Goal: Task Accomplishment & Management: Use online tool/utility

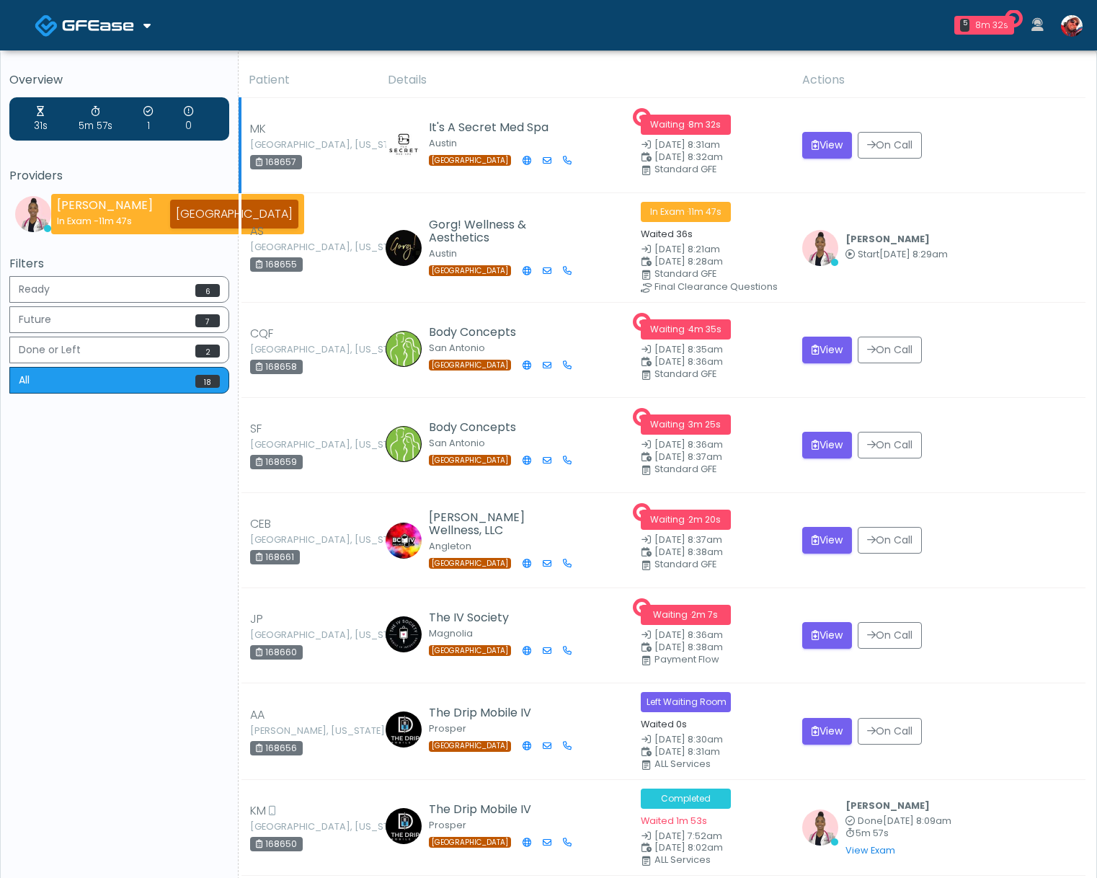
click at [290, 167] on div "168657" at bounding box center [276, 162] width 52 height 14
click at [1076, 25] on img at bounding box center [1072, 26] width 22 height 22
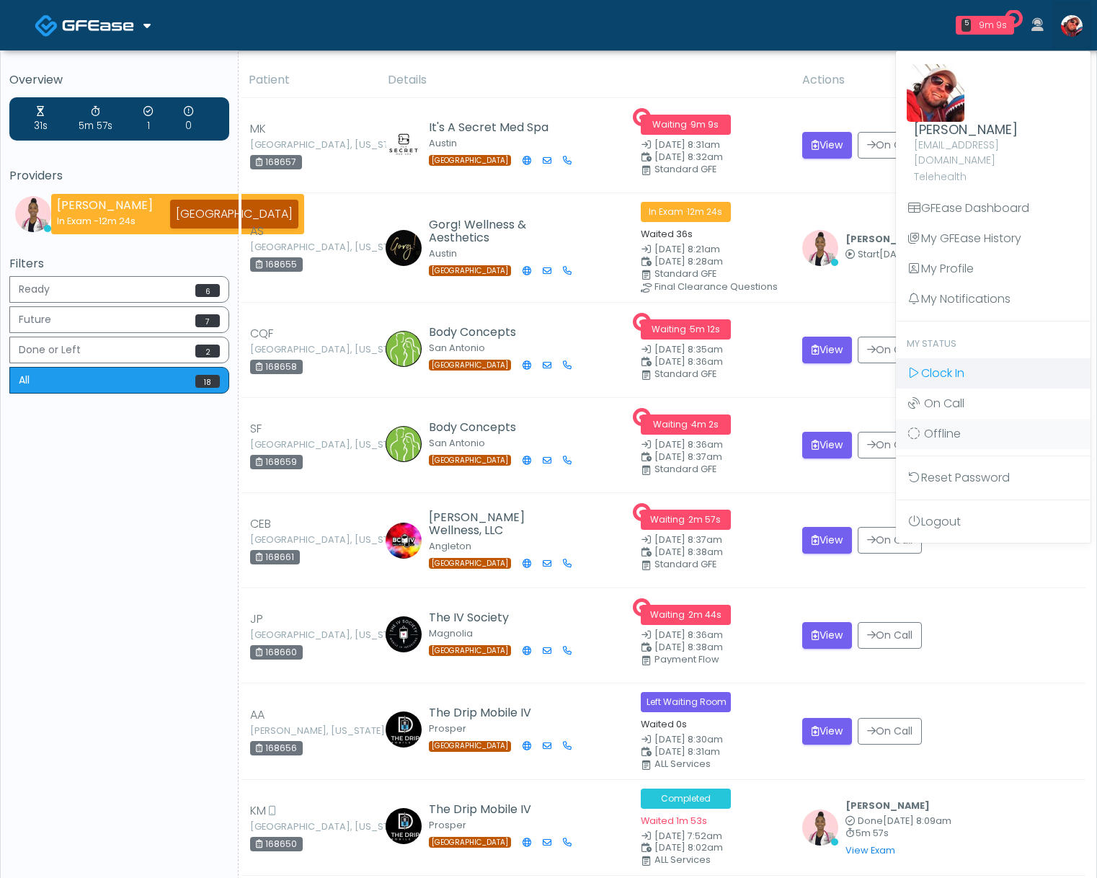
click at [979, 358] on link "Clock In" at bounding box center [993, 373] width 195 height 30
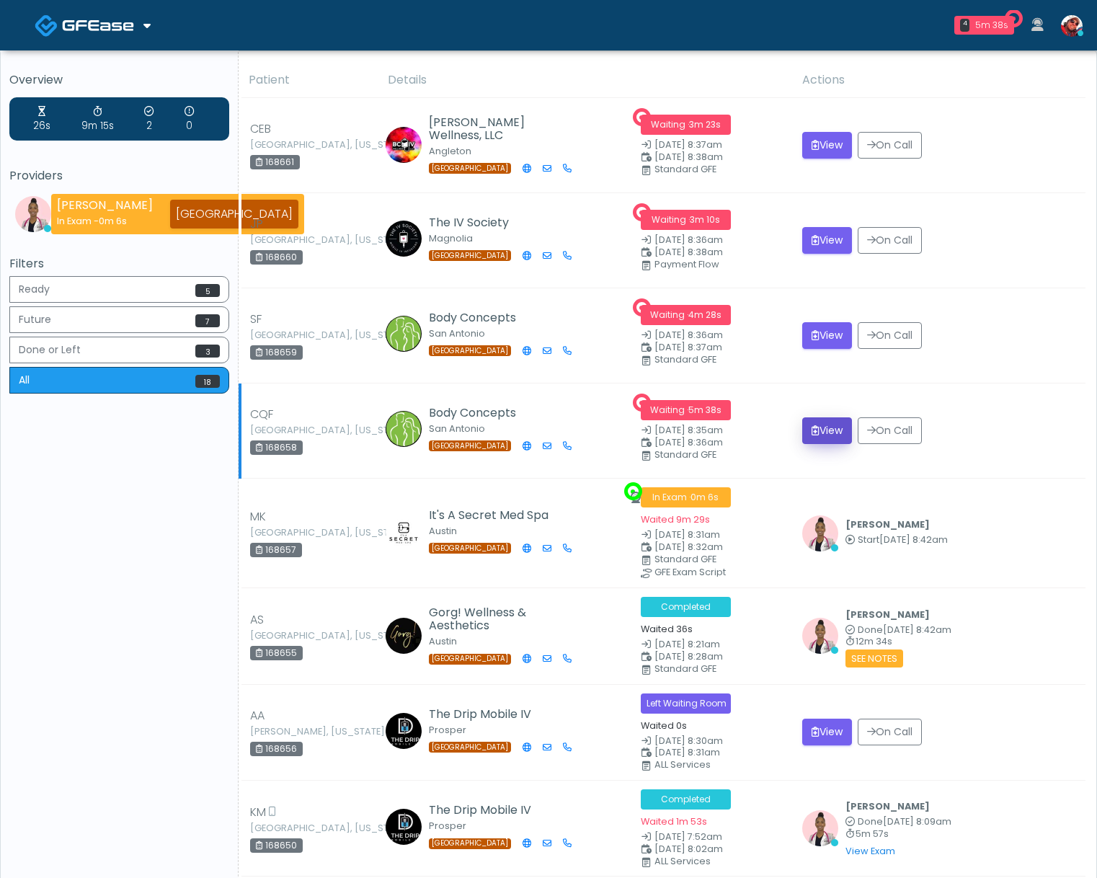
click at [812, 427] on icon "submit" at bounding box center [816, 430] width 8 height 10
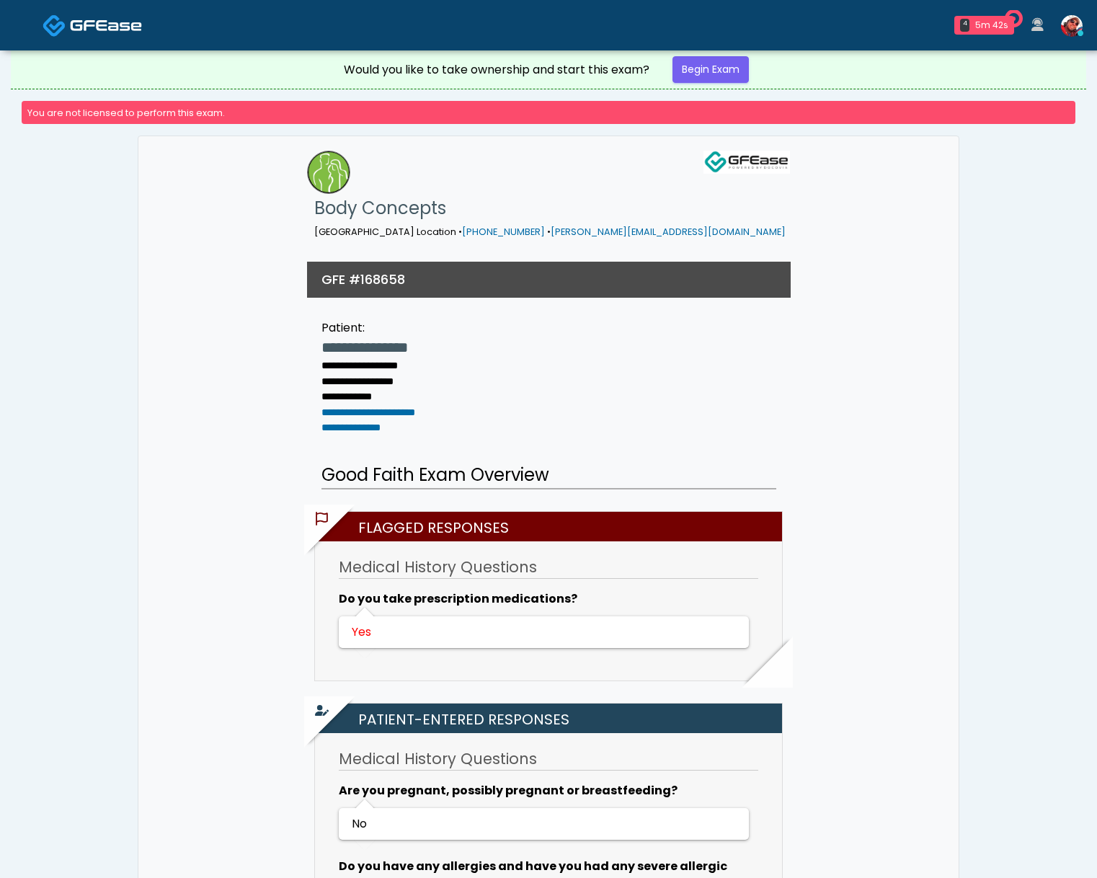
click at [387, 283] on h3 "GFE #168658" at bounding box center [364, 279] width 84 height 18
copy h3 "168658"
click at [704, 71] on link "Begin Exam" at bounding box center [711, 69] width 76 height 27
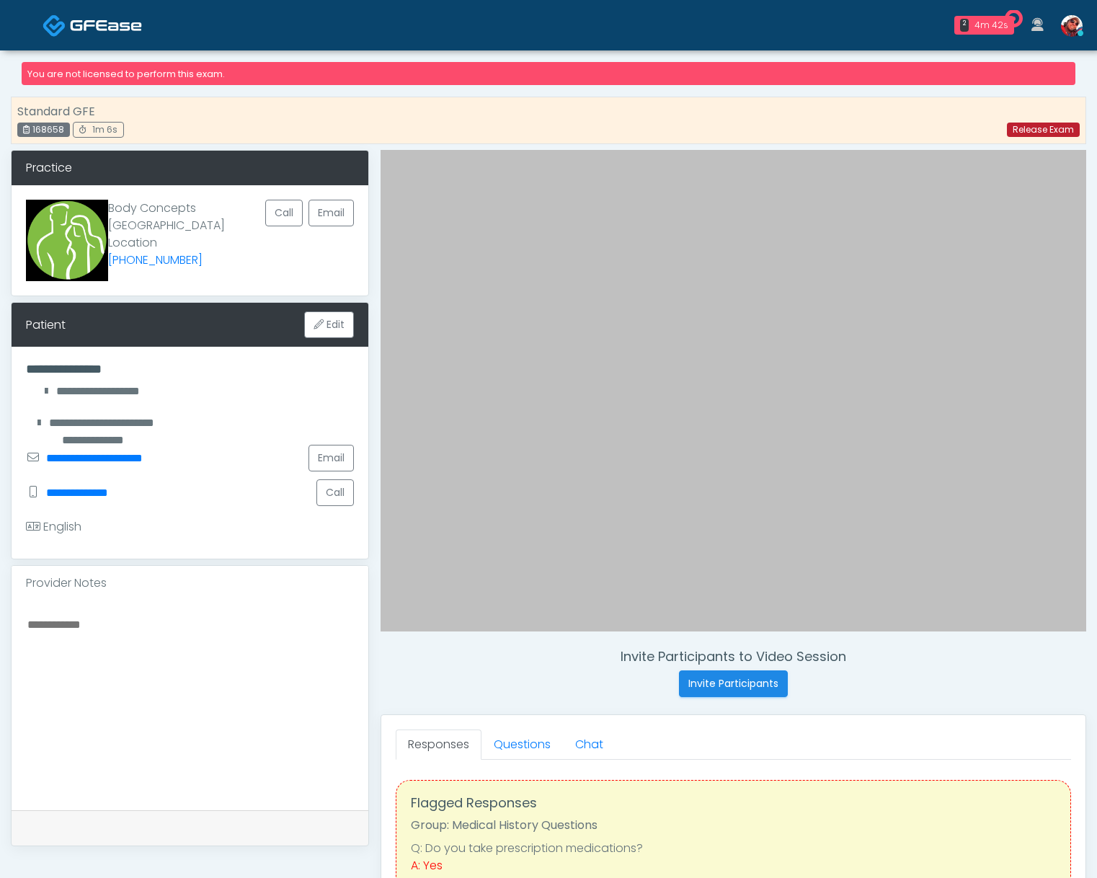
click at [1032, 128] on link "Release Exam" at bounding box center [1043, 130] width 73 height 14
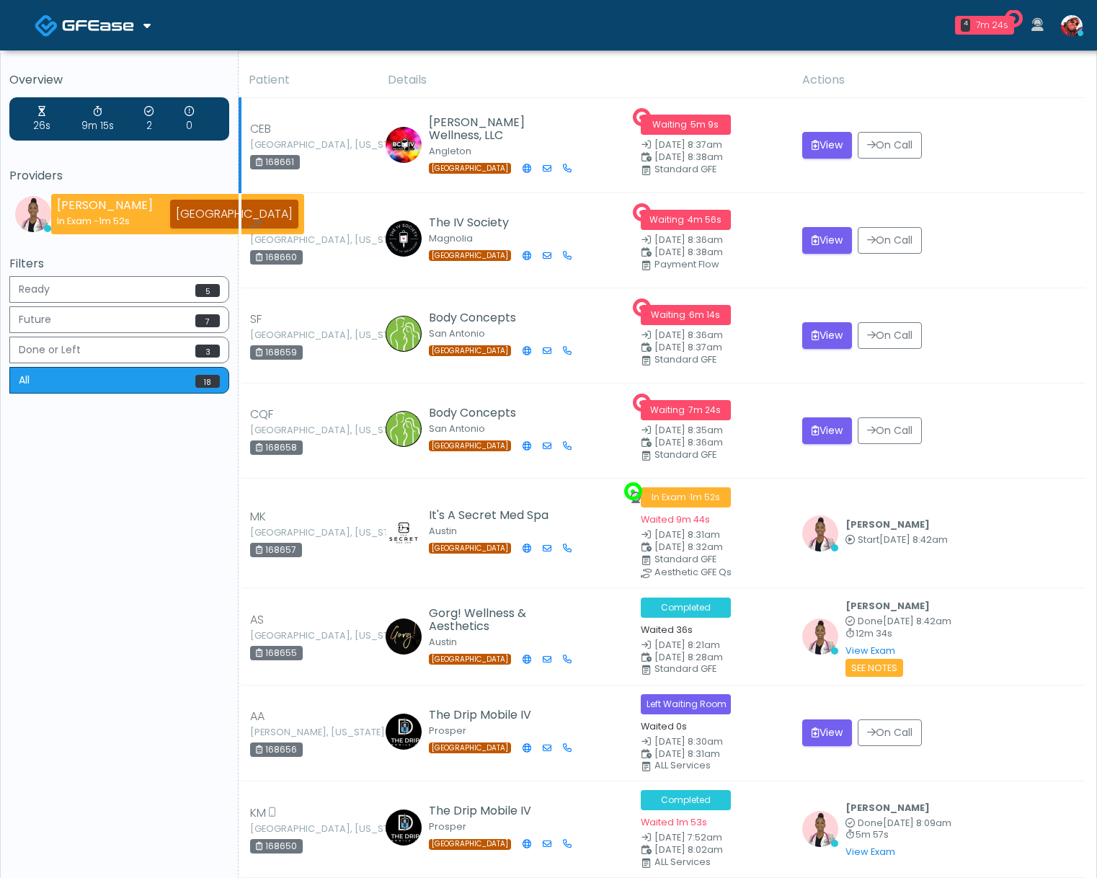
click at [280, 163] on div "168661" at bounding box center [275, 162] width 50 height 14
click at [279, 163] on div "168661" at bounding box center [275, 162] width 50 height 14
click at [818, 145] on button "View" at bounding box center [827, 145] width 50 height 27
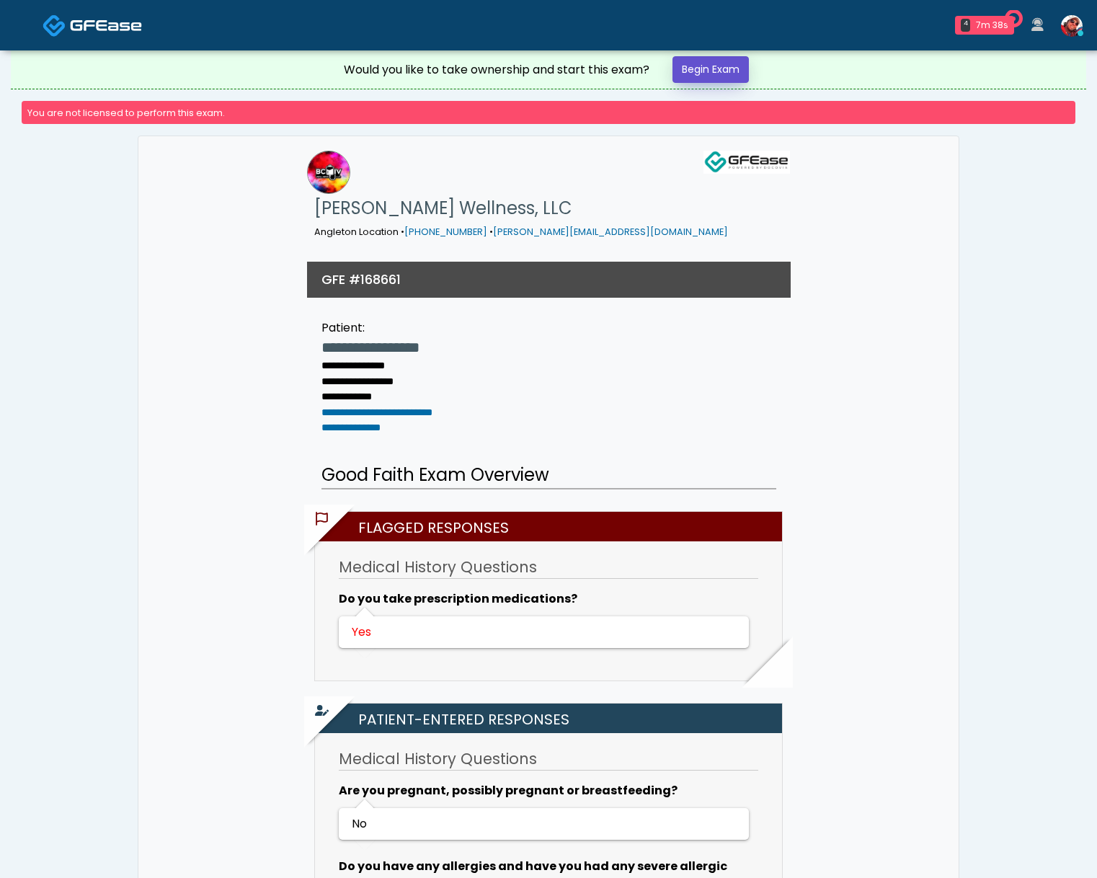
click at [707, 73] on link "Begin Exam" at bounding box center [711, 69] width 76 height 27
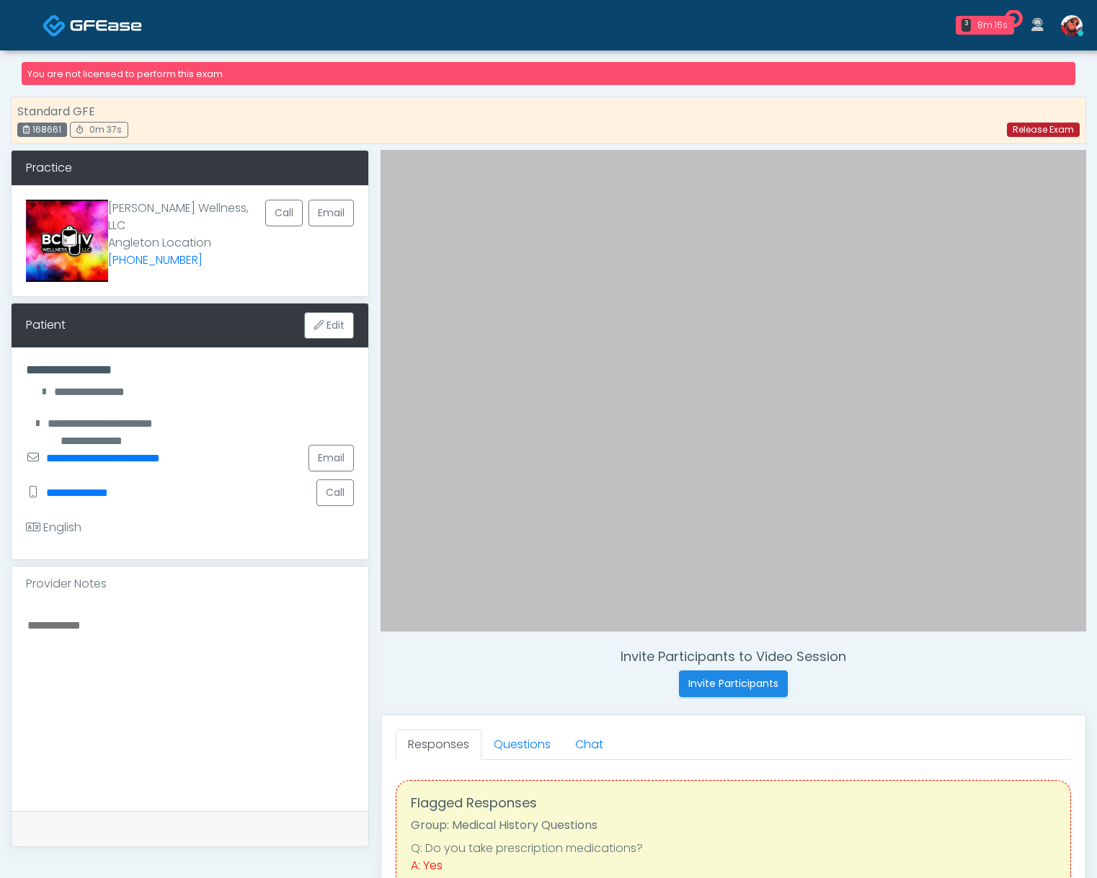
click at [1037, 130] on link "Release Exam" at bounding box center [1043, 130] width 73 height 14
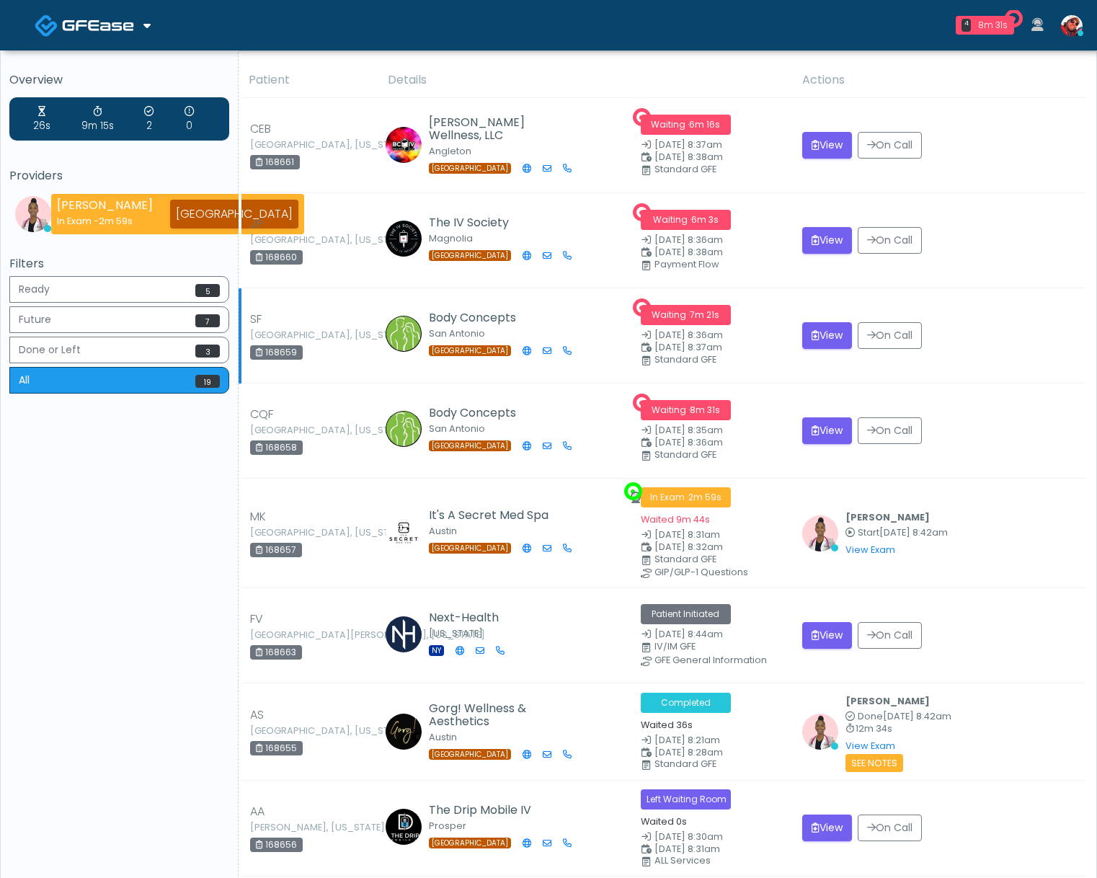
click at [290, 356] on div "168659" at bounding box center [276, 352] width 53 height 14
click at [969, 388] on td "View On Call" at bounding box center [940, 431] width 292 height 95
click at [824, 338] on button "View" at bounding box center [827, 335] width 50 height 27
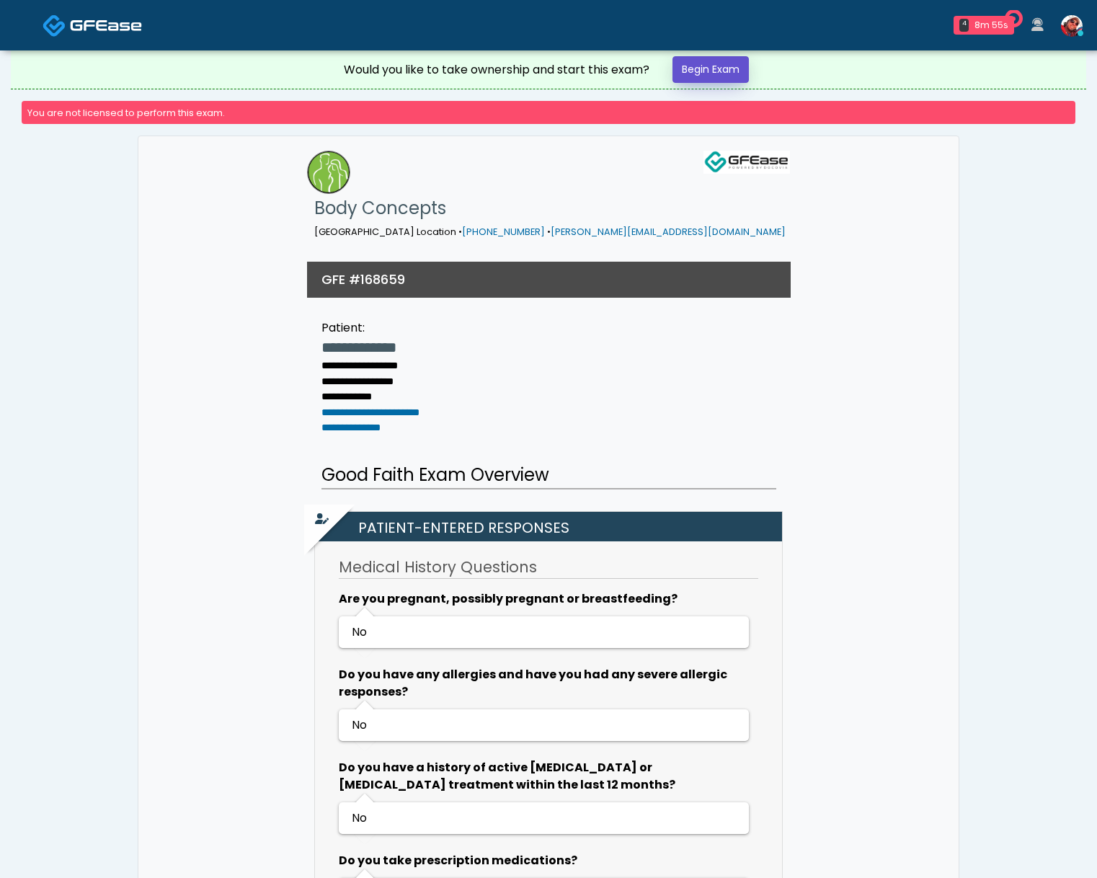
click at [716, 63] on link "Begin Exam" at bounding box center [711, 69] width 76 height 27
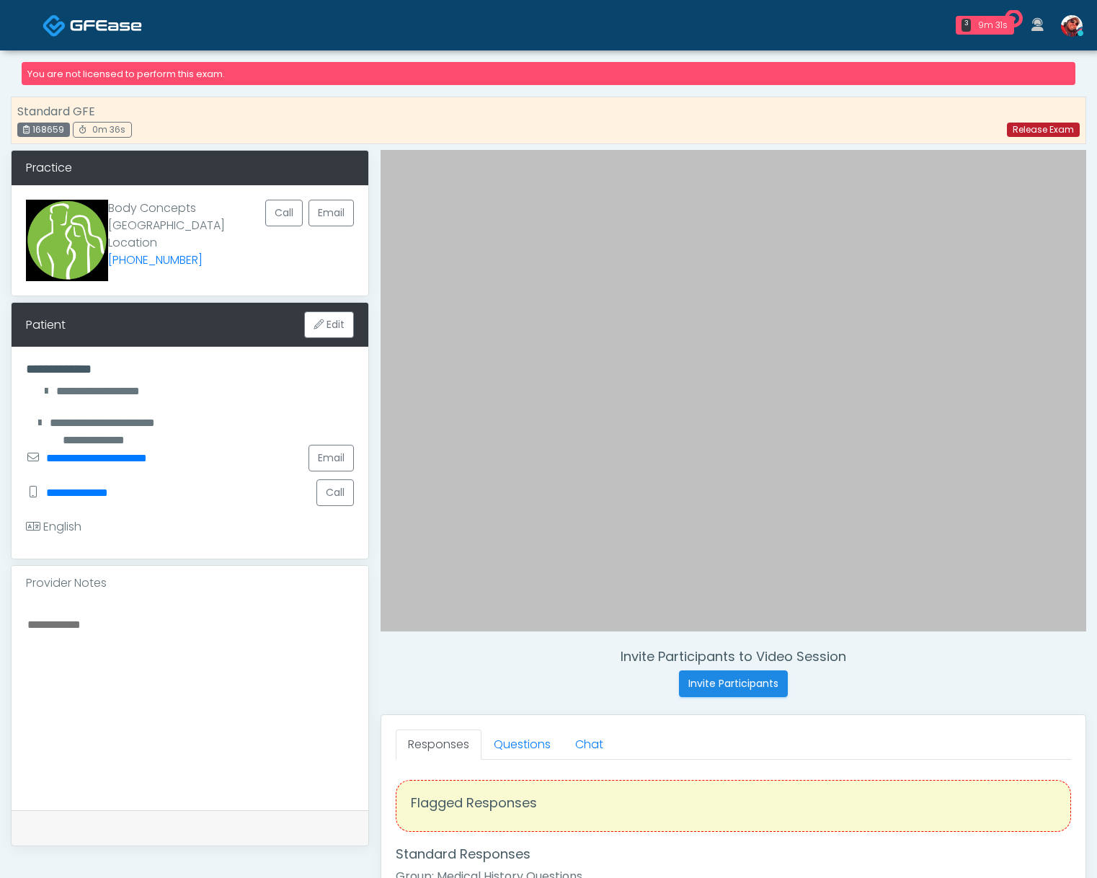
click at [1050, 130] on link "Release Exam" at bounding box center [1043, 130] width 73 height 14
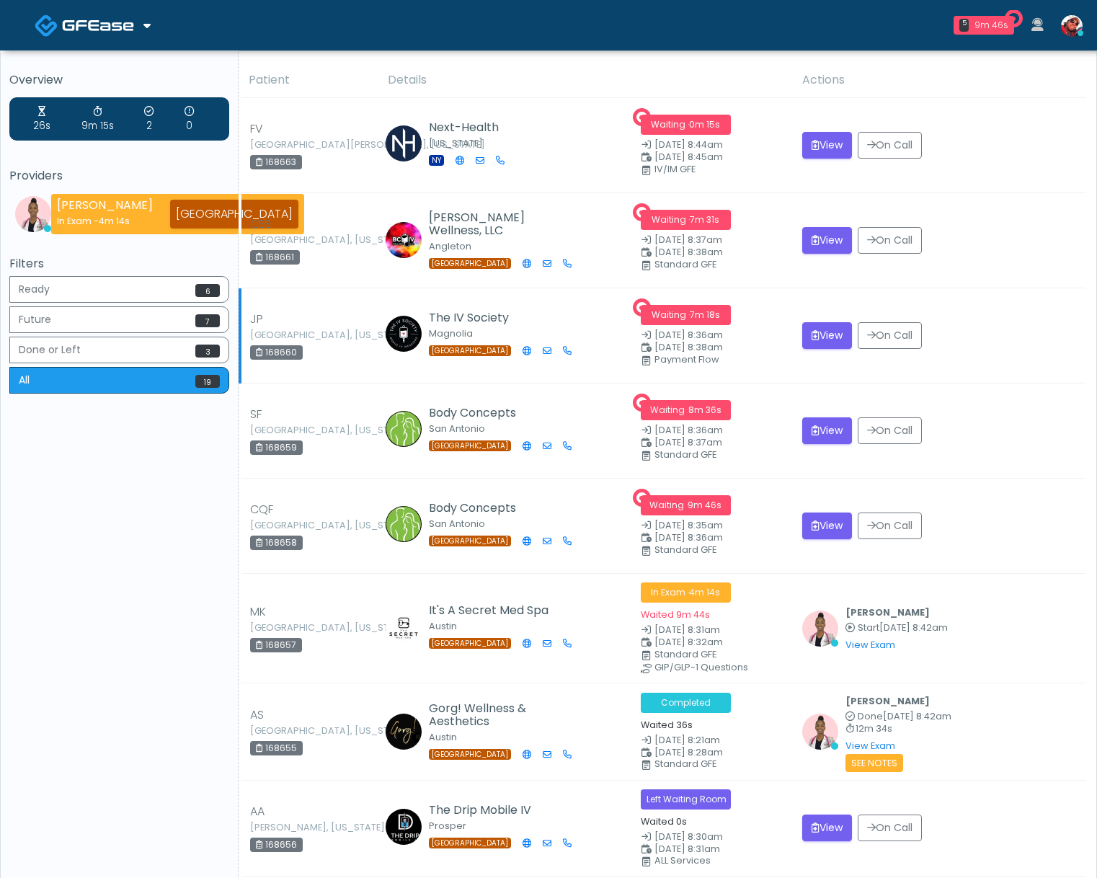
click at [288, 355] on div "168660" at bounding box center [276, 352] width 53 height 14
click at [834, 333] on button "View" at bounding box center [827, 335] width 50 height 27
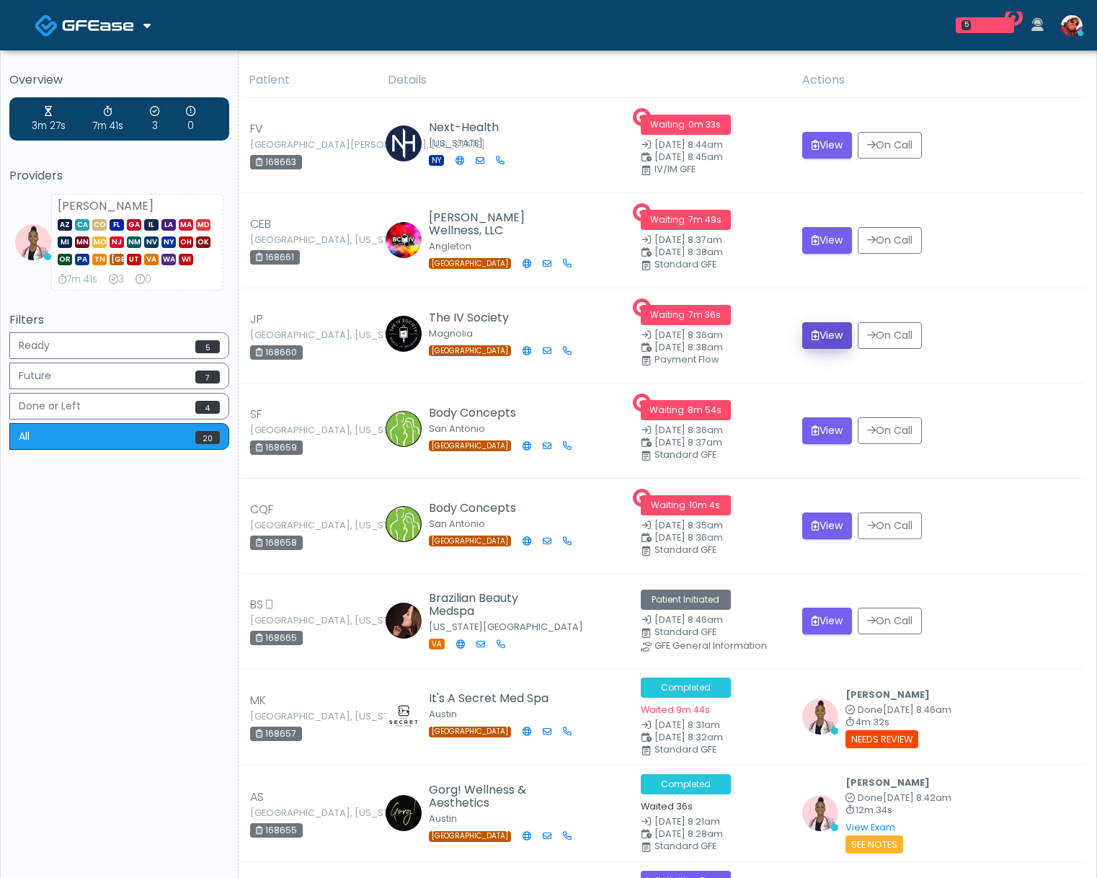
click at [822, 335] on button "View" at bounding box center [827, 335] width 50 height 27
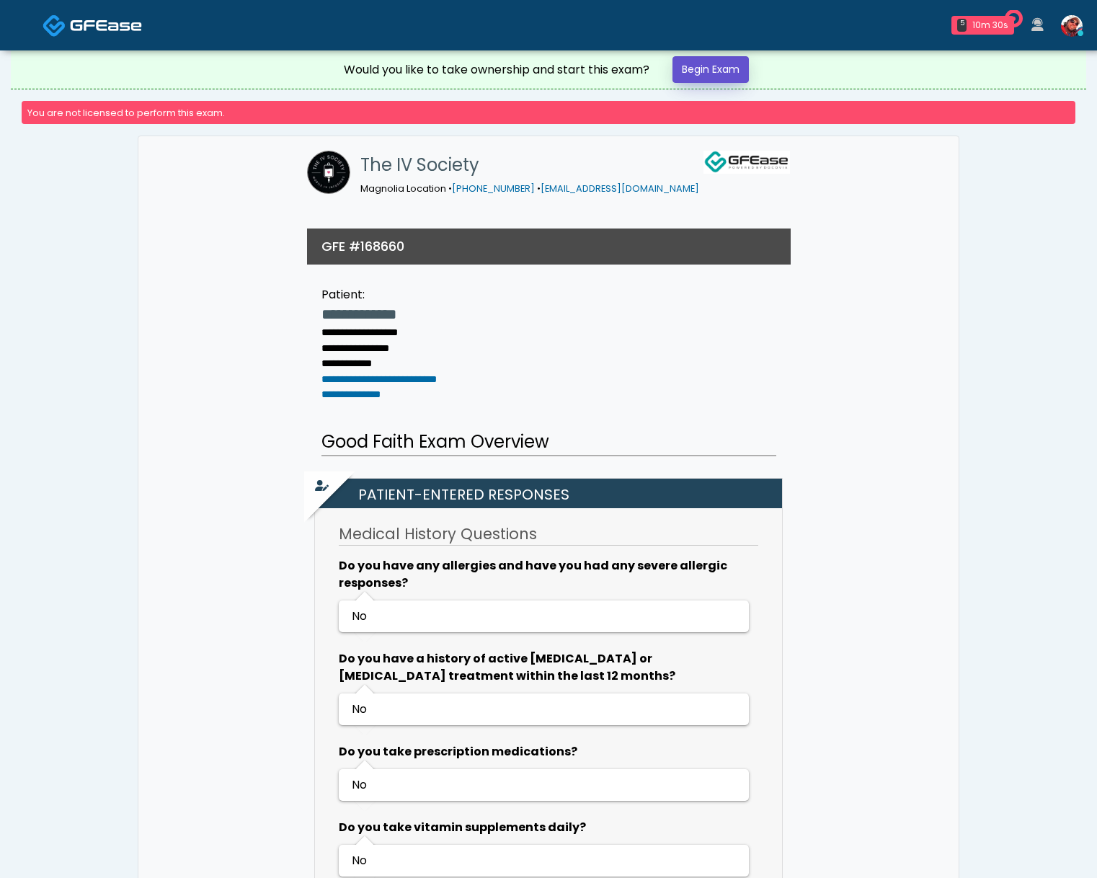
click at [684, 66] on link "Begin Exam" at bounding box center [711, 69] width 76 height 27
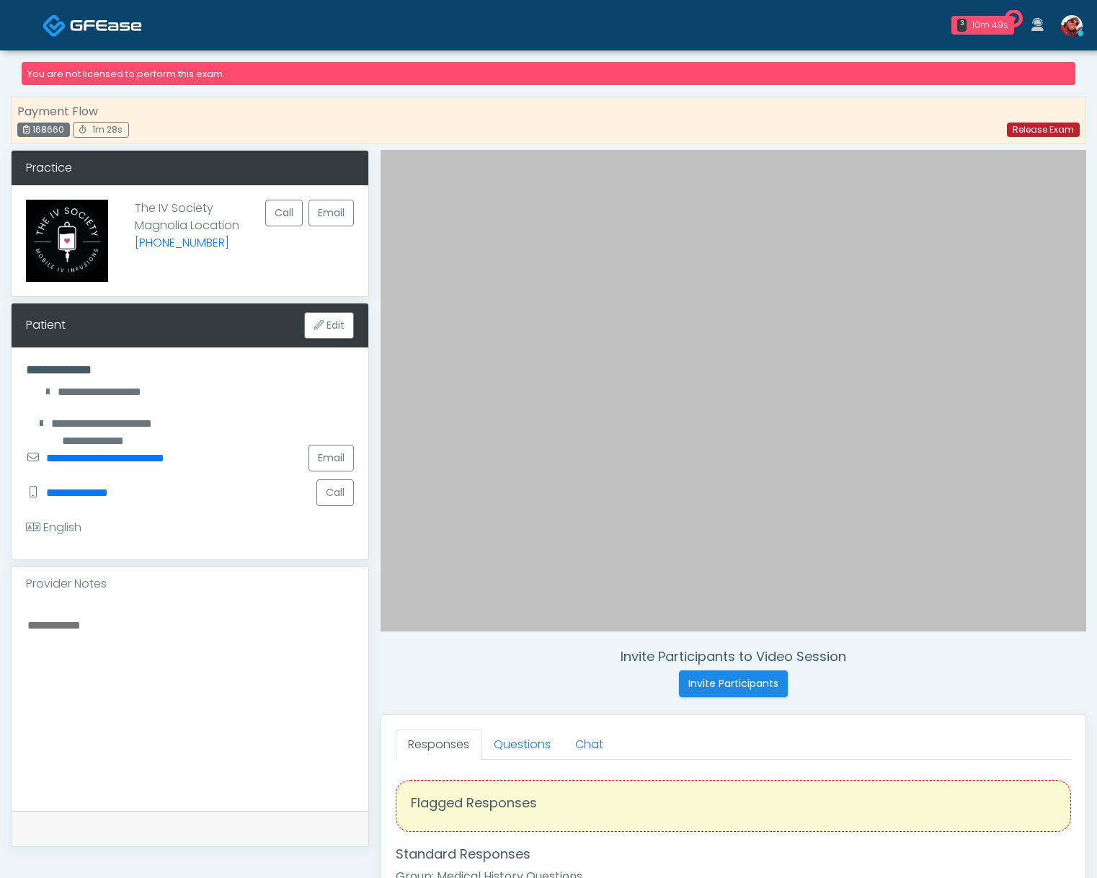
click at [1054, 130] on link "Release Exam" at bounding box center [1043, 130] width 73 height 14
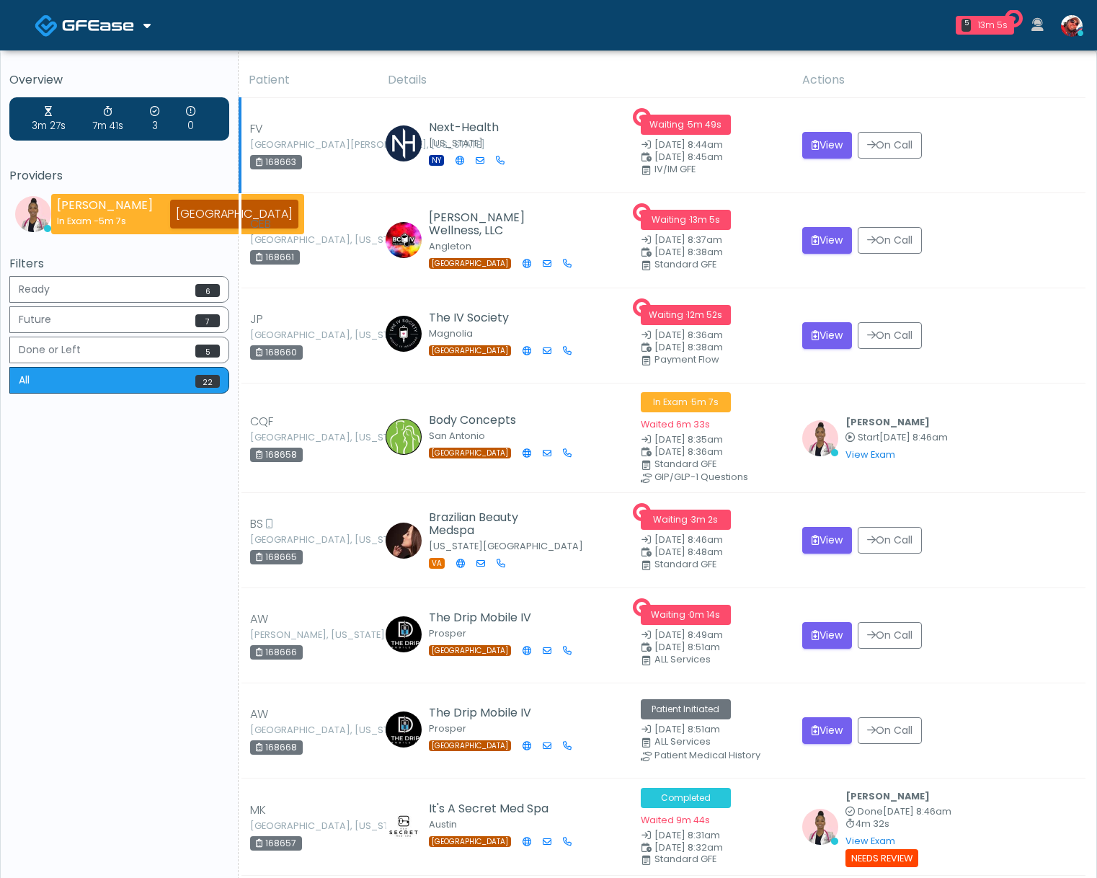
click at [290, 161] on div "168663" at bounding box center [276, 162] width 52 height 14
copy div "168663"
click at [293, 164] on div "168663" at bounding box center [276, 162] width 52 height 14
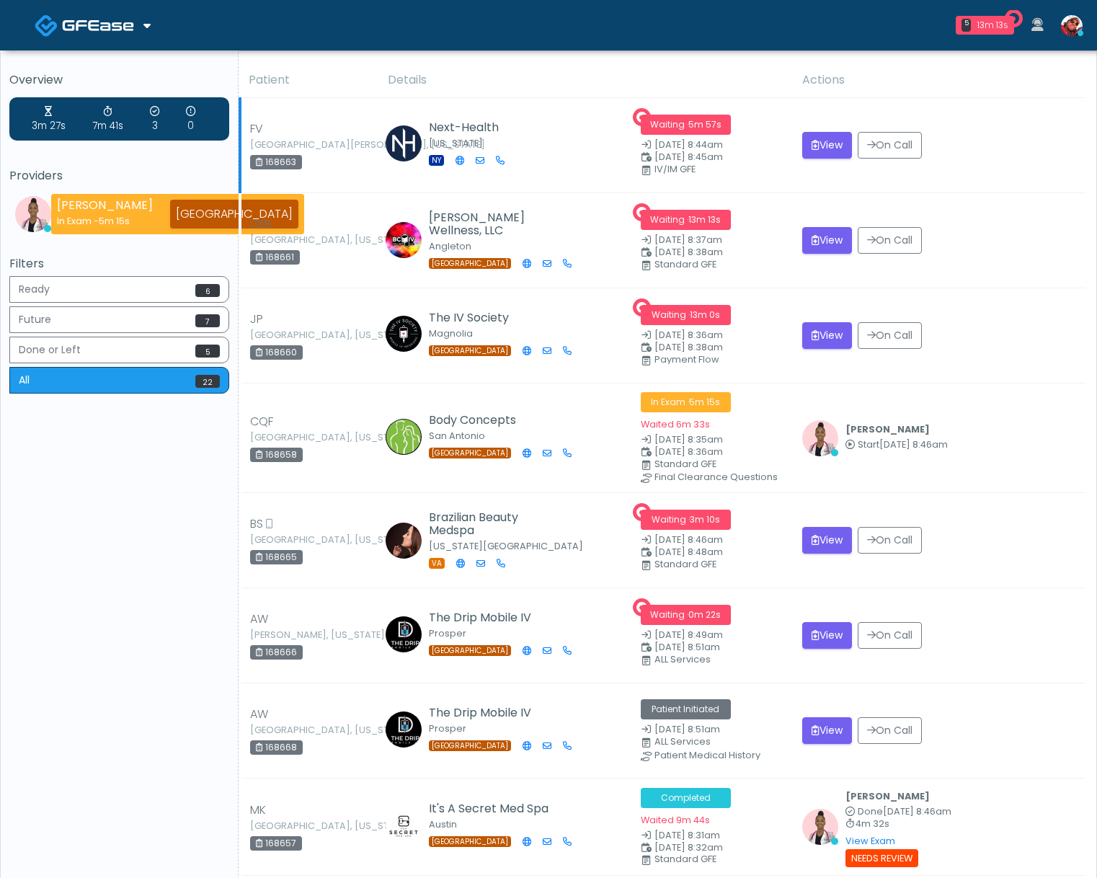
copy div "168663"
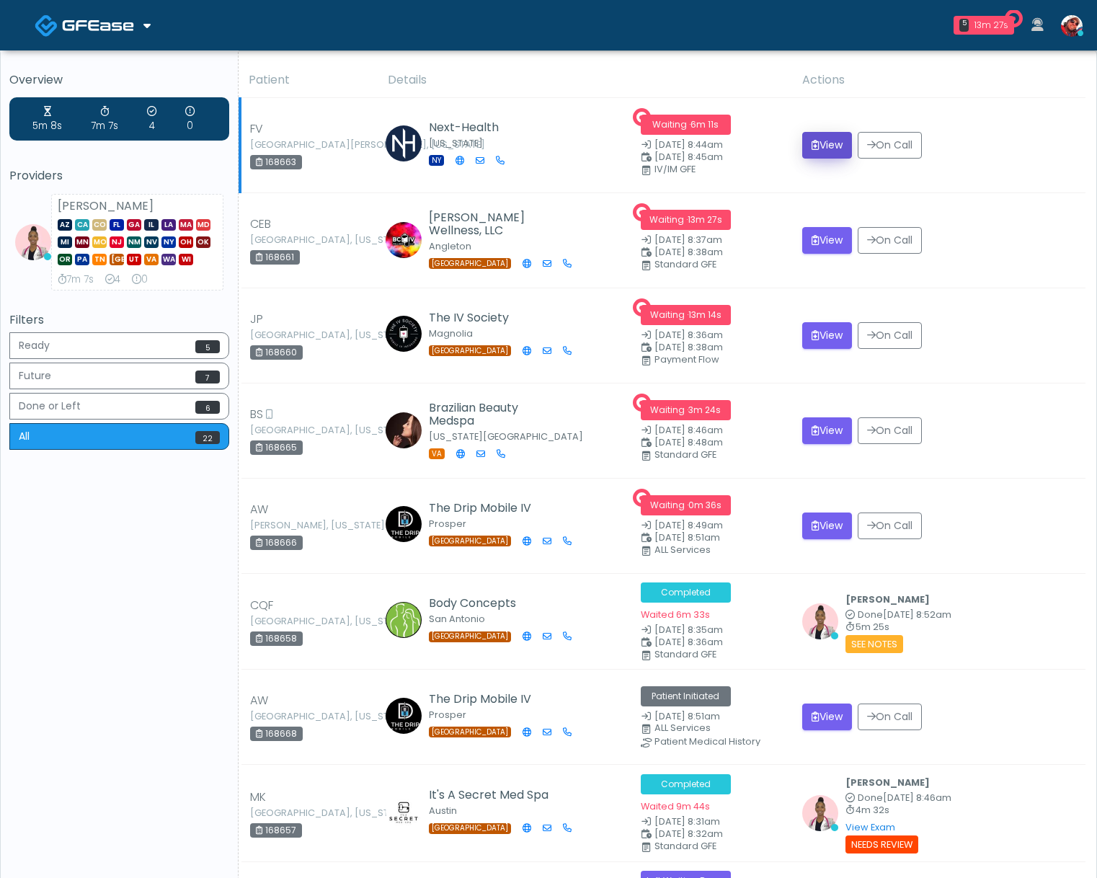
click at [825, 141] on button "View" at bounding box center [827, 145] width 50 height 27
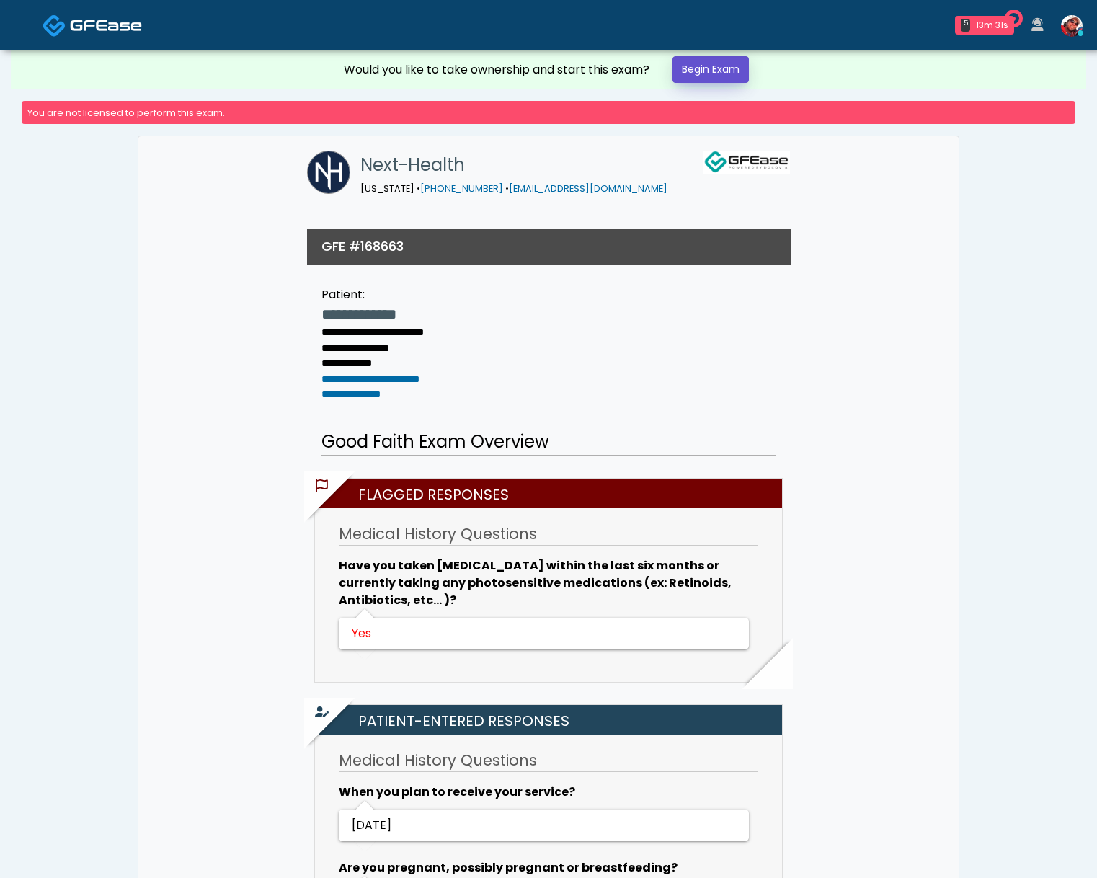
click at [712, 68] on link "Begin Exam" at bounding box center [711, 69] width 76 height 27
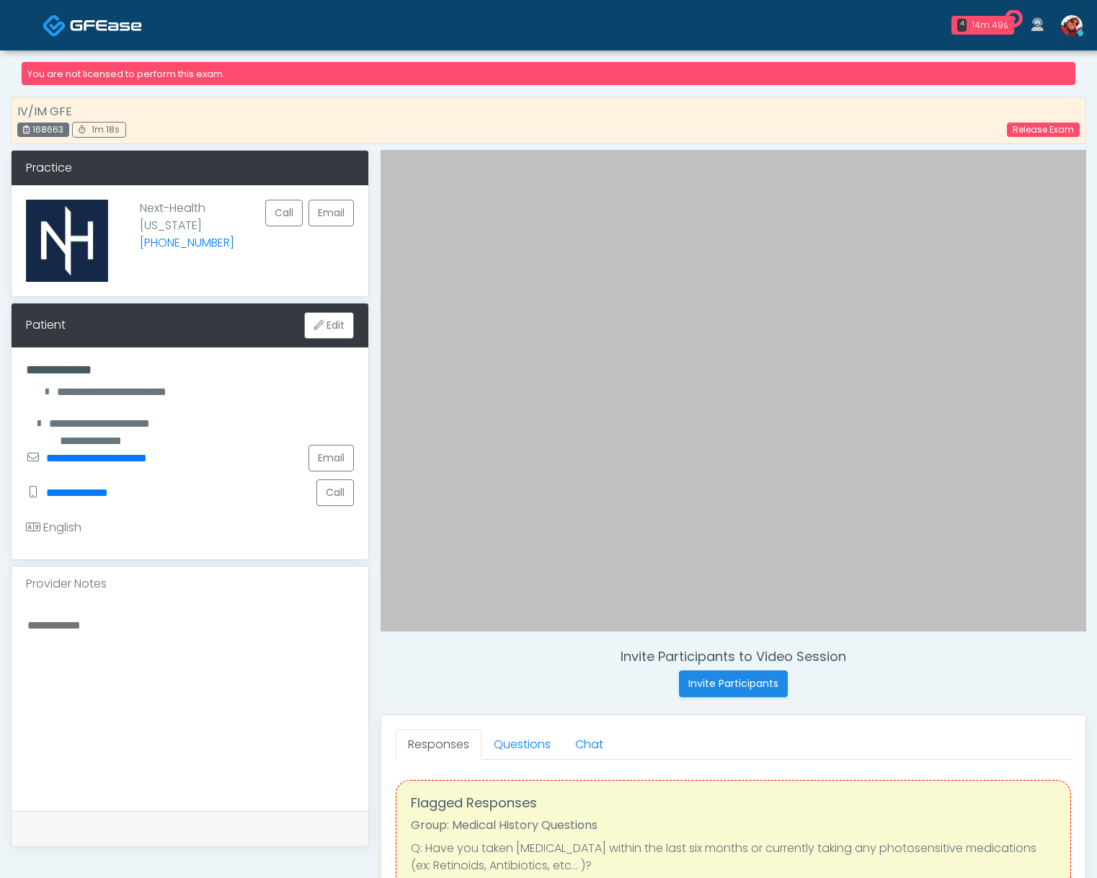
click at [597, 692] on div "Invite Participants to Video Session Invite Participants" at bounding box center [734, 673] width 706 height 48
click at [1033, 130] on link "Release Exam" at bounding box center [1043, 130] width 73 height 14
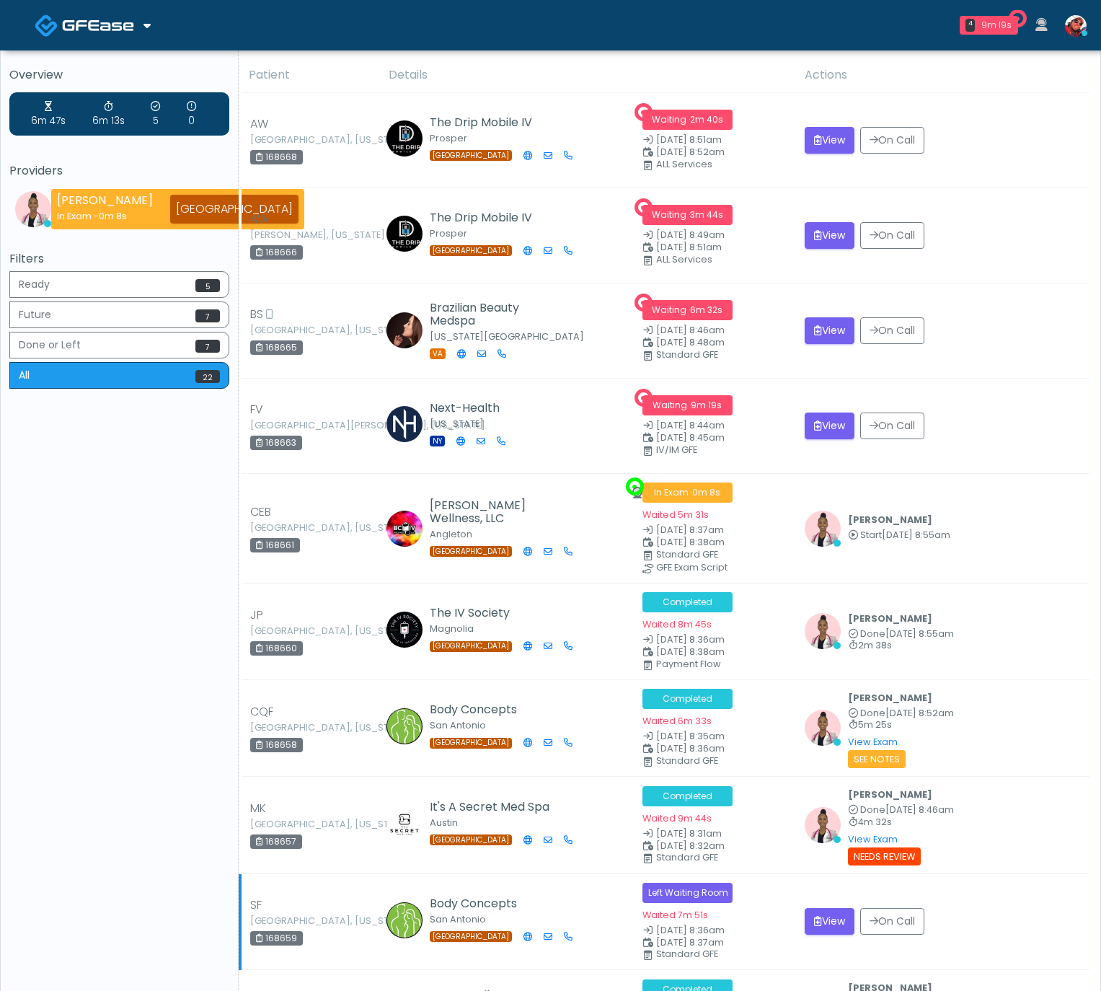
scroll to position [4, 0]
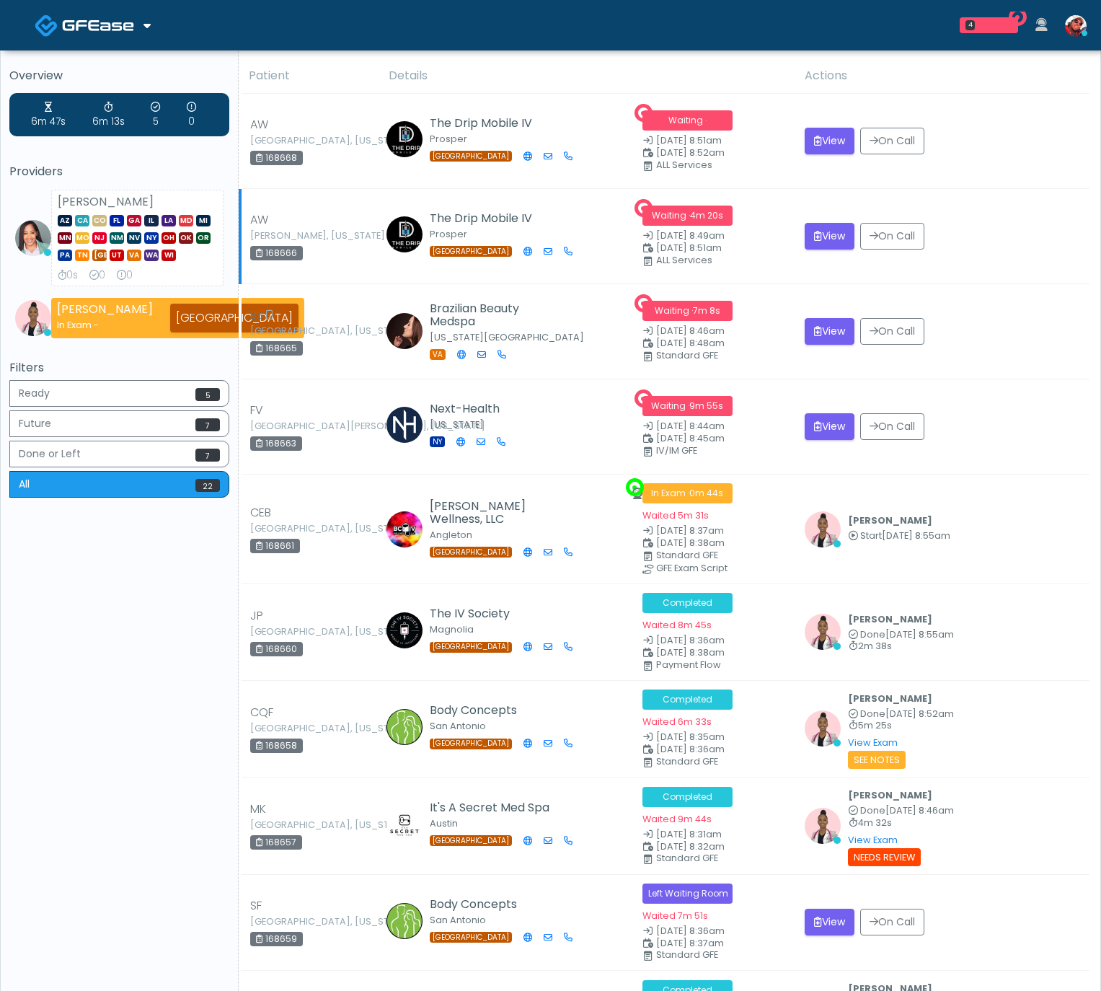
click at [285, 256] on div "168666" at bounding box center [276, 253] width 53 height 14
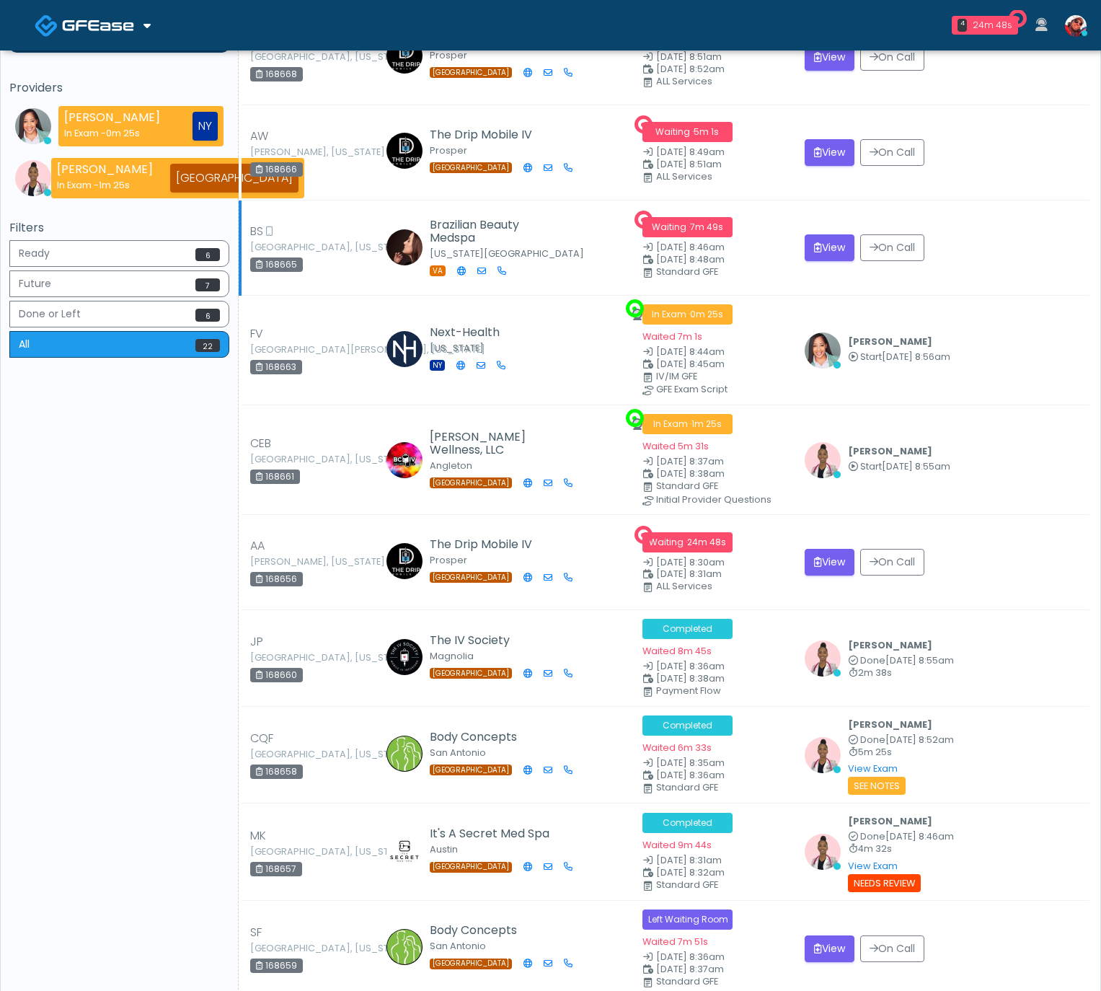
scroll to position [113, 0]
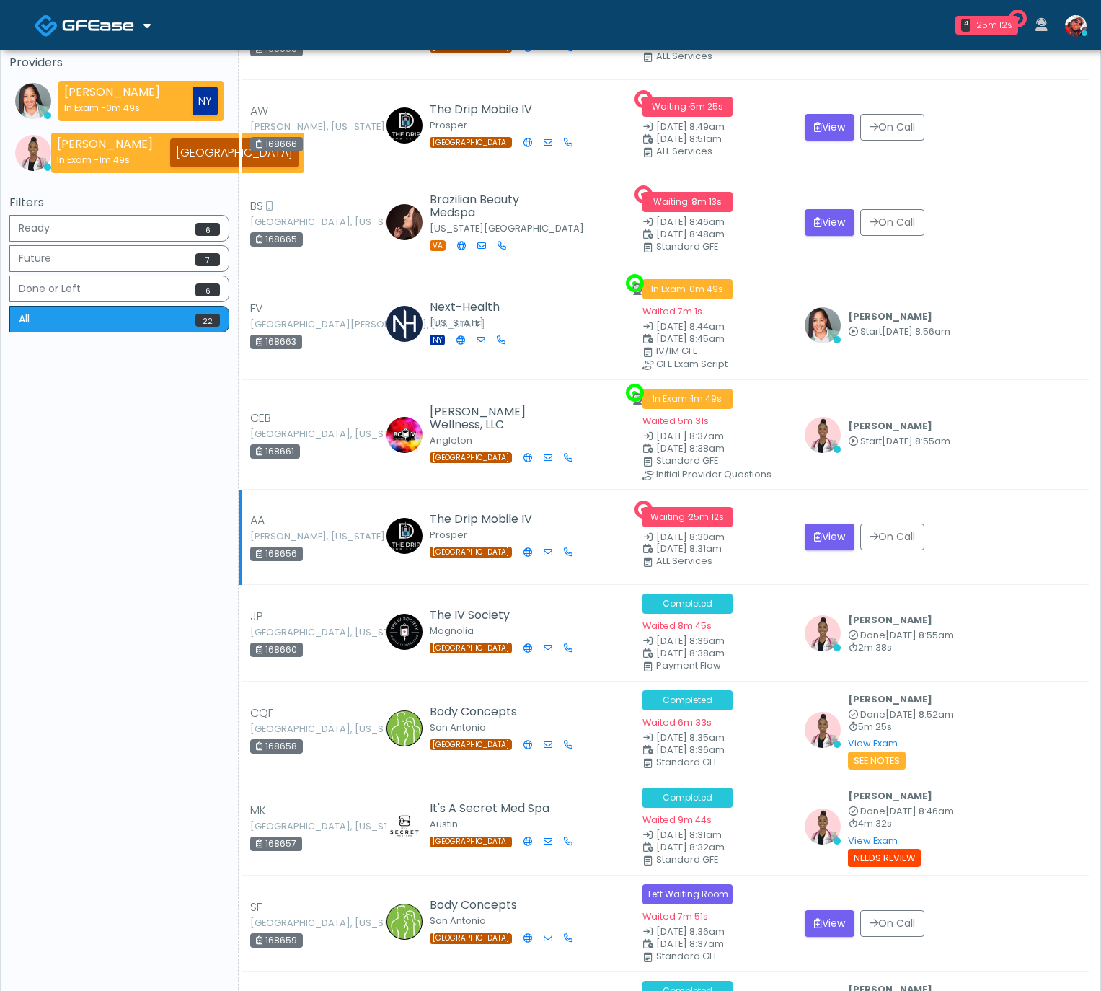
click at [296, 552] on div "168656" at bounding box center [276, 553] width 53 height 14
click at [295, 553] on div "168656" at bounding box center [276, 553] width 53 height 14
click at [291, 554] on div "168656" at bounding box center [276, 553] width 53 height 14
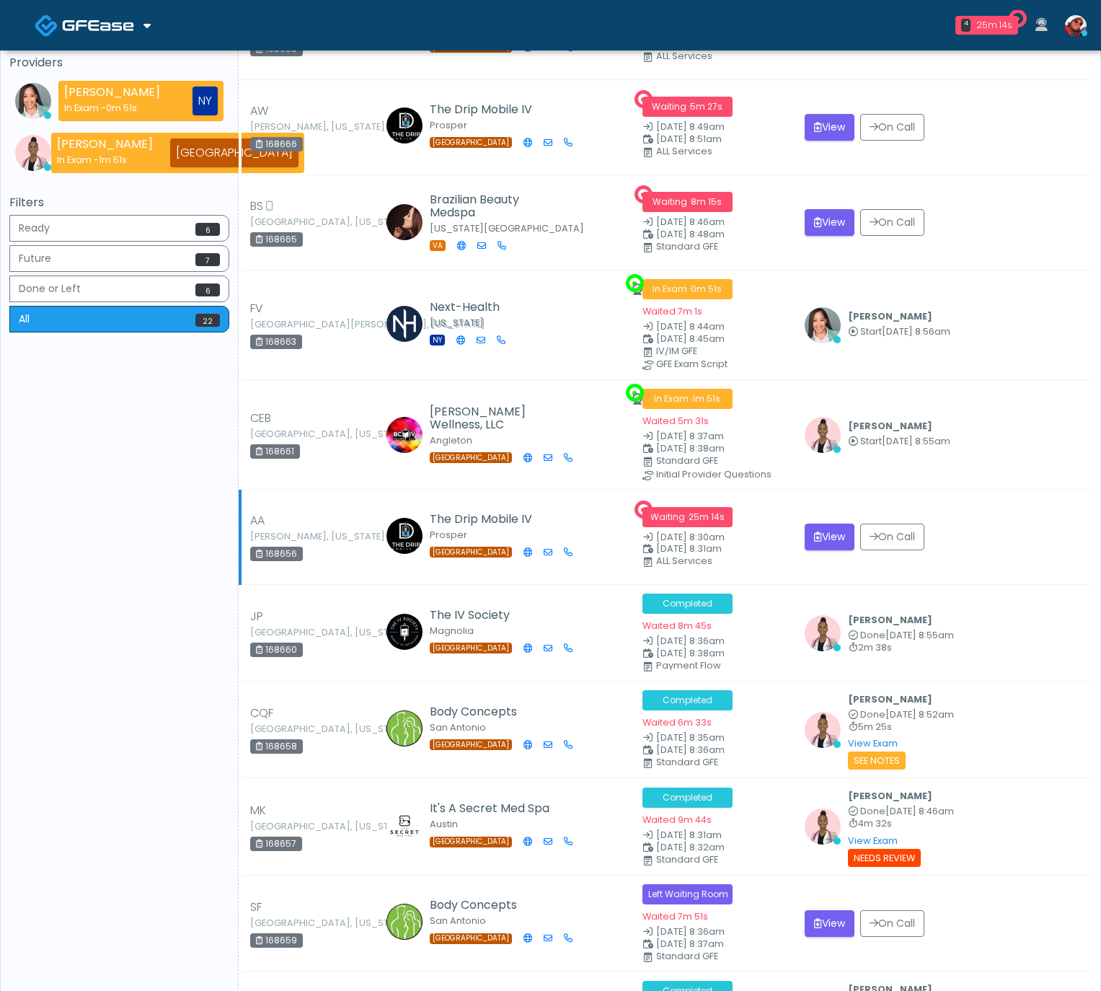
click at [291, 555] on div "168656" at bounding box center [276, 553] width 53 height 14
copy div "168656"
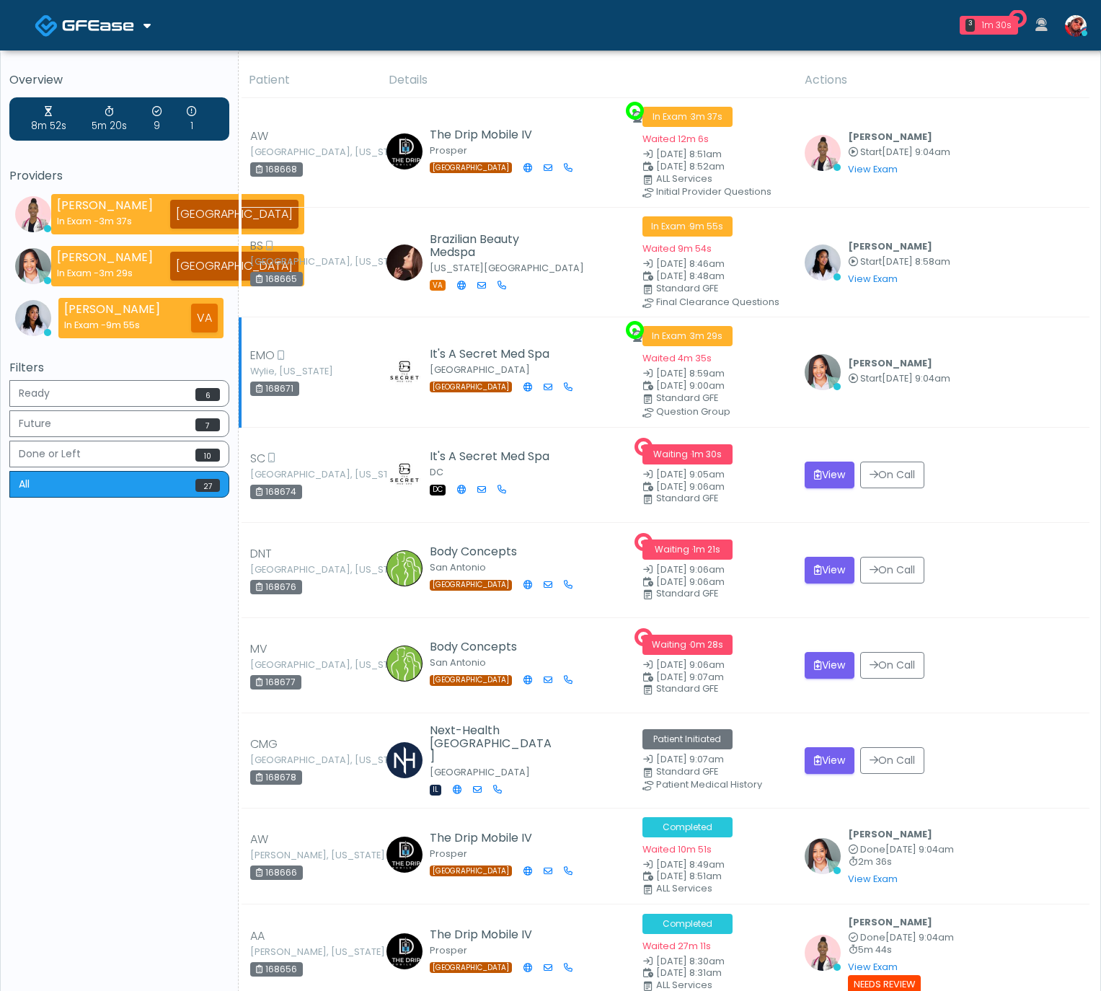
click at [1006, 378] on div "Jennifer Ekeh Start Sep 12, 9:04am View Exam | Unreview" at bounding box center [943, 372] width 276 height 36
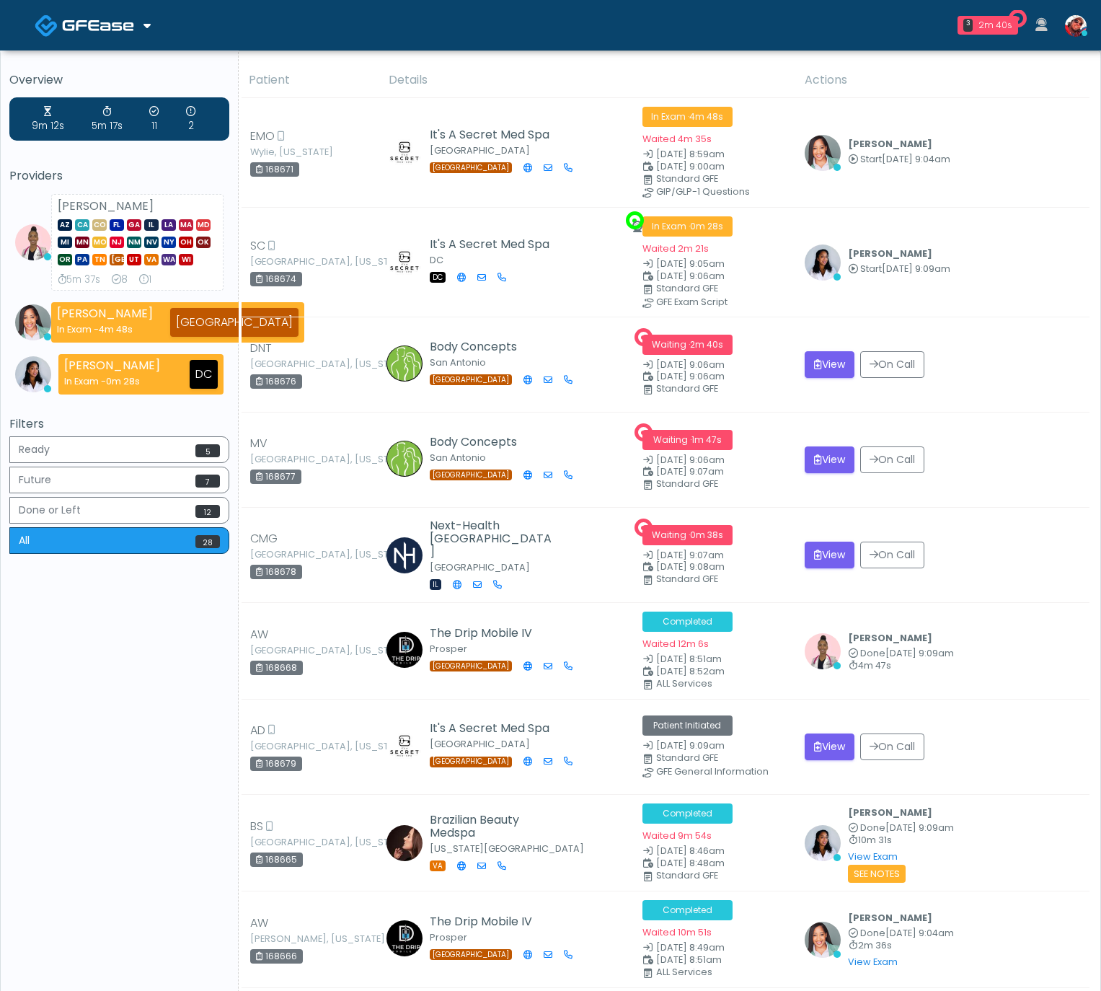
click at [1078, 32] on img at bounding box center [1076, 26] width 22 height 22
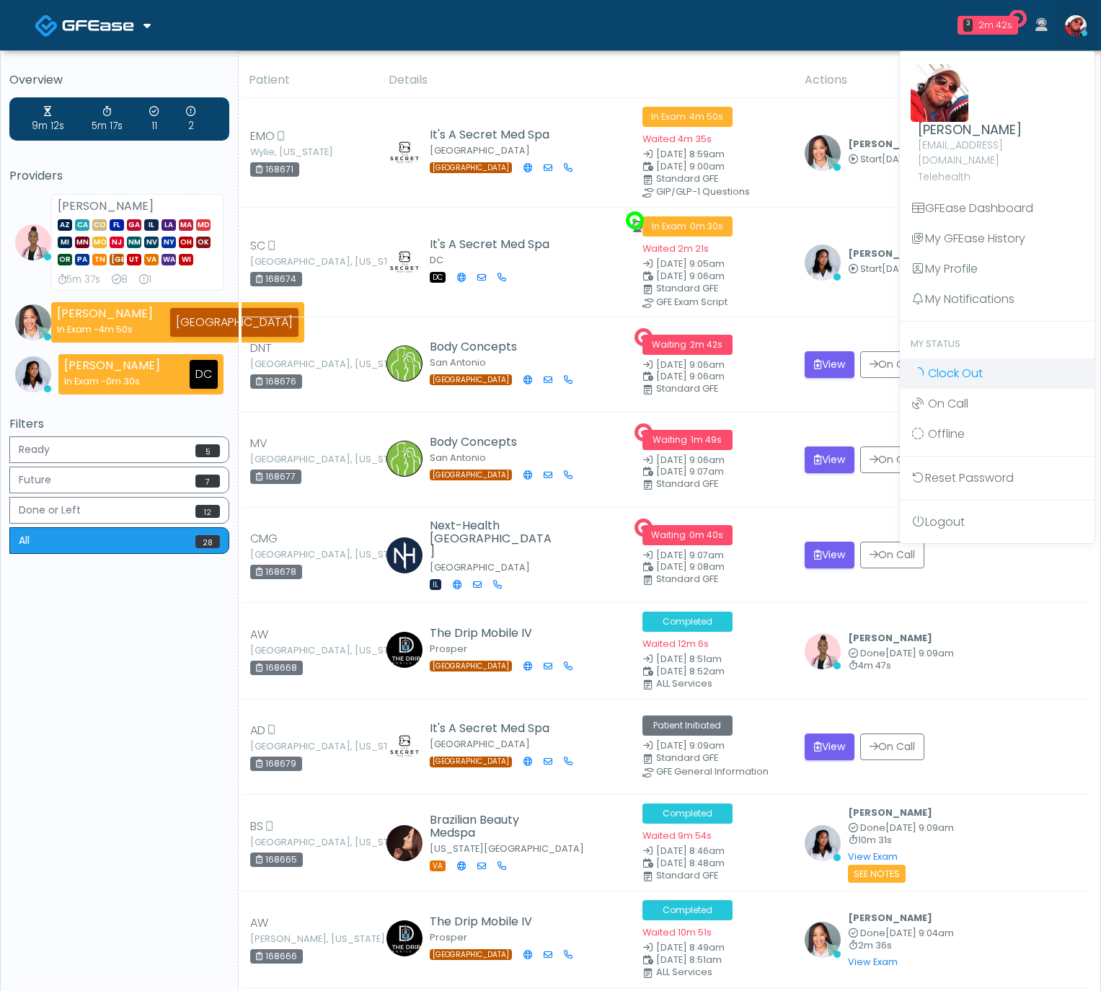
click at [998, 358] on link "Clock Out" at bounding box center [997, 373] width 195 height 30
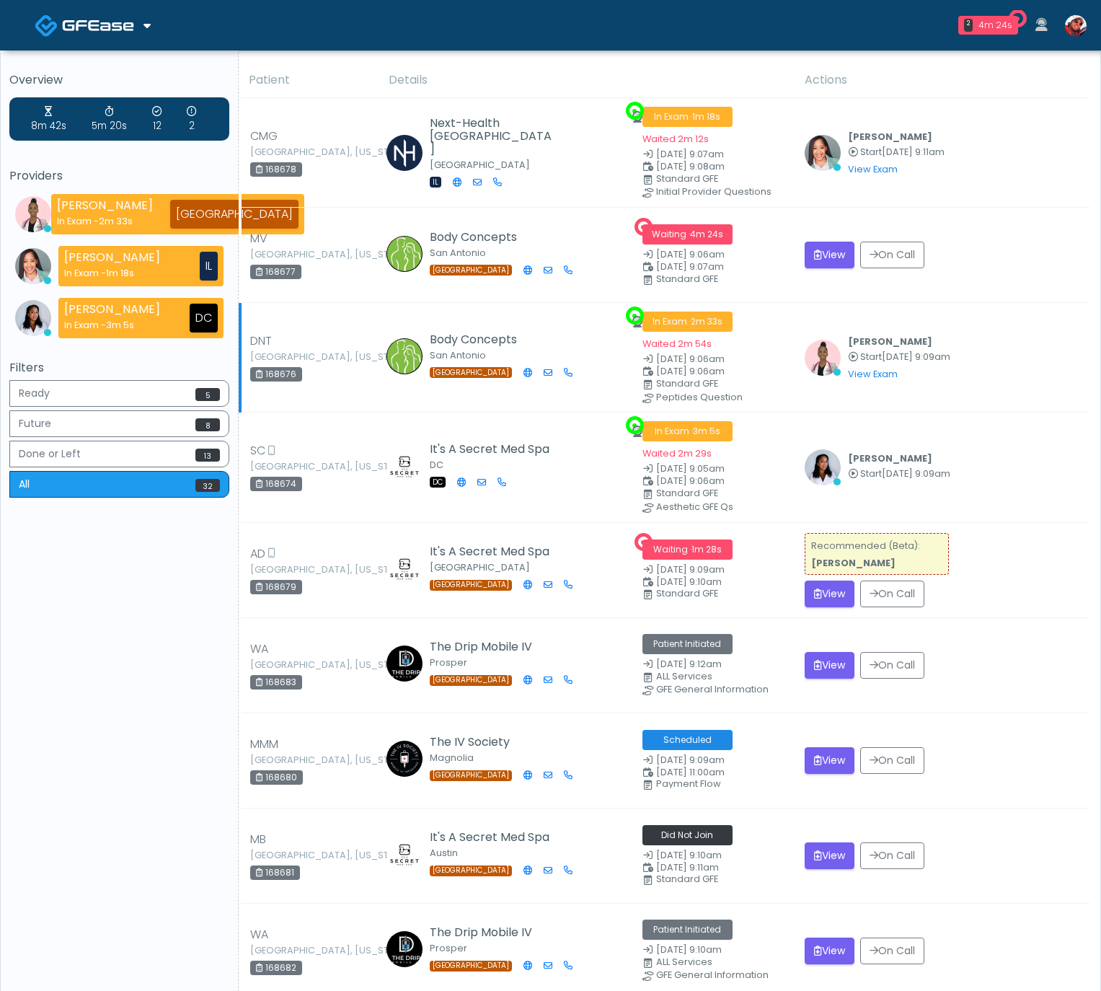
click at [1009, 322] on td "Janaira Villalobos Start Sep 12, 9:09am View Exam | Unreview" at bounding box center [942, 358] width 293 height 110
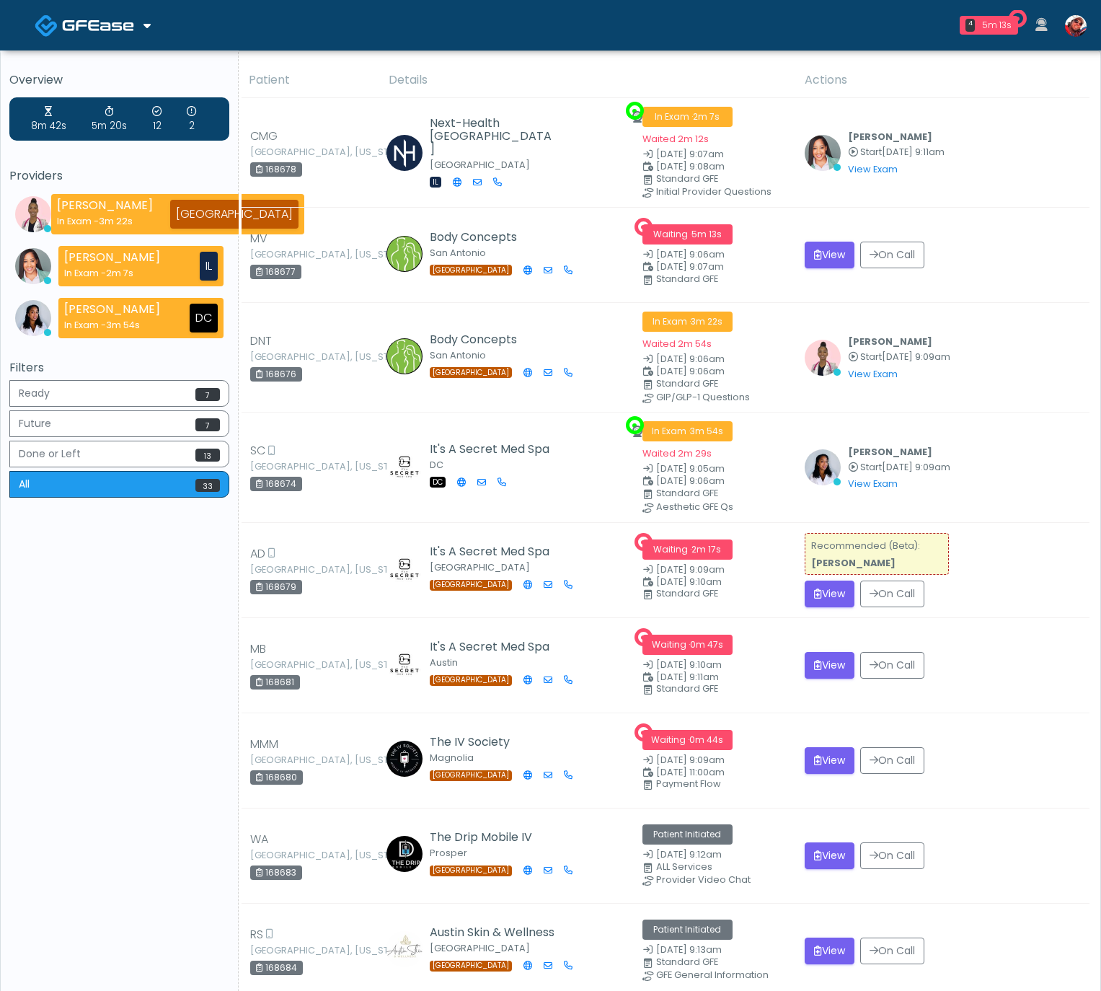
click at [125, 27] on img at bounding box center [98, 25] width 72 height 14
click at [122, 33] on span at bounding box center [100, 24] width 76 height 20
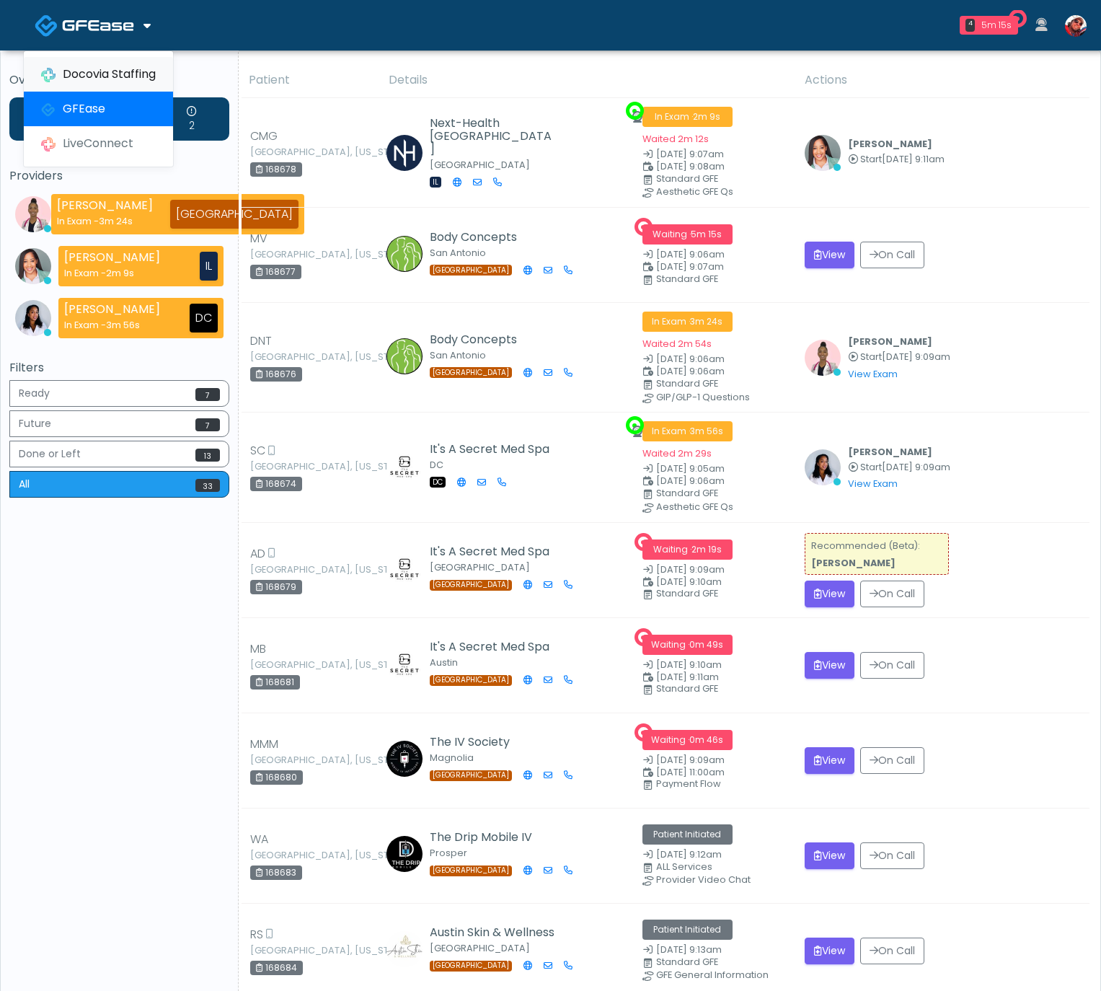
click at [118, 66] on link "Docovia Staffing" at bounding box center [98, 74] width 149 height 35
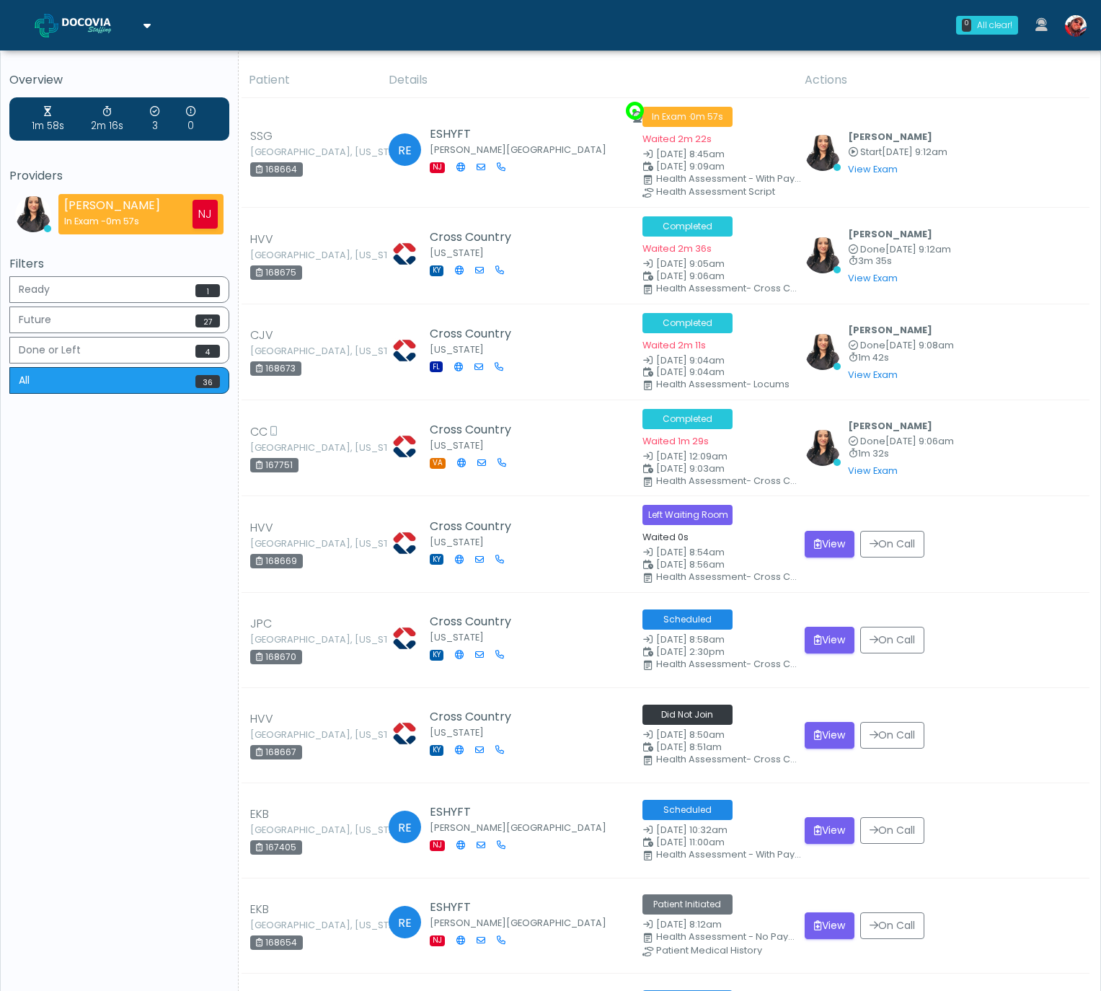
click at [120, 22] on img at bounding box center [98, 25] width 72 height 14
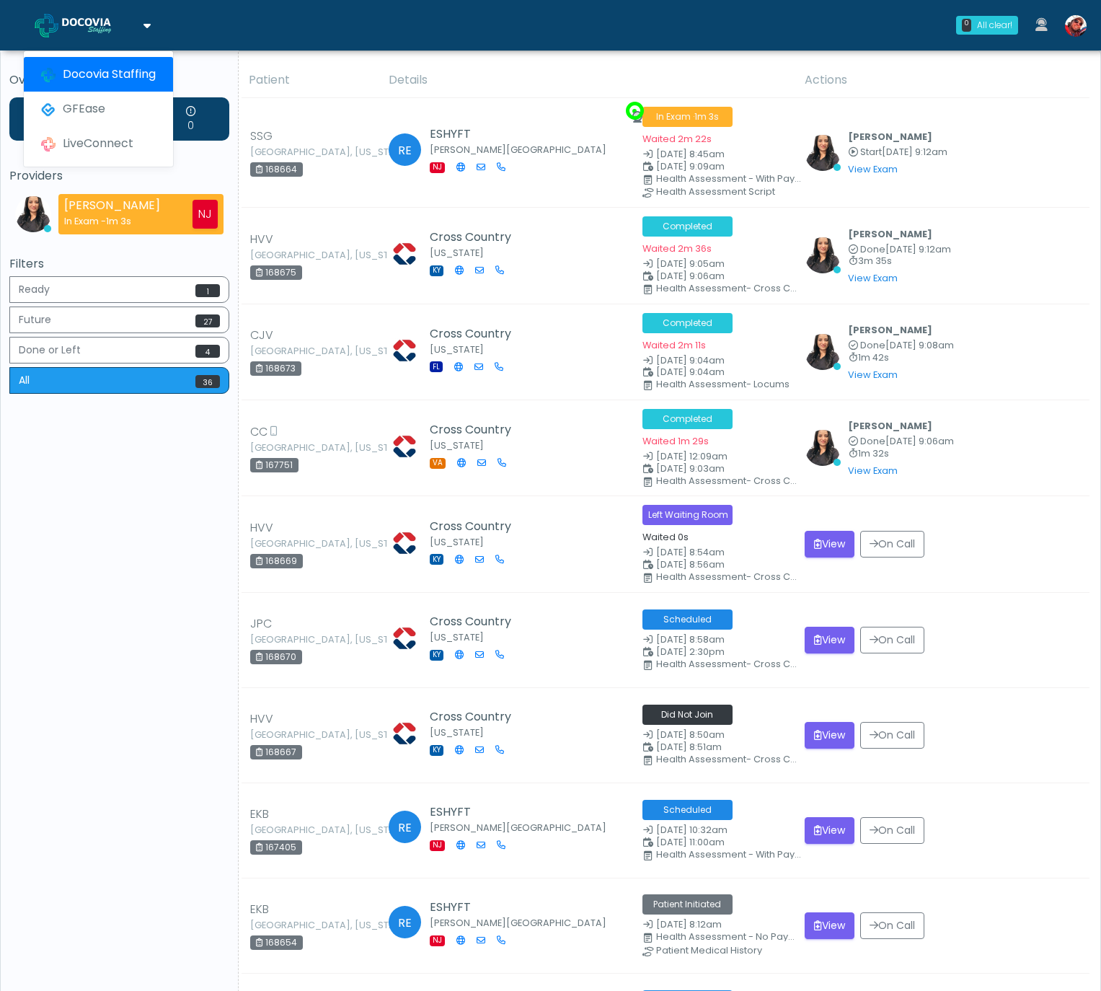
click at [120, 24] on img at bounding box center [98, 25] width 72 height 14
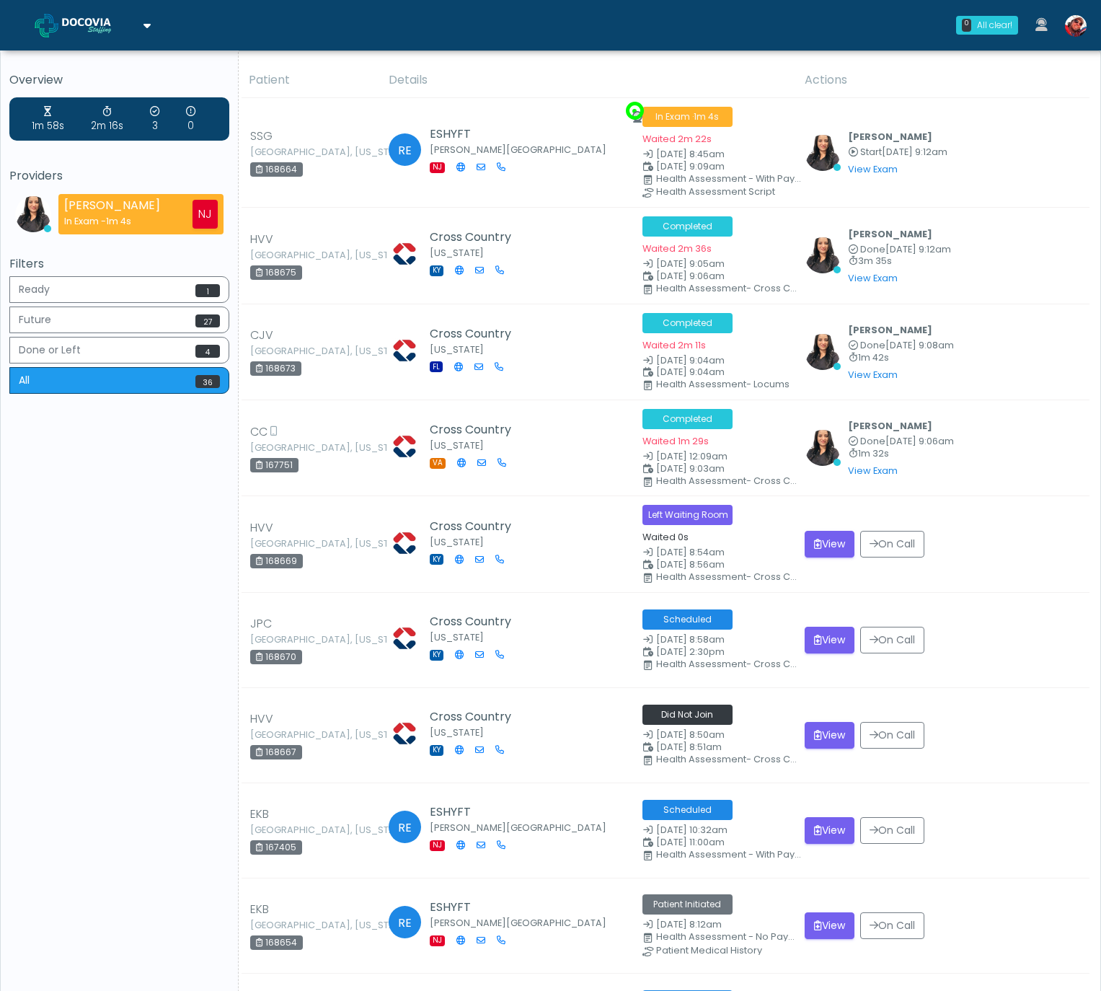
click at [121, 24] on img at bounding box center [98, 25] width 72 height 14
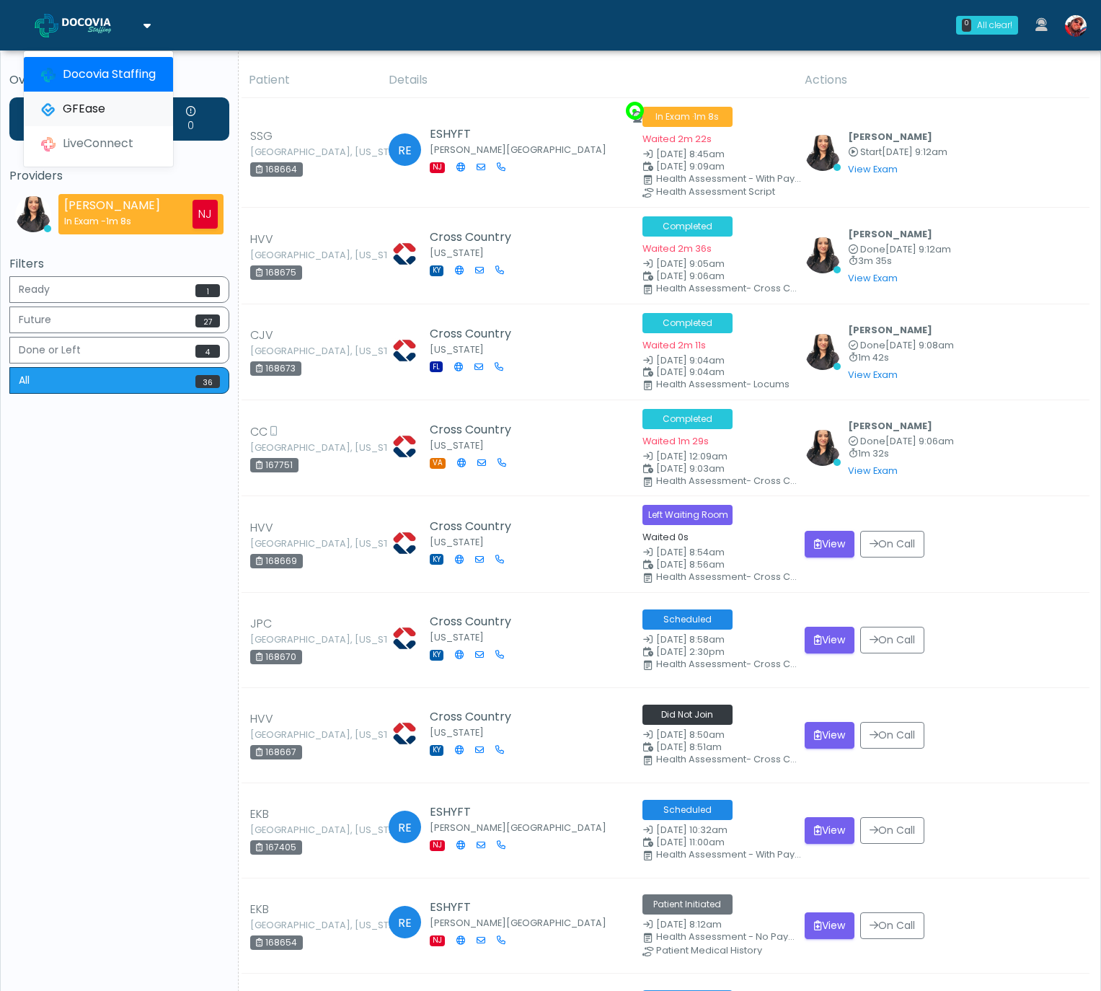
click at [110, 108] on link "GFEase" at bounding box center [98, 109] width 149 height 35
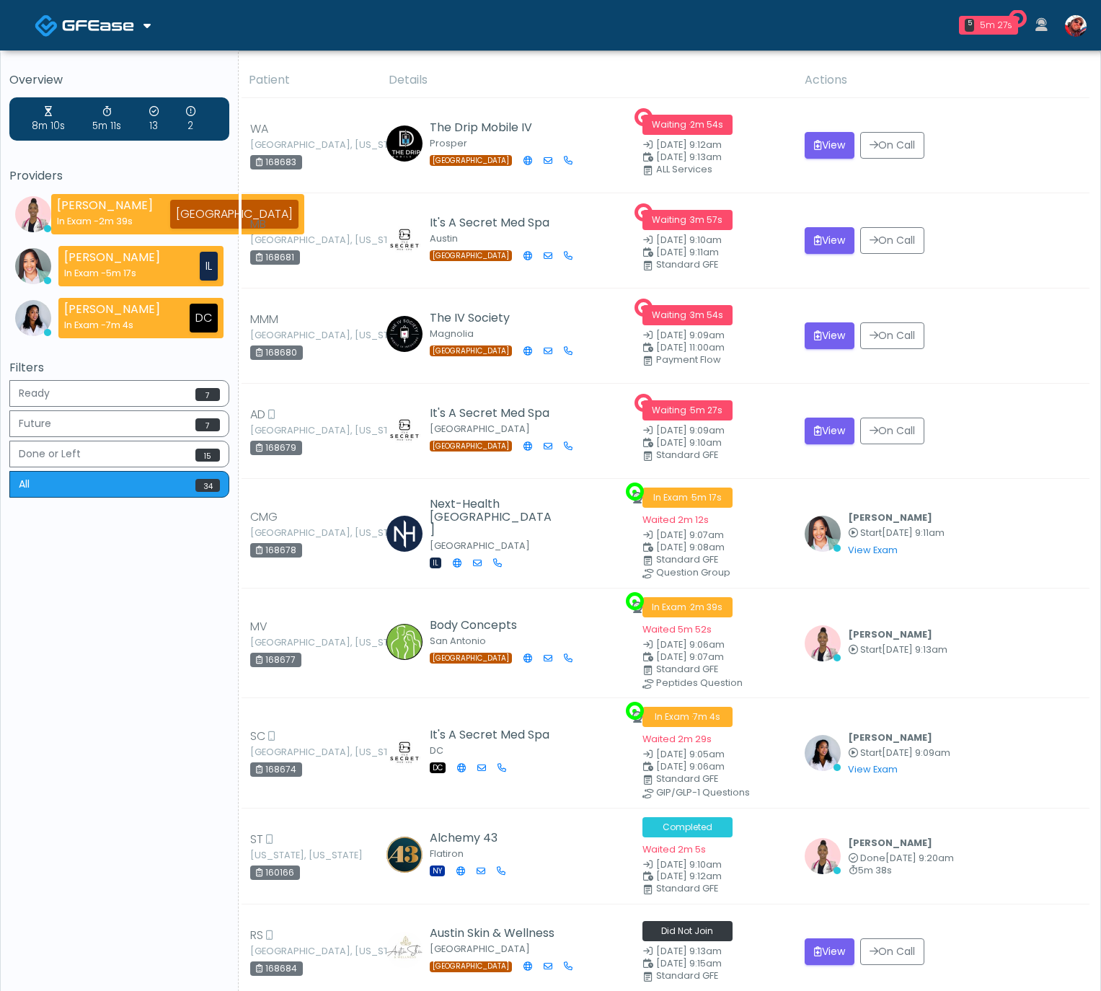
click at [122, 30] on img at bounding box center [98, 25] width 72 height 14
click at [117, 69] on link "Docovia Staffing" at bounding box center [98, 74] width 149 height 35
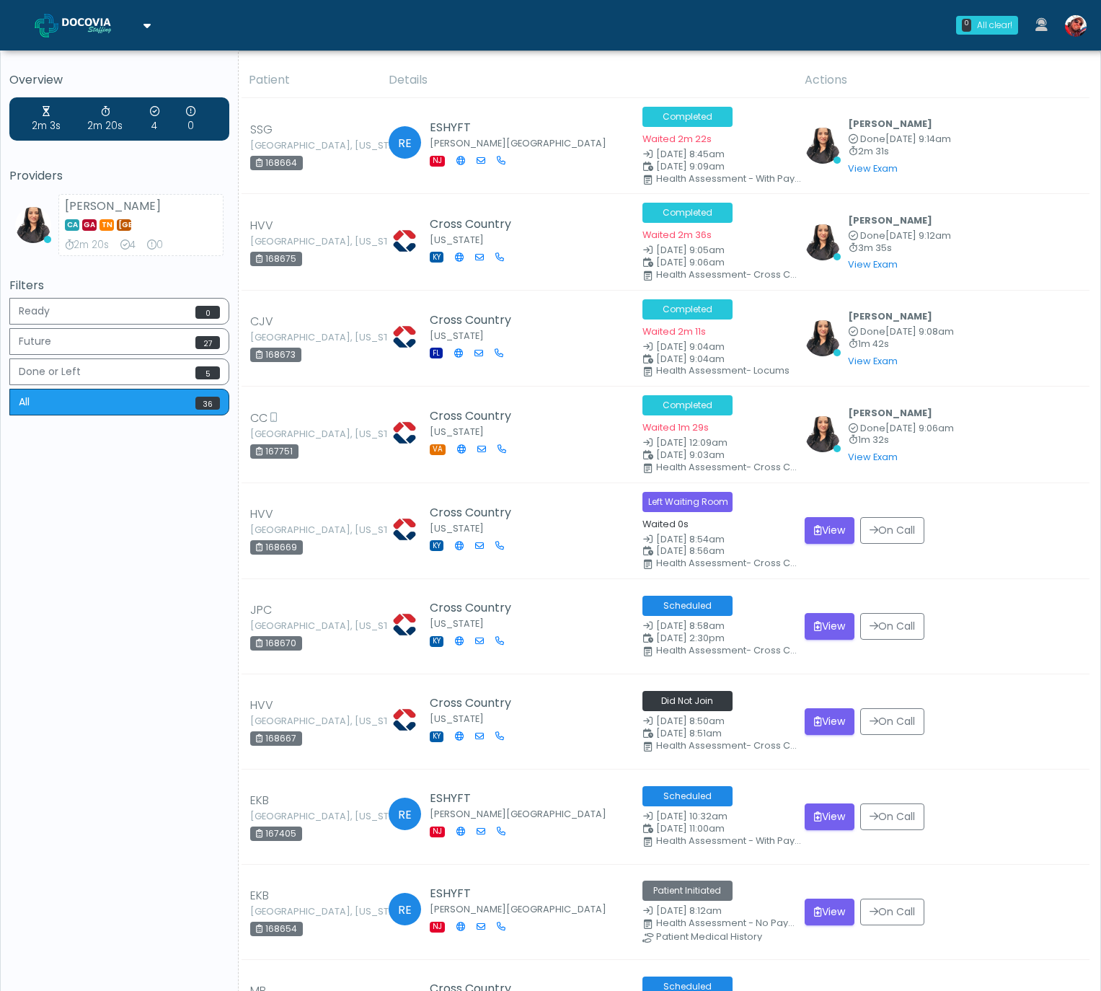
click at [132, 25] on img at bounding box center [98, 25] width 72 height 14
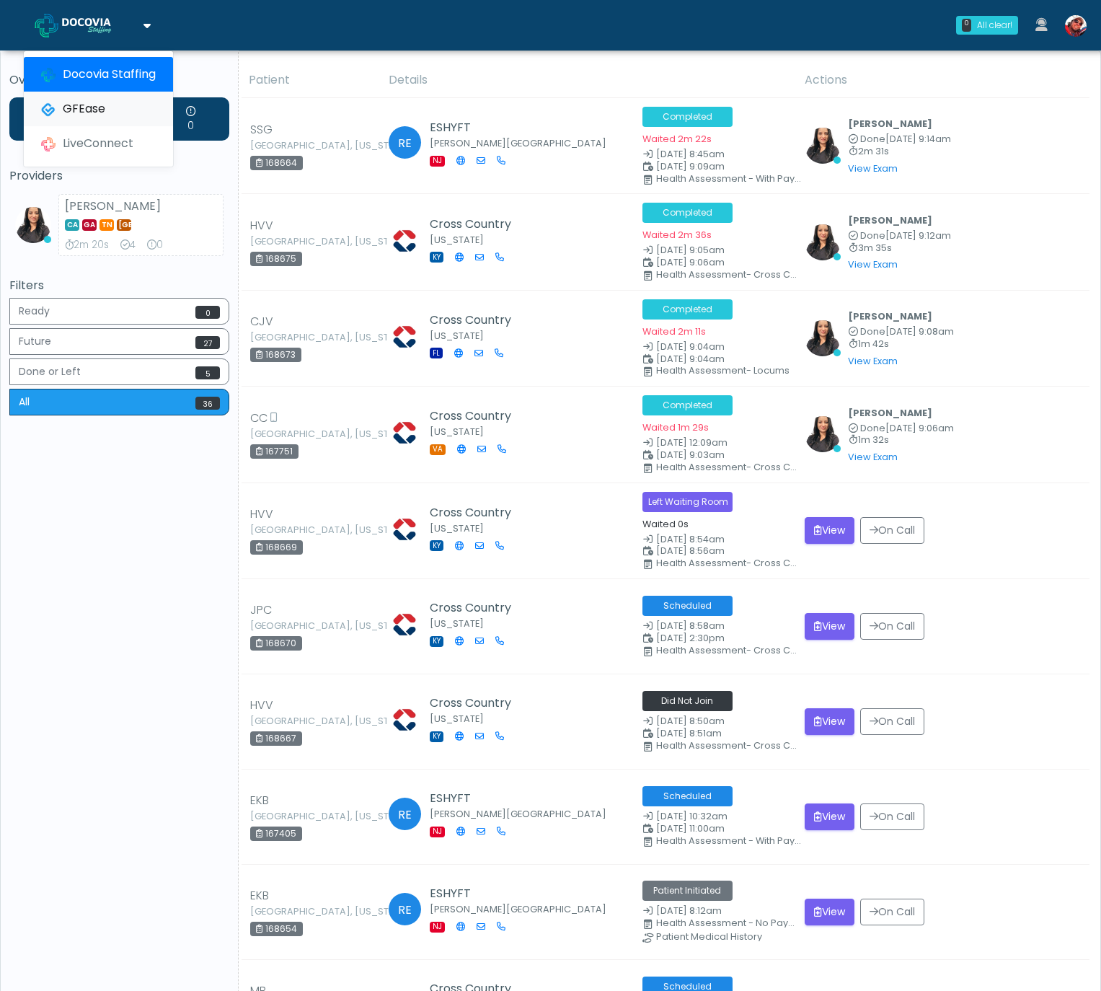
click at [110, 98] on link "GFEase" at bounding box center [98, 109] width 149 height 35
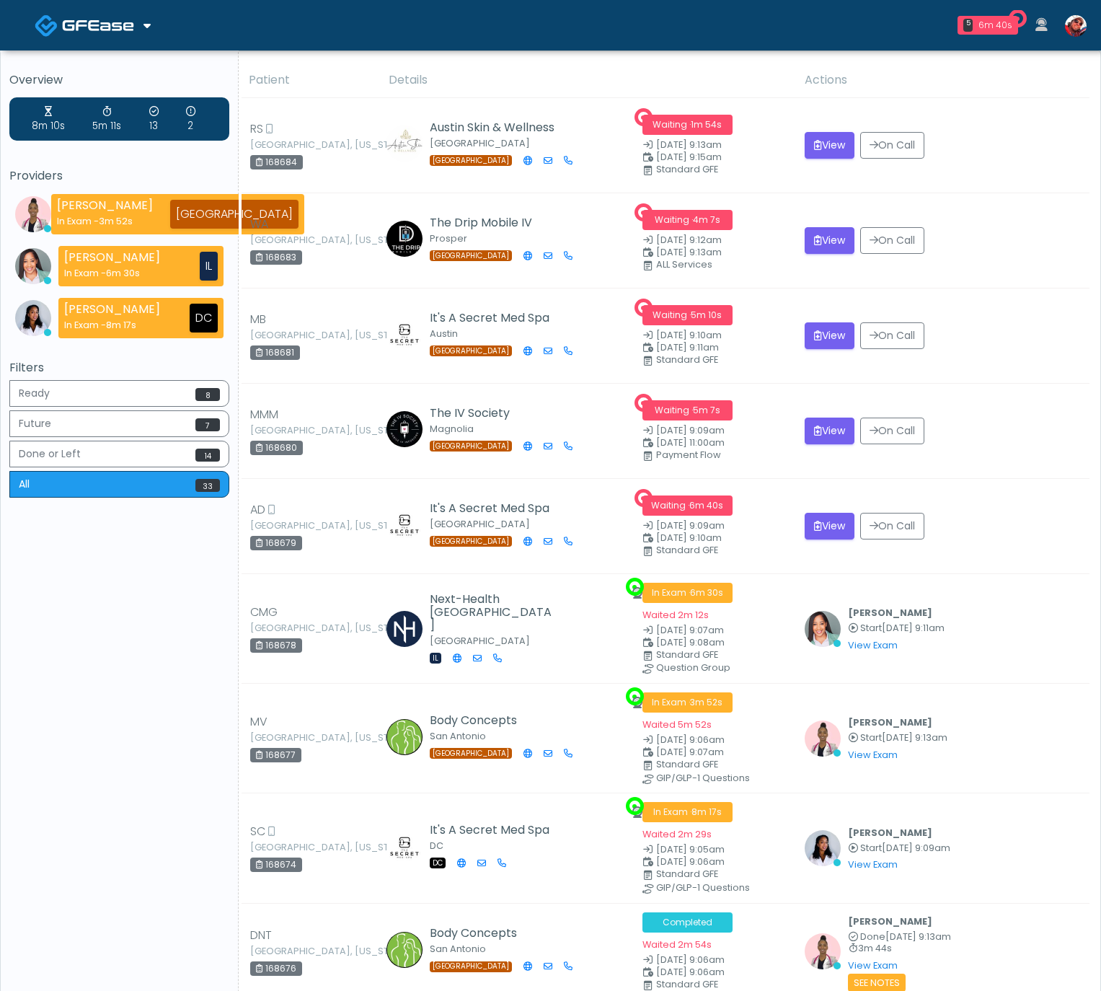
click at [122, 23] on img at bounding box center [98, 25] width 72 height 14
click at [109, 70] on link "Docovia Staffing" at bounding box center [98, 74] width 149 height 35
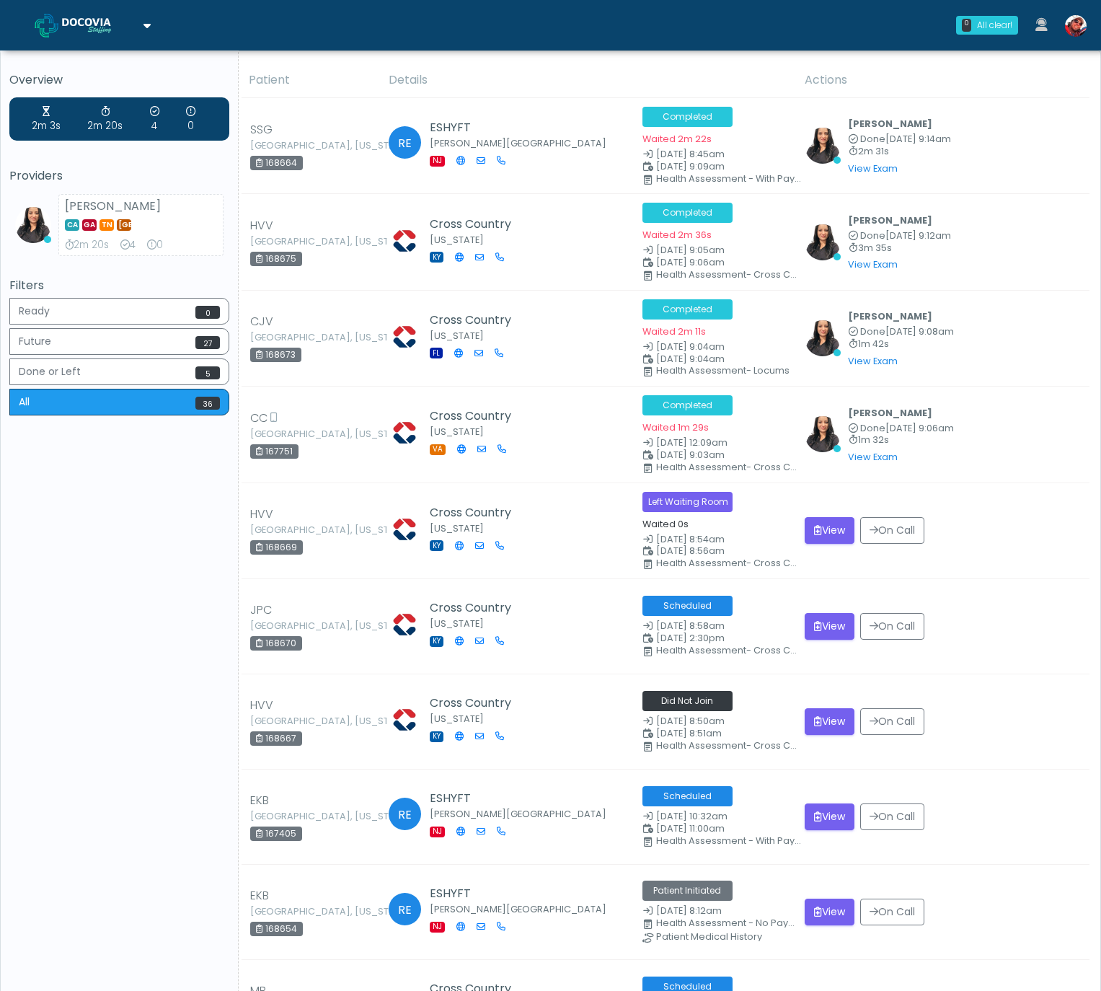
click at [131, 32] on span at bounding box center [100, 24] width 76 height 20
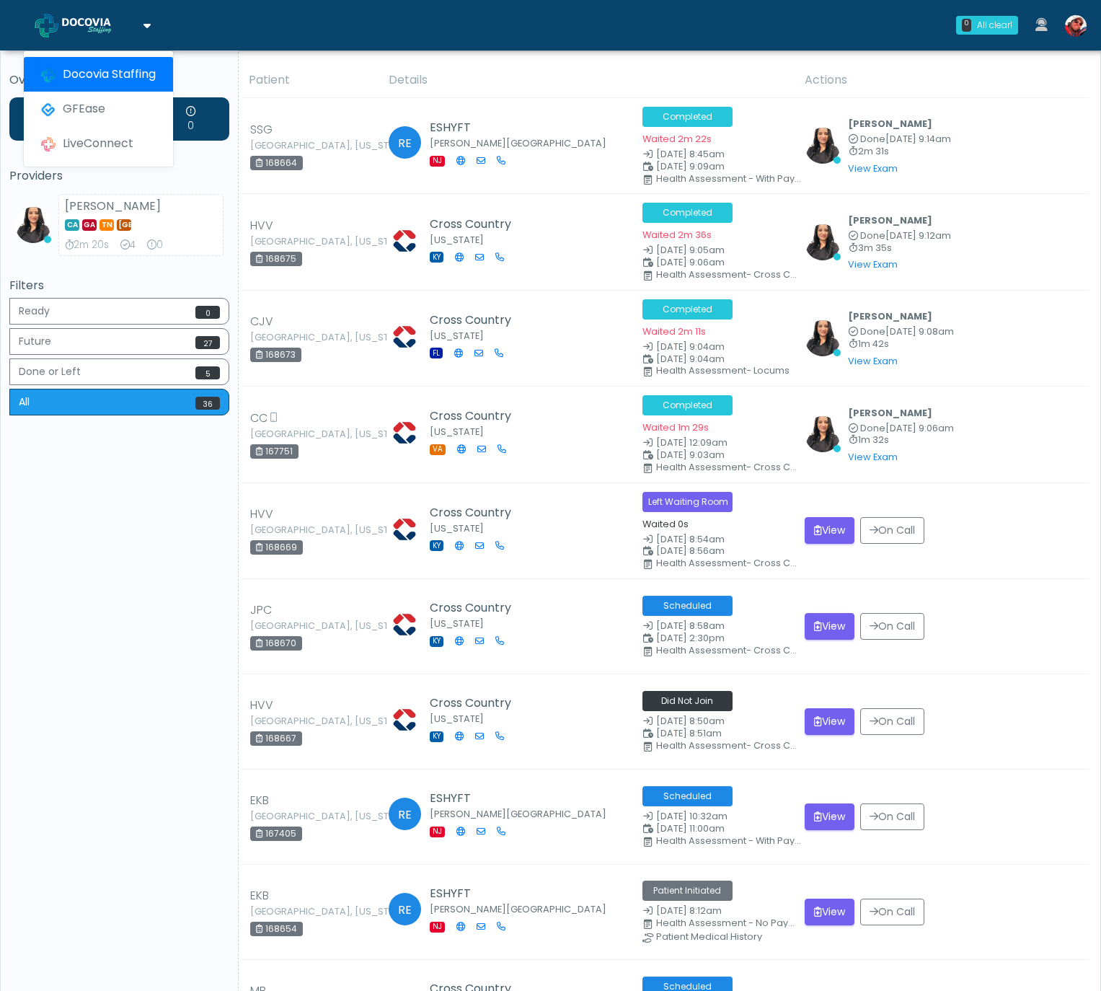
click at [148, 28] on icon at bounding box center [146, 25] width 7 height 12
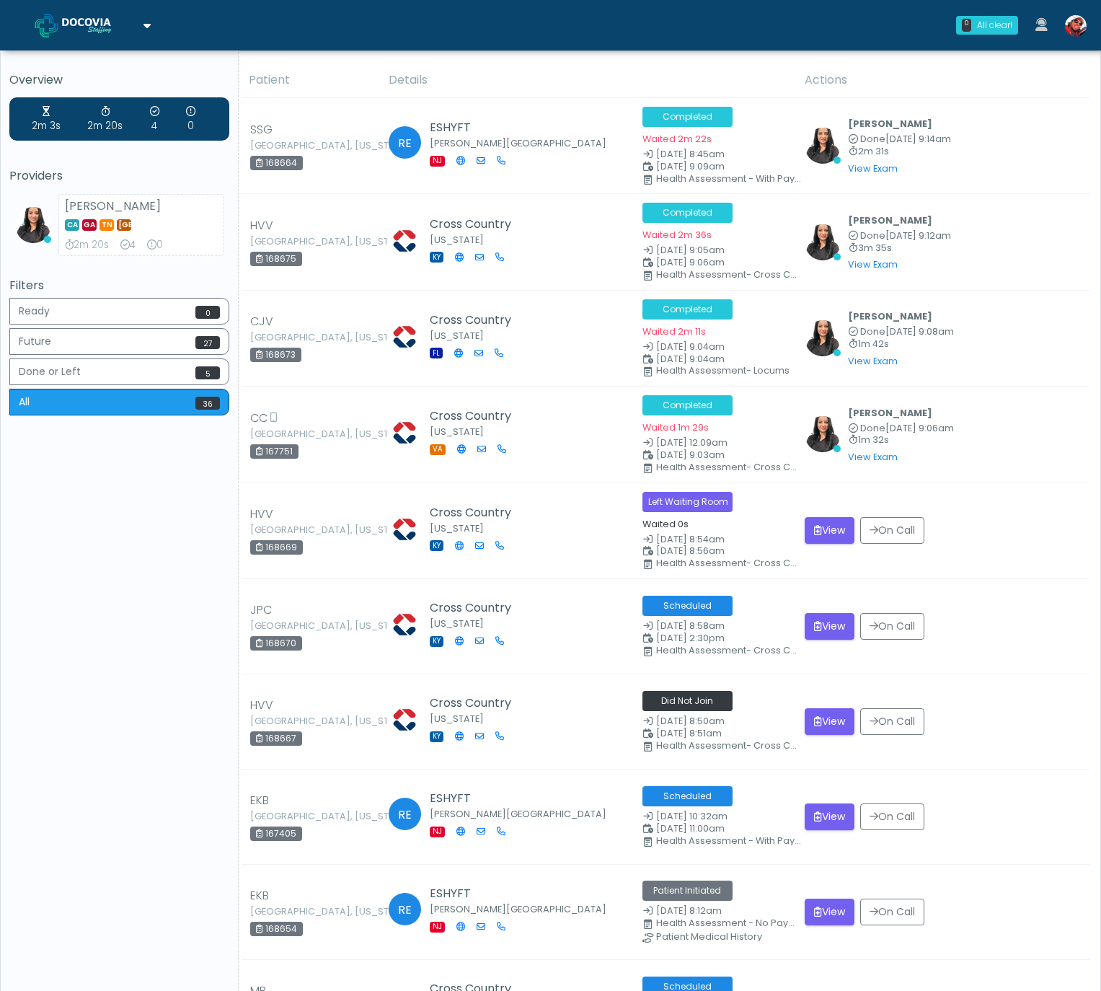
click at [148, 29] on icon at bounding box center [146, 25] width 7 height 12
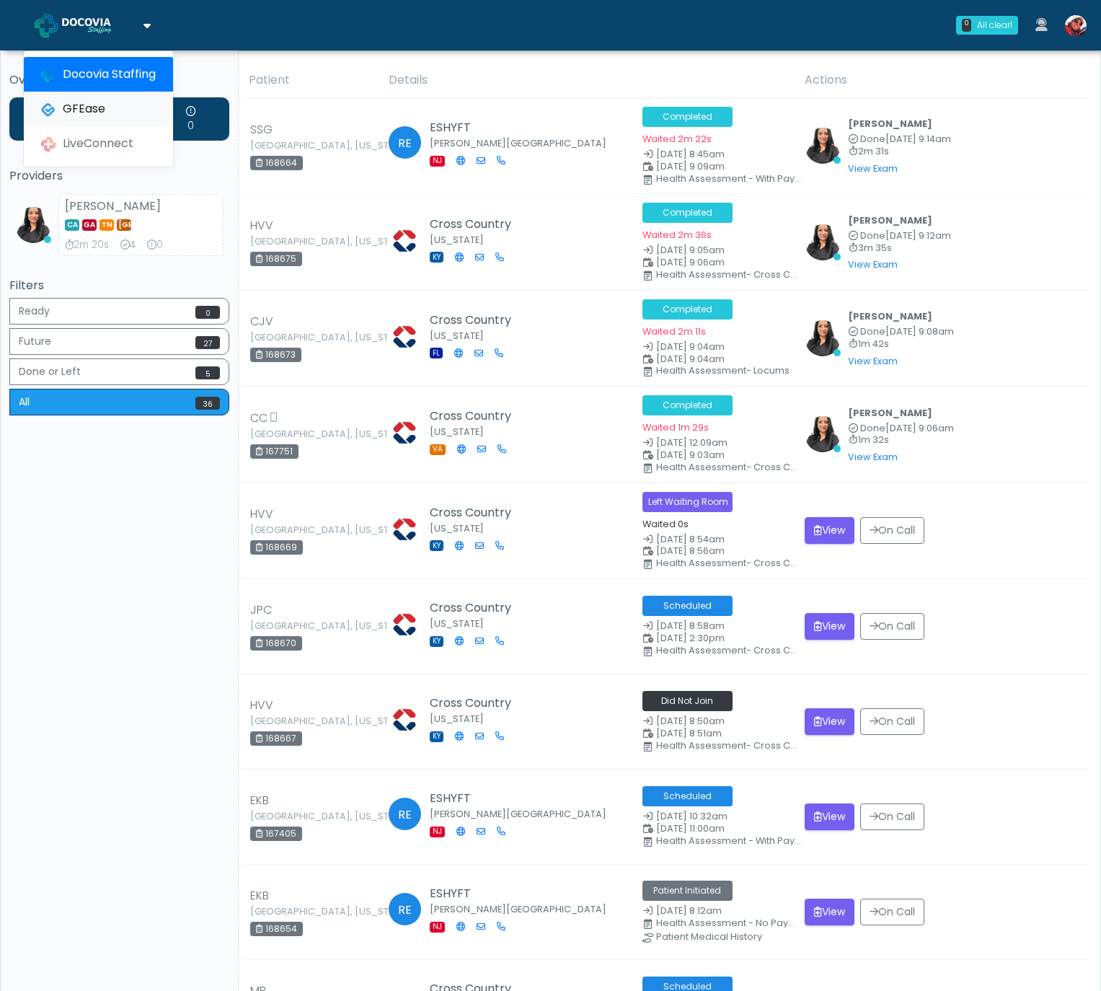
click at [113, 112] on link "GFEase" at bounding box center [98, 109] width 149 height 35
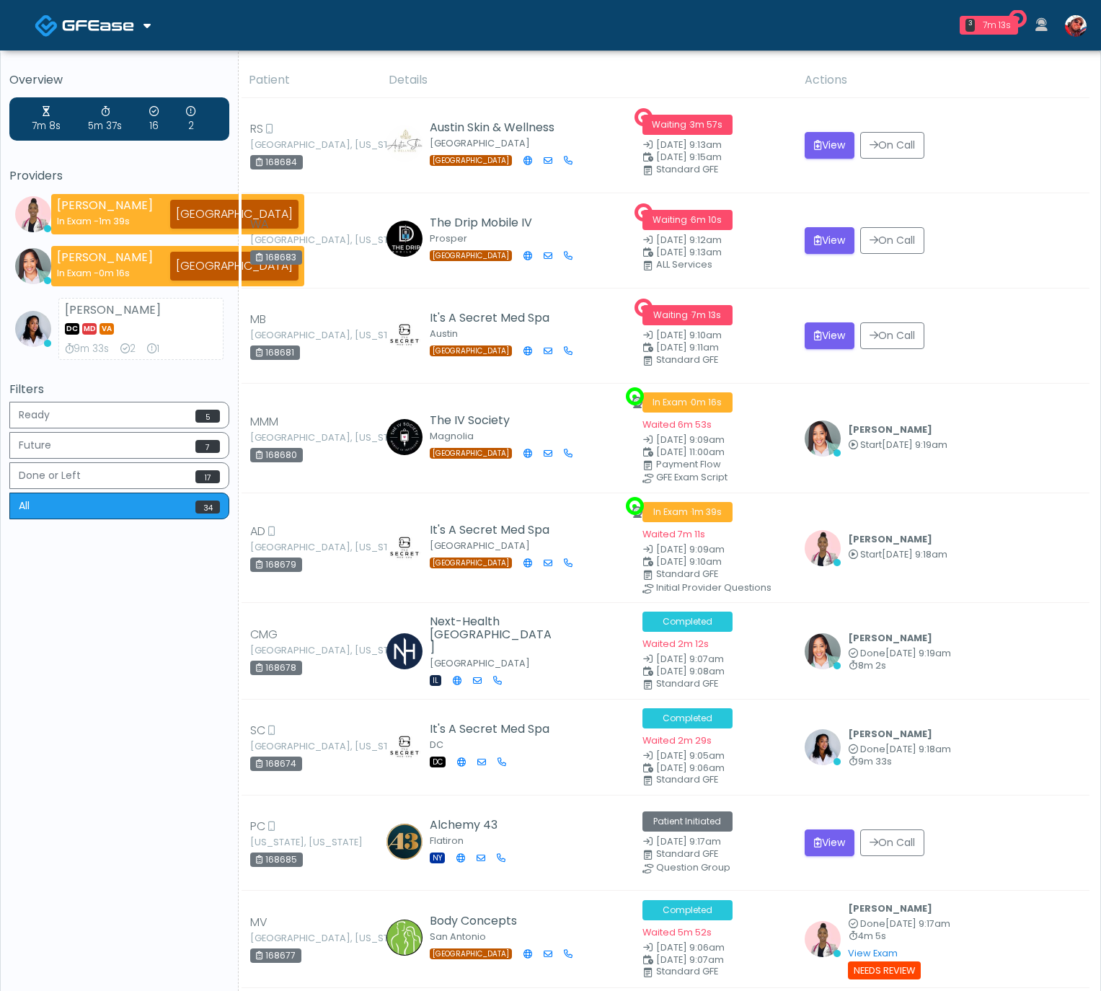
click at [539, 89] on th "Details" at bounding box center [588, 80] width 417 height 35
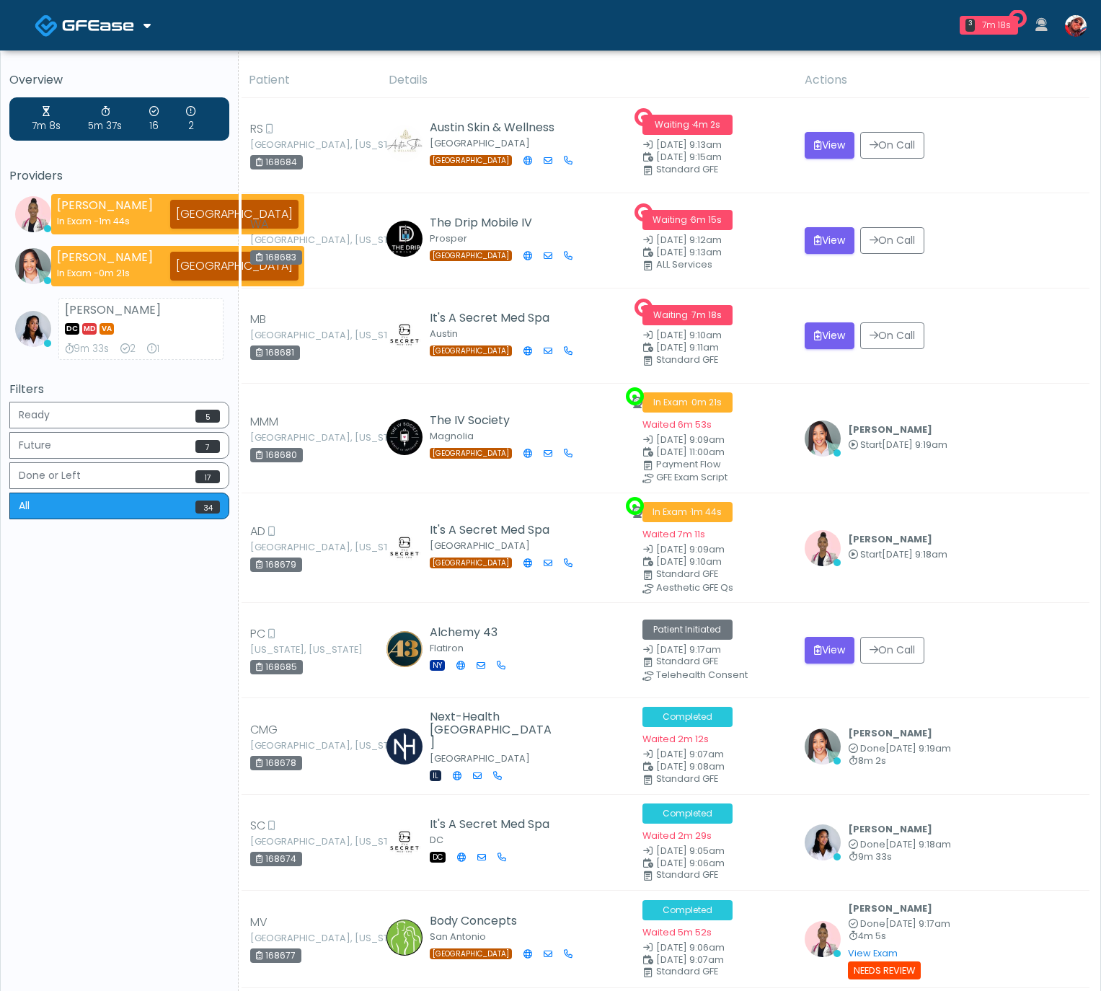
click at [132, 30] on img at bounding box center [98, 25] width 72 height 14
click at [131, 69] on link "Docovia Staffing" at bounding box center [98, 74] width 149 height 35
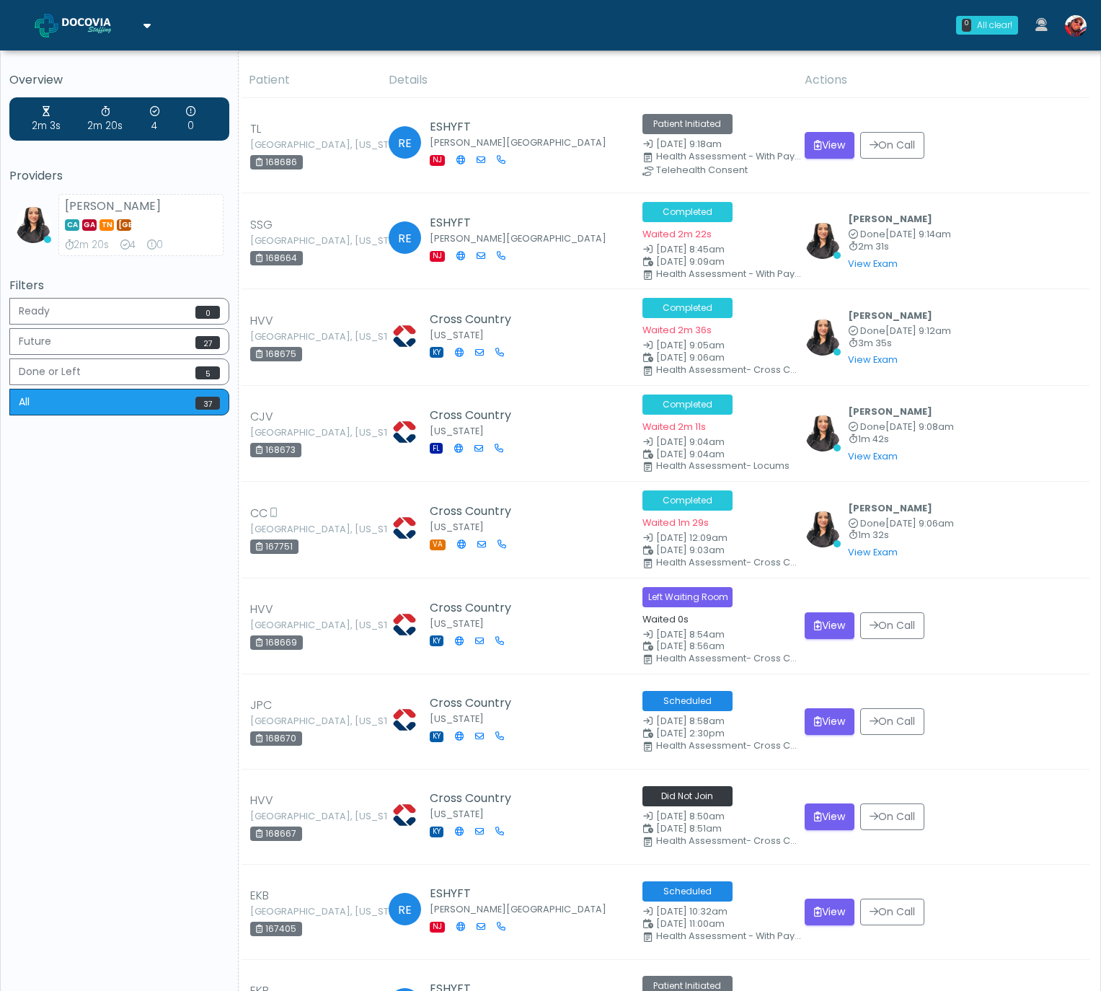
click at [113, 32] on img at bounding box center [98, 25] width 72 height 14
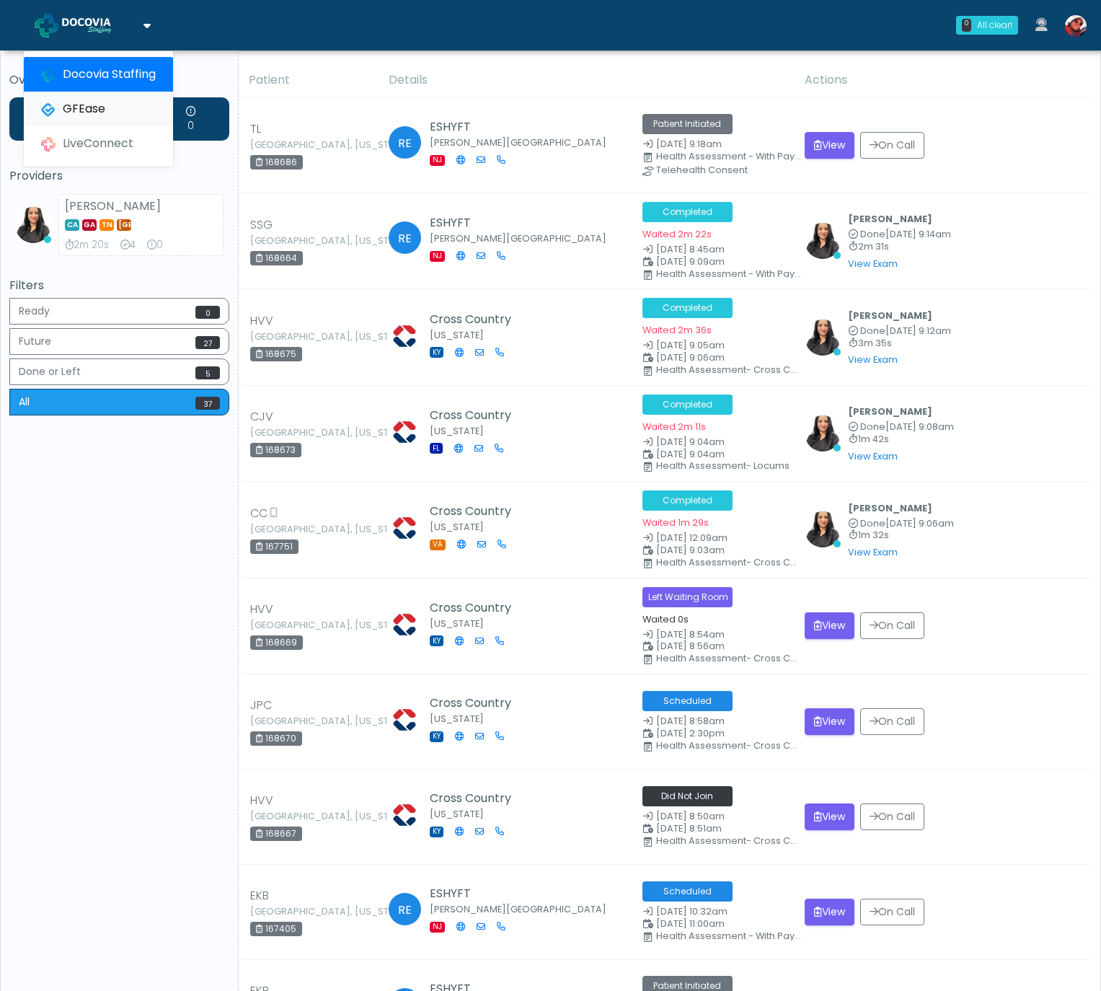
click at [102, 98] on link "GFEase" at bounding box center [98, 109] width 149 height 35
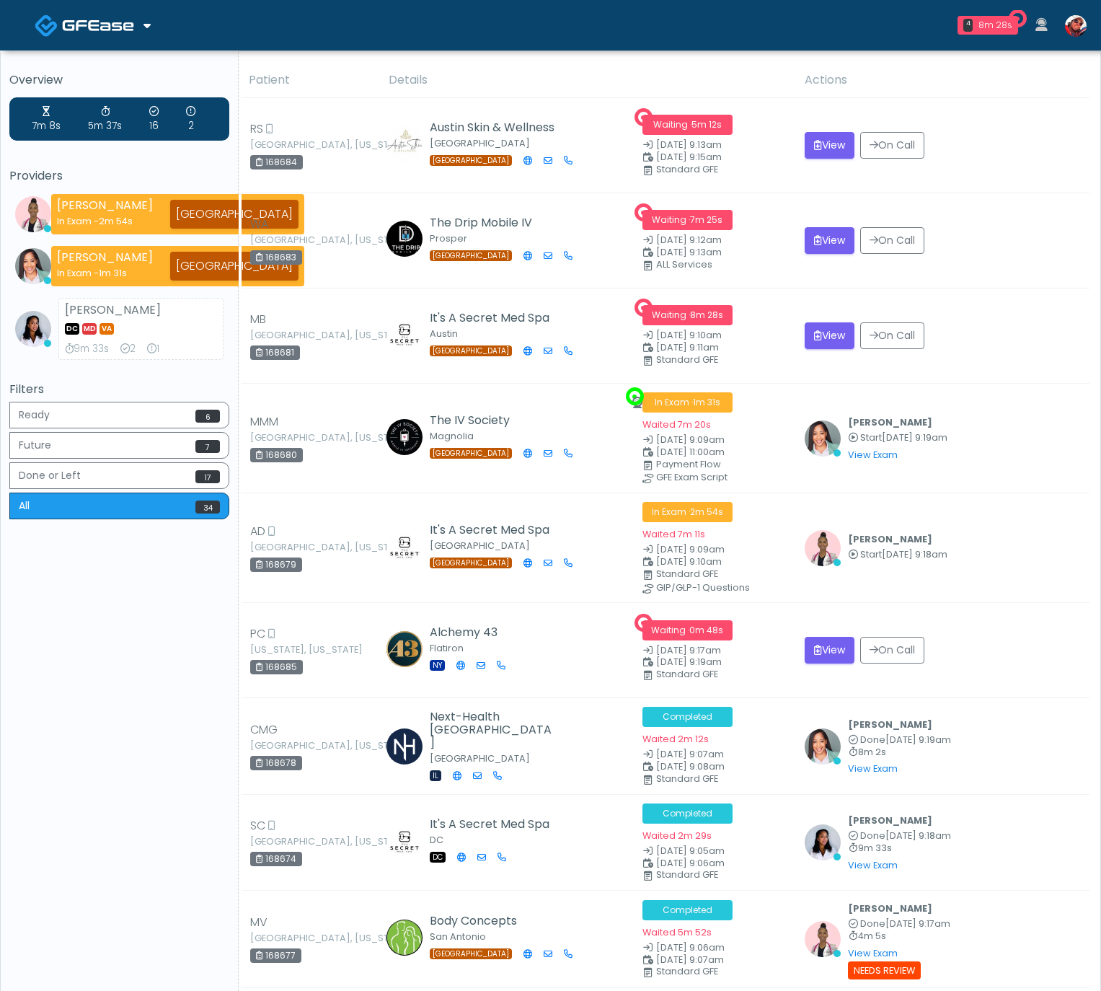
click at [115, 25] on img at bounding box center [98, 25] width 72 height 14
click at [111, 64] on link "Docovia Staffing" at bounding box center [98, 74] width 149 height 35
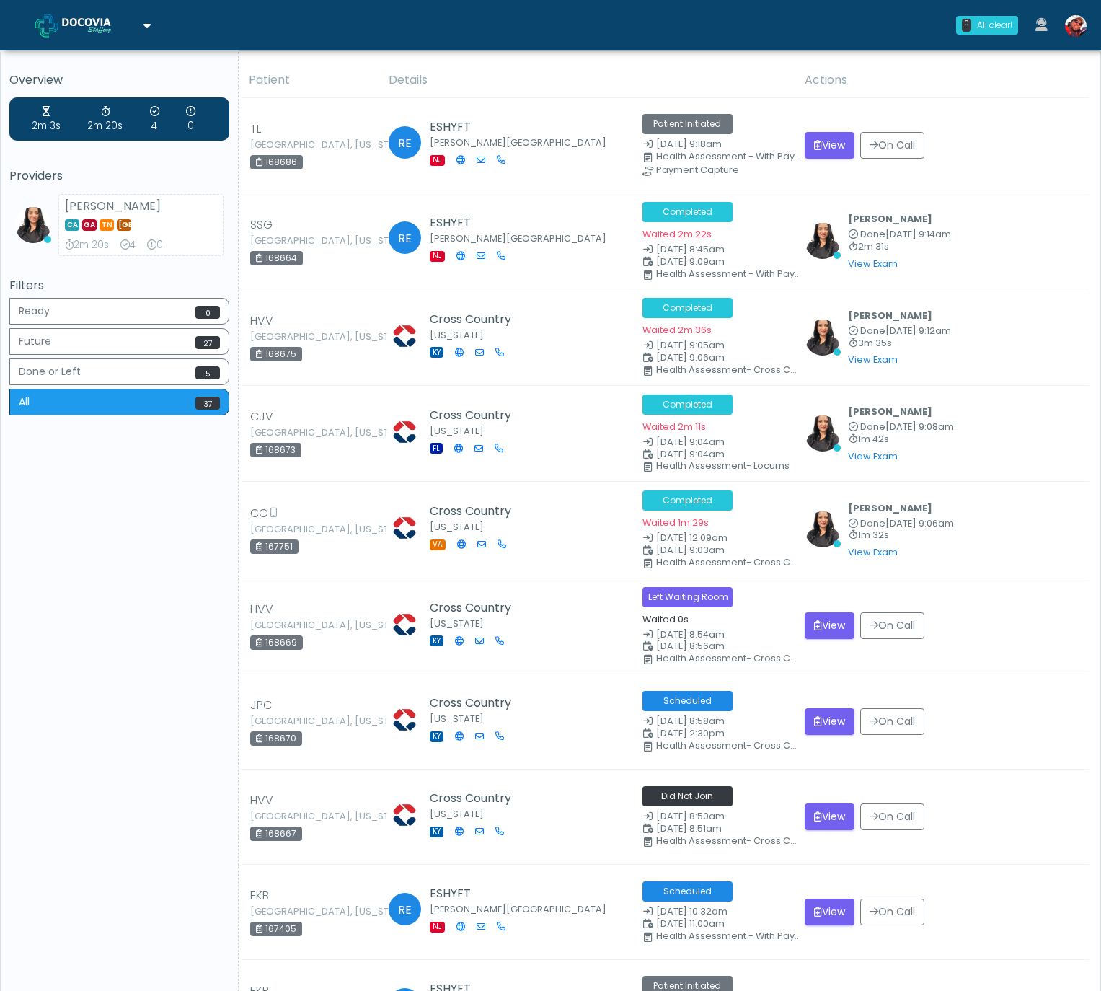
click at [121, 30] on img at bounding box center [98, 25] width 72 height 14
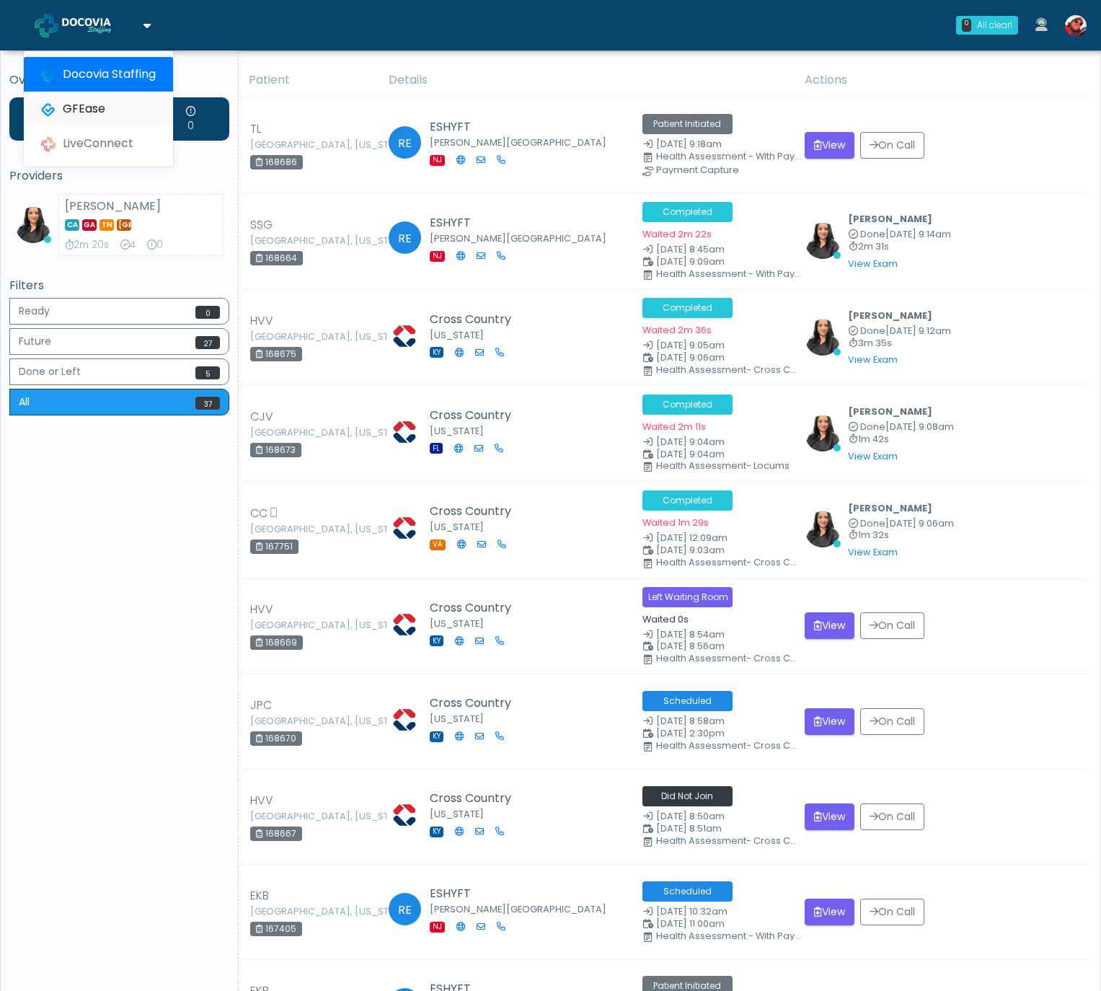
click at [105, 102] on link "GFEase" at bounding box center [98, 109] width 149 height 35
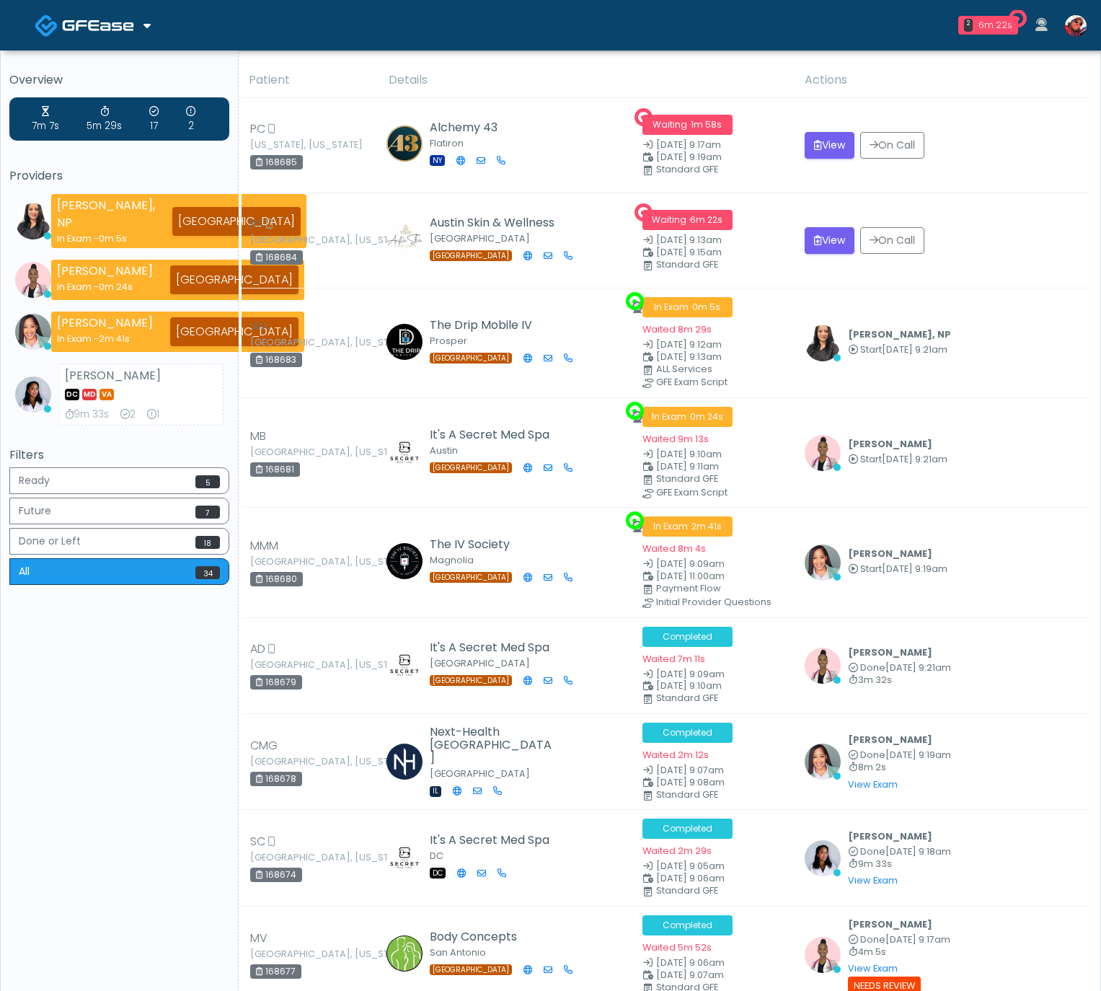
click at [131, 29] on img at bounding box center [98, 25] width 72 height 14
click at [109, 70] on link "Docovia Staffing" at bounding box center [98, 74] width 149 height 35
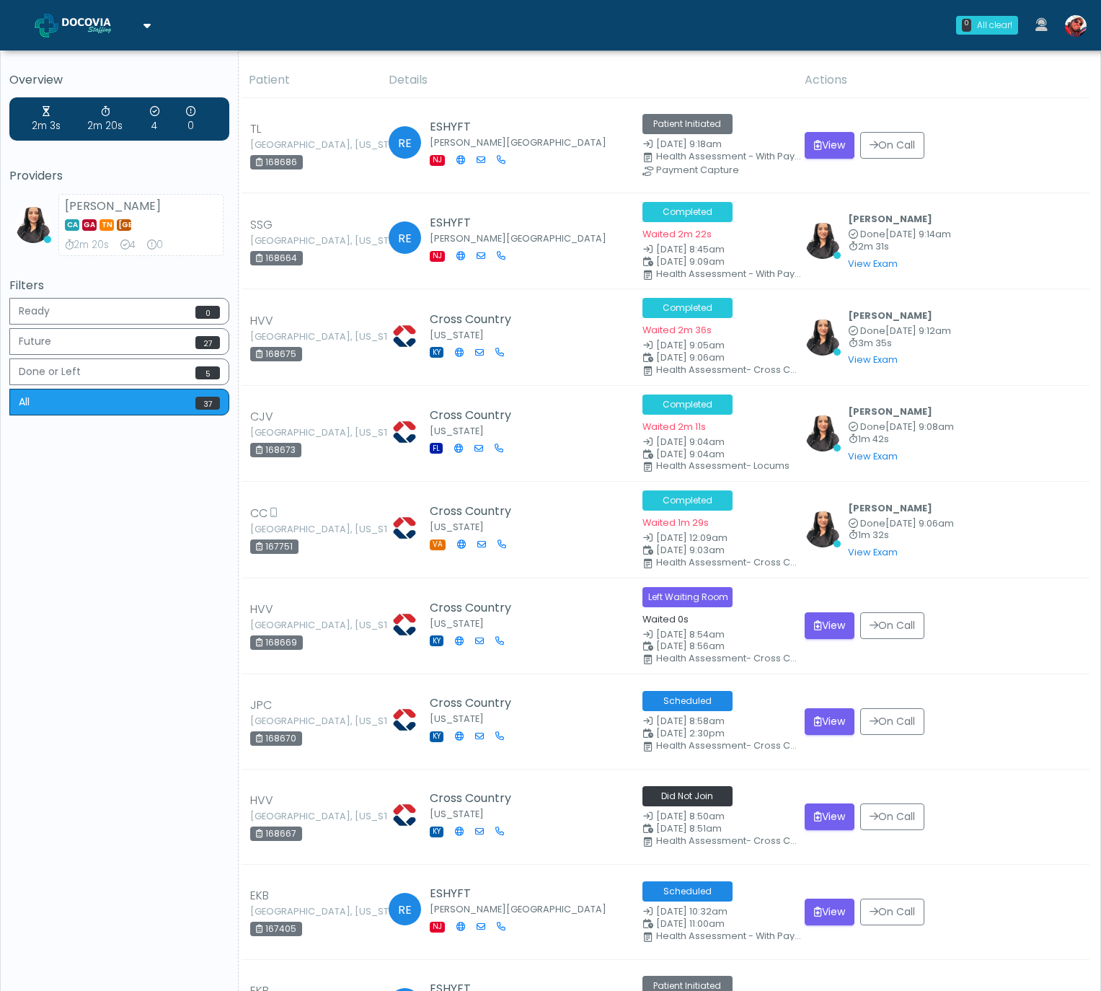
click at [92, 15] on span at bounding box center [100, 24] width 76 height 20
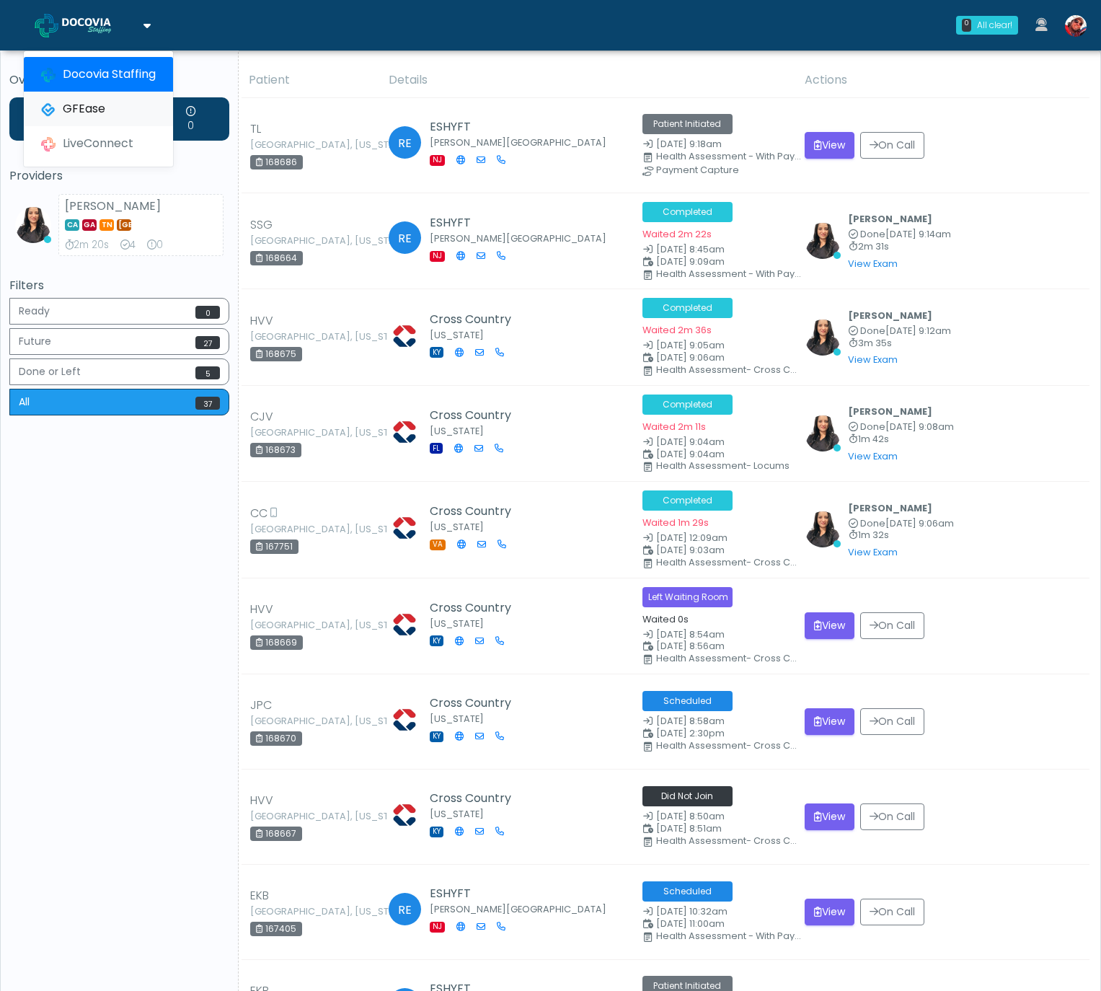
click at [105, 105] on link "GFEase" at bounding box center [98, 109] width 149 height 35
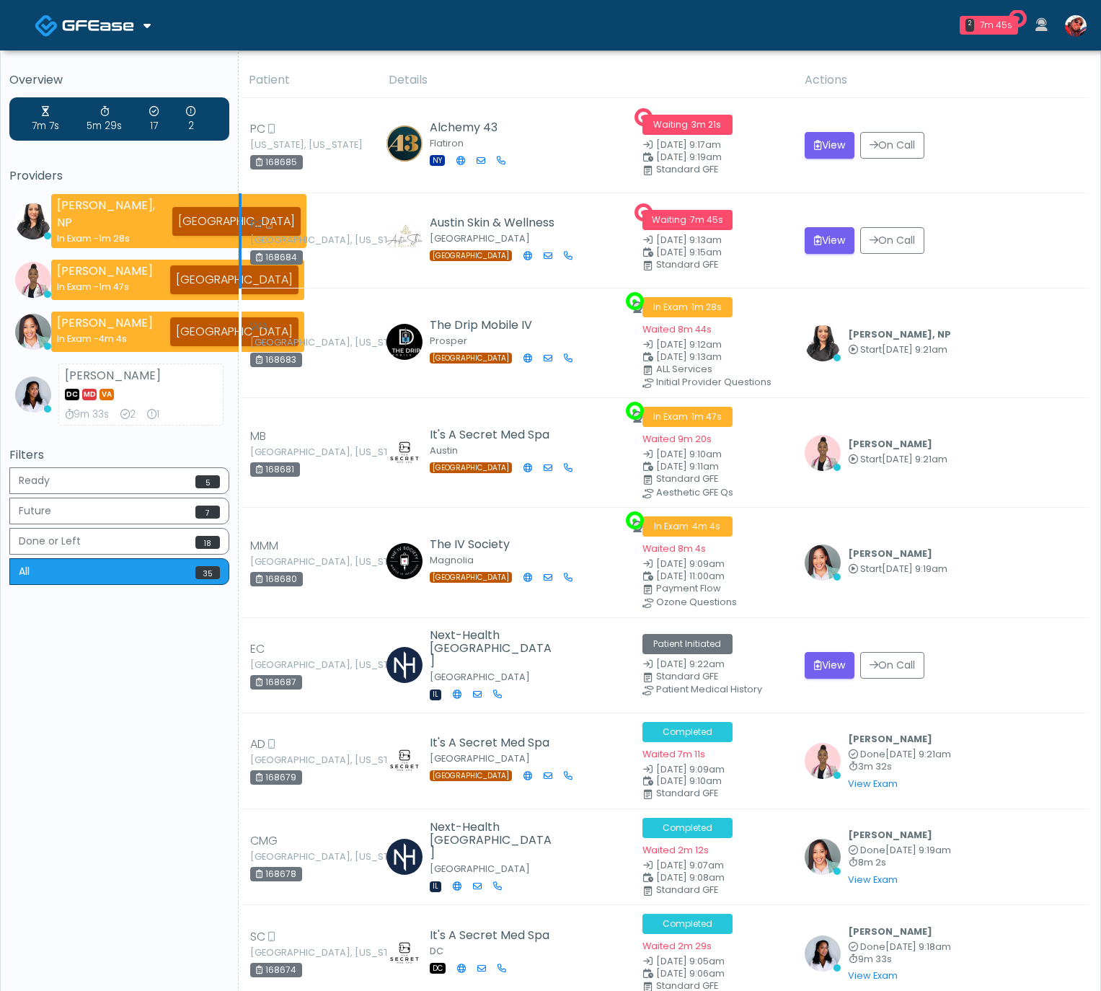
click at [291, 259] on div "168684" at bounding box center [276, 257] width 53 height 14
copy div "168684"
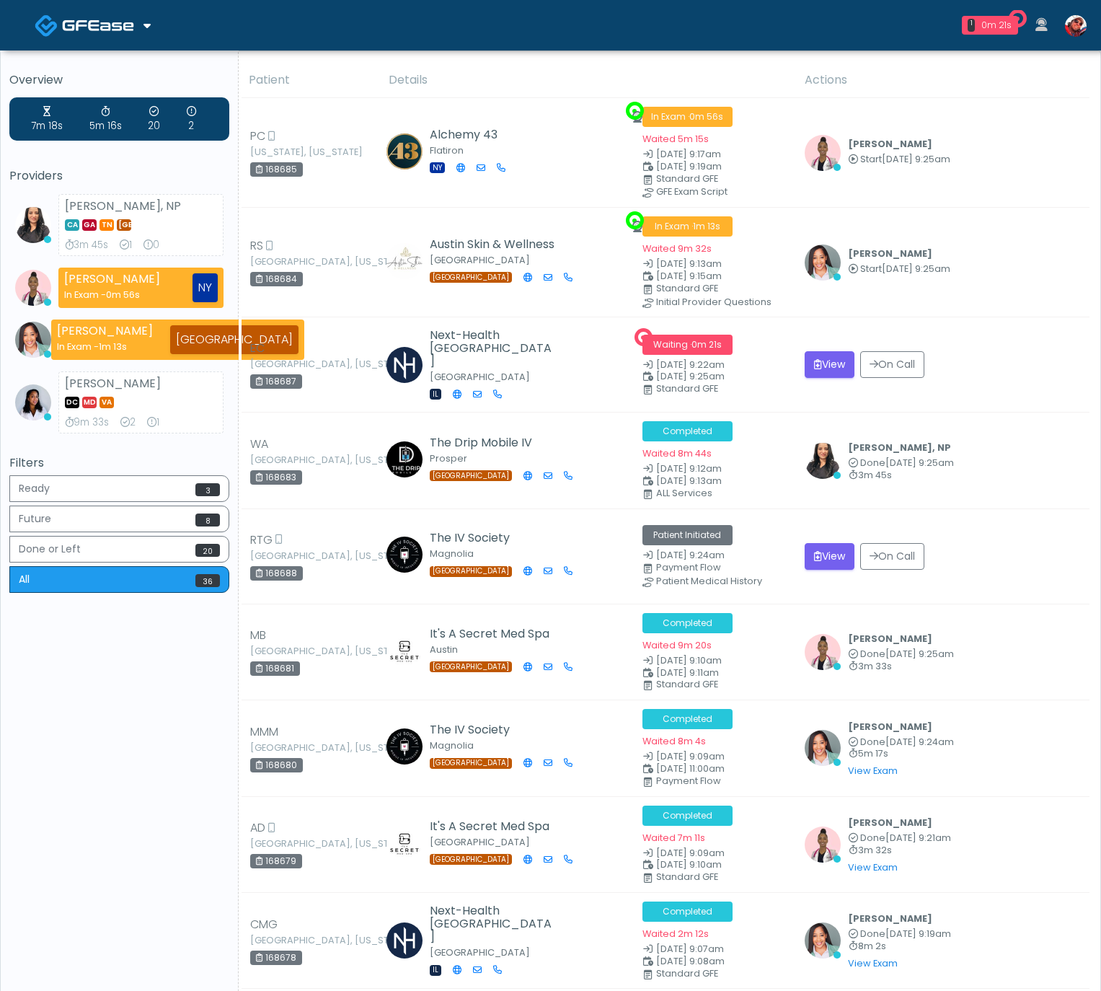
click at [138, 34] on link at bounding box center [93, 24] width 116 height 47
click at [119, 75] on link "Docovia Staffing" at bounding box center [98, 74] width 149 height 35
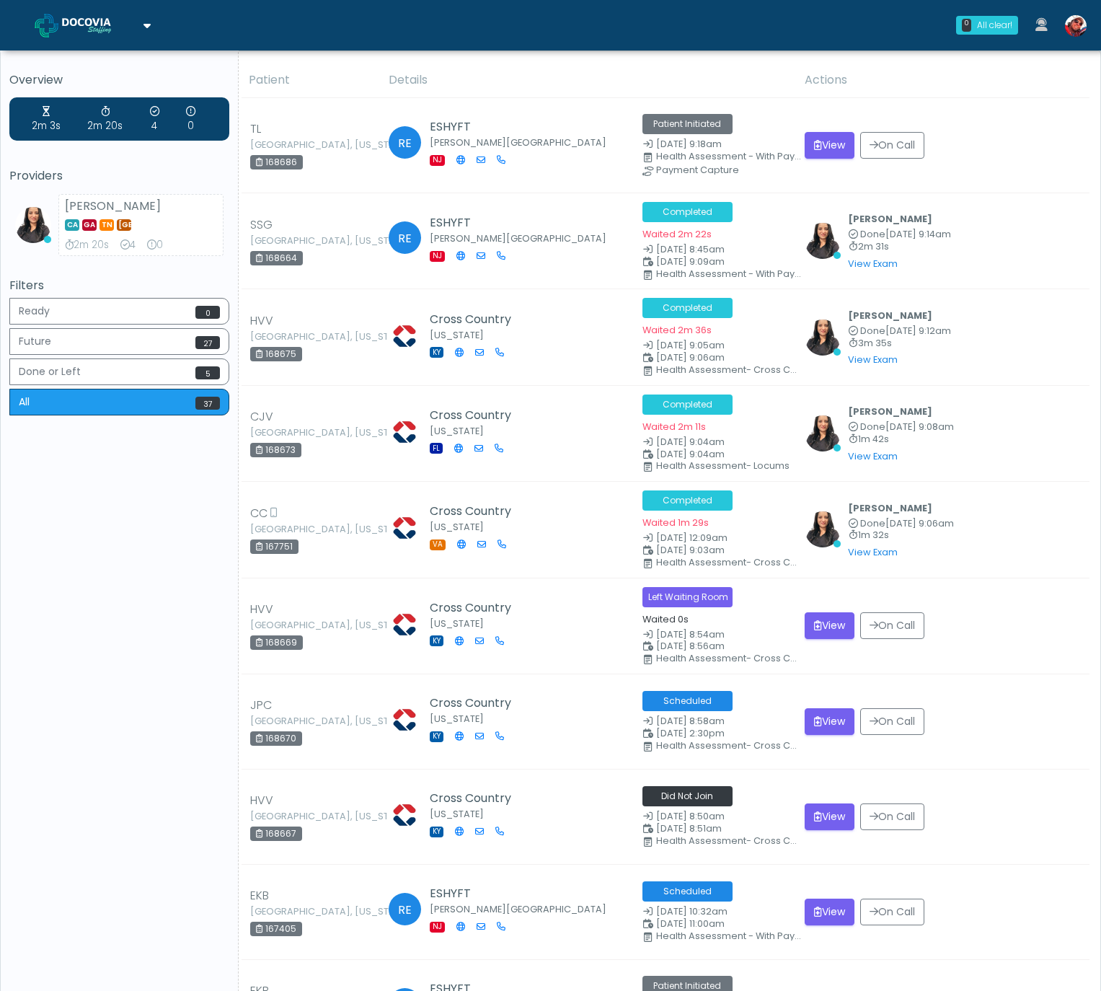
click at [146, 32] on link at bounding box center [93, 24] width 116 height 47
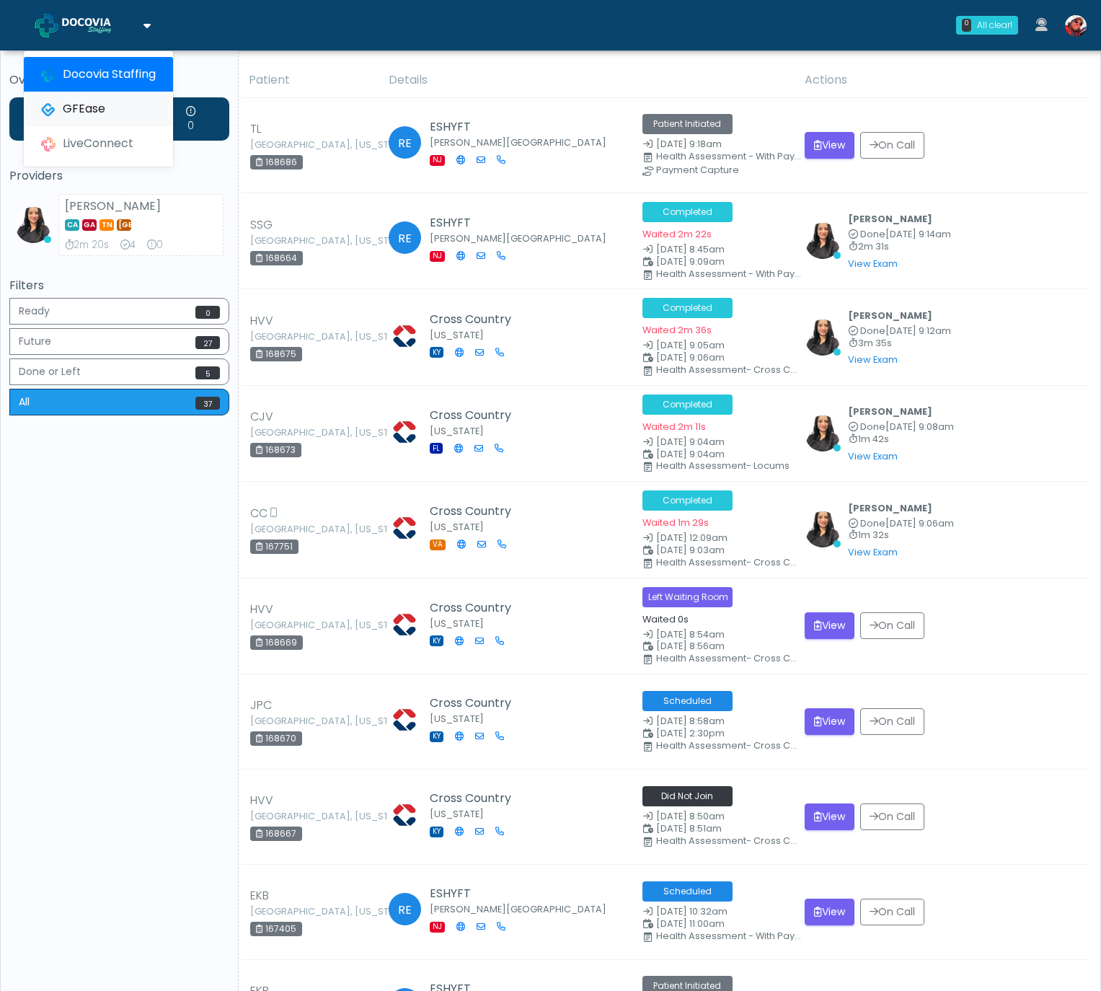
click at [104, 105] on link "GFEase" at bounding box center [98, 109] width 149 height 35
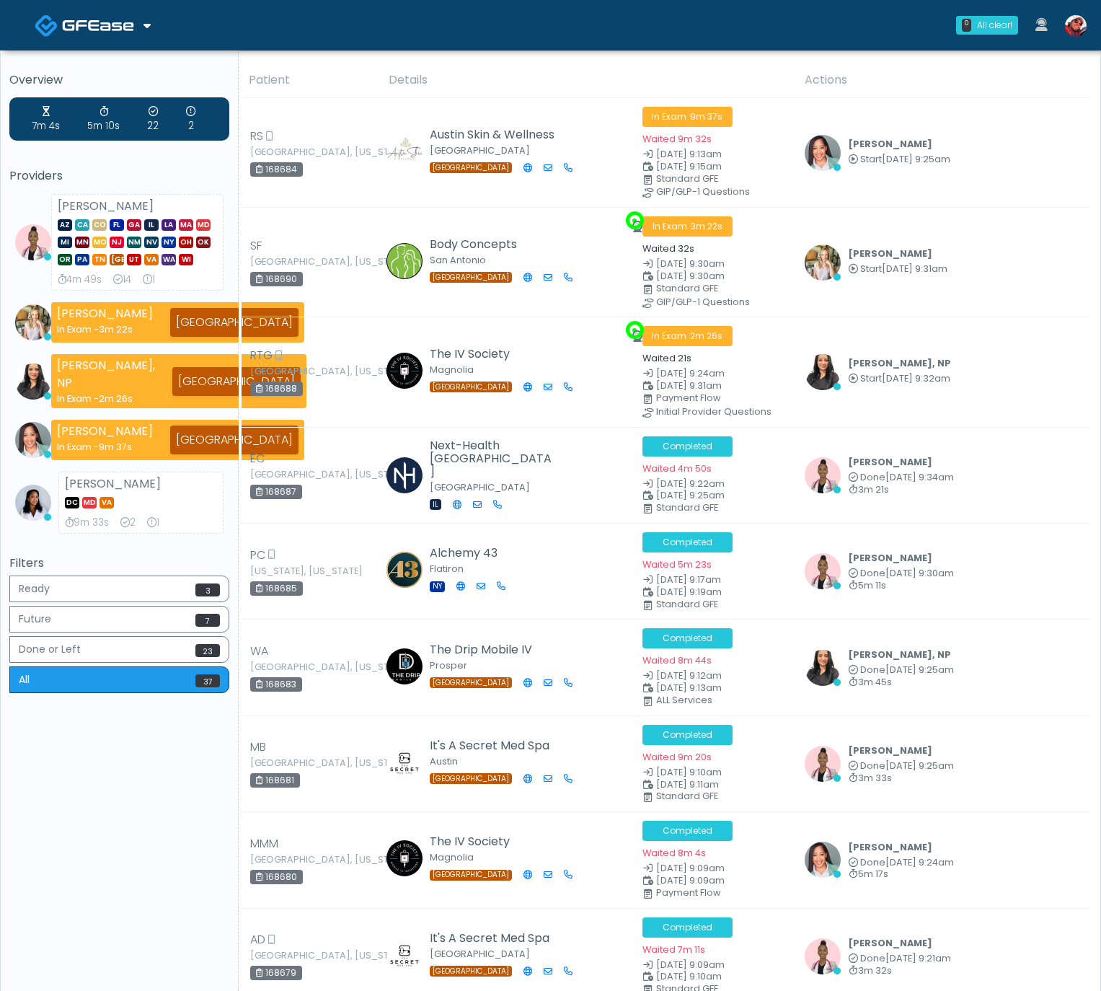
click at [118, 22] on img at bounding box center [98, 25] width 72 height 14
click at [106, 73] on link "Docovia Staffing" at bounding box center [98, 74] width 149 height 35
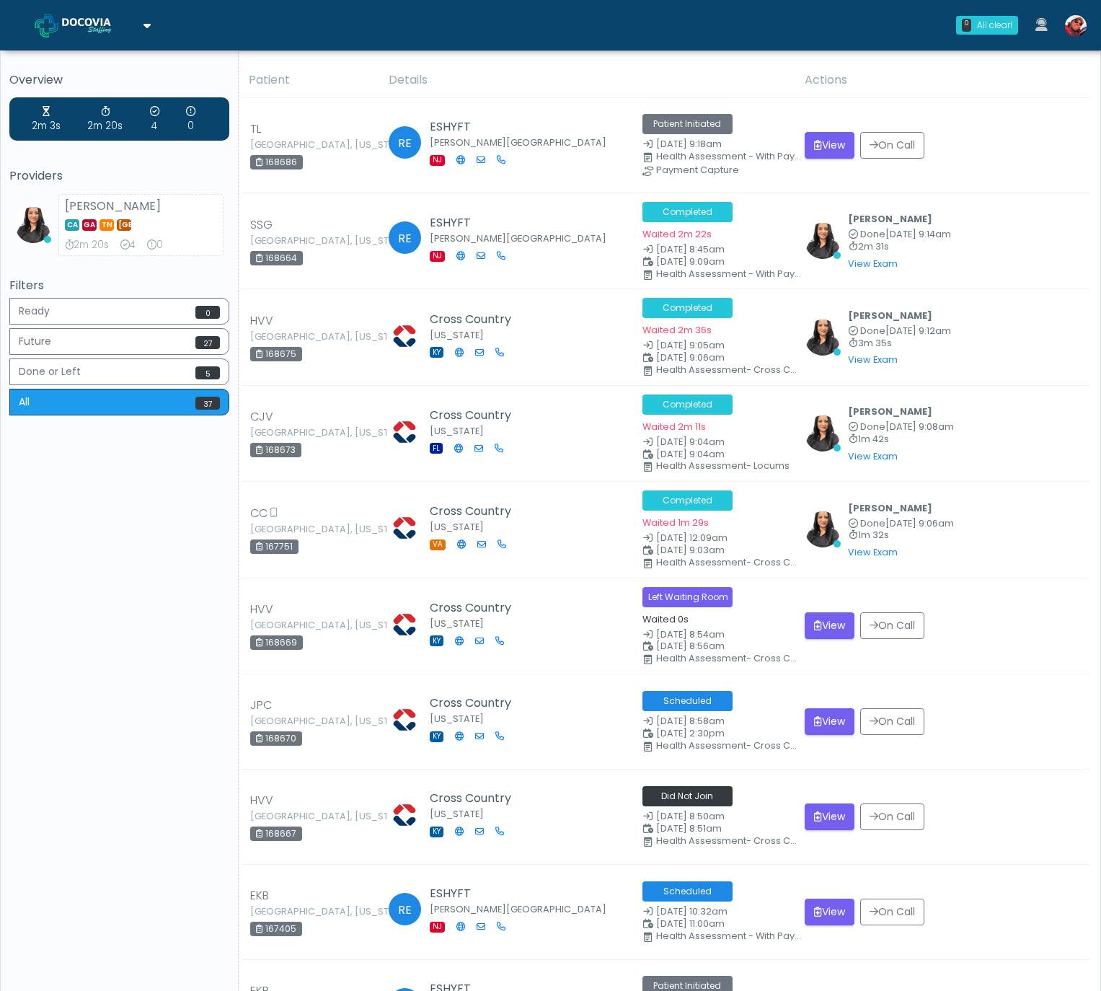
click at [133, 17] on span at bounding box center [100, 24] width 76 height 20
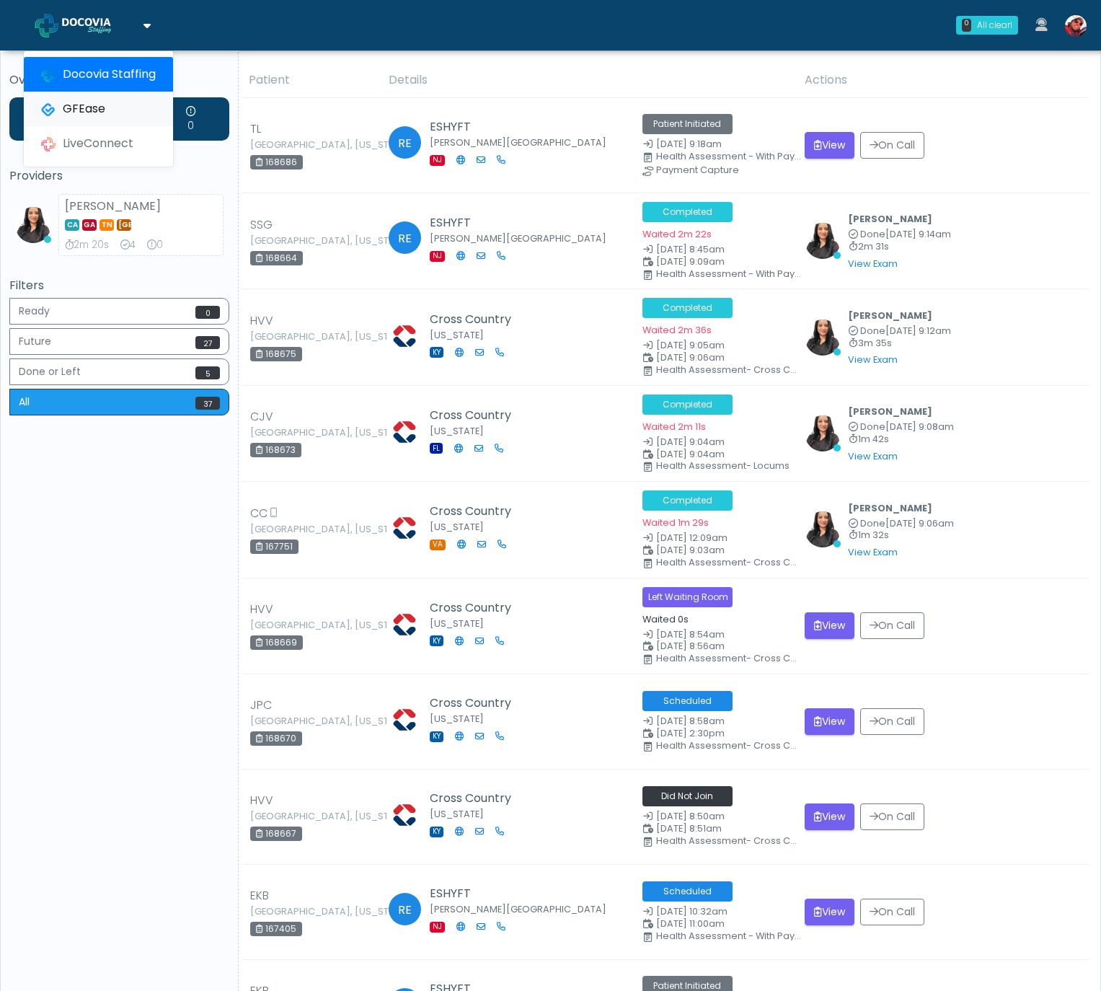
click at [119, 110] on link "GFEase" at bounding box center [98, 109] width 149 height 35
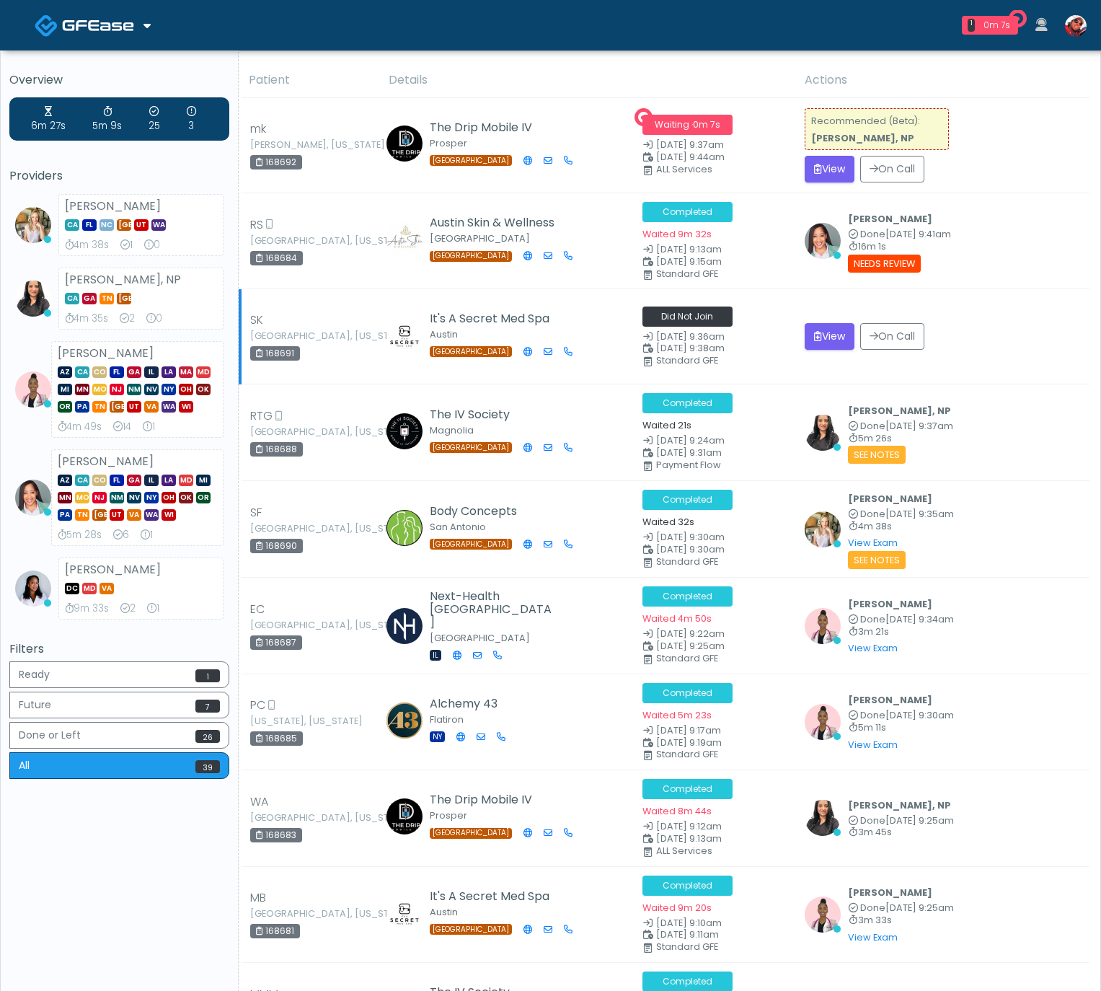
click at [1065, 365] on td "View On Call" at bounding box center [942, 336] width 293 height 95
click at [144, 27] on icon at bounding box center [146, 25] width 7 height 12
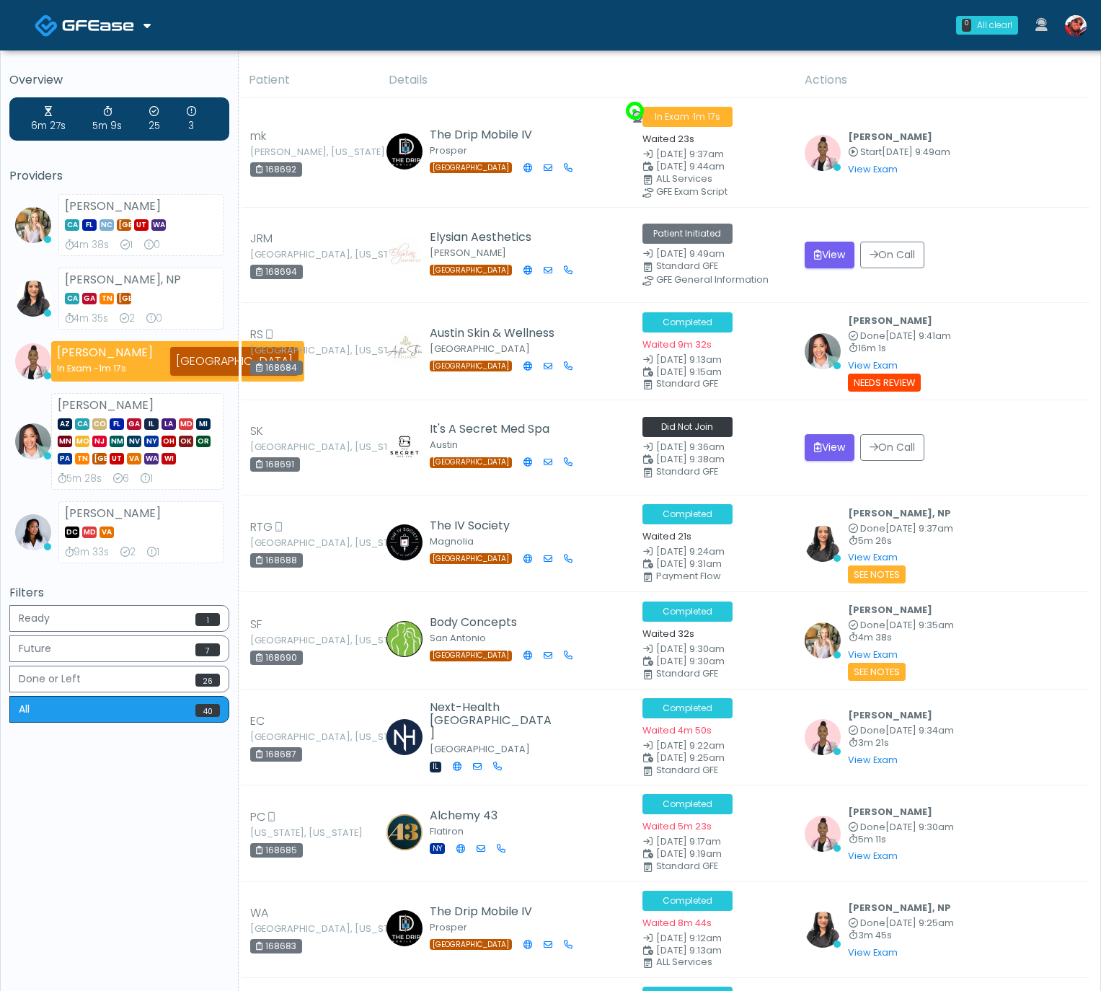
scroll to position [1, 0]
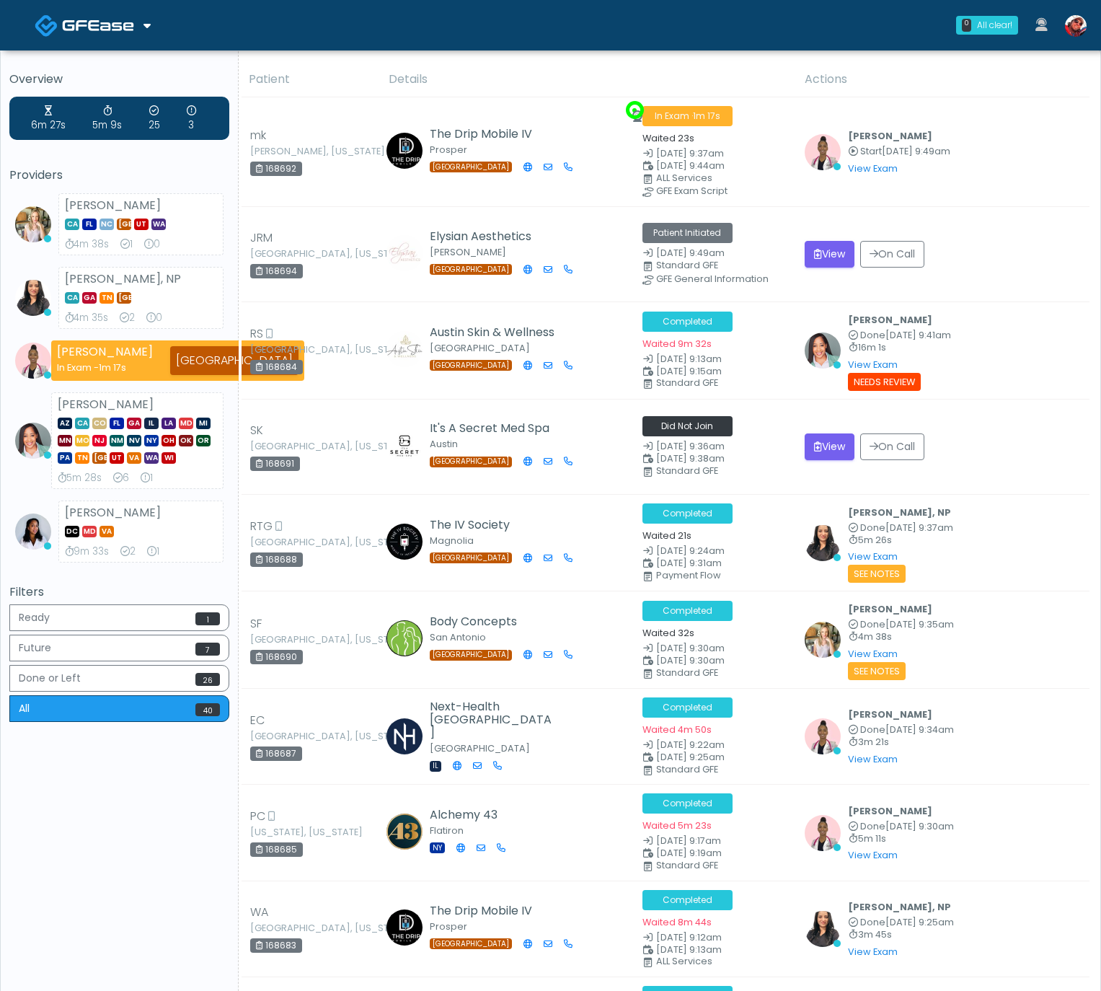
click at [133, 26] on img at bounding box center [98, 25] width 72 height 14
click at [132, 74] on link "Docovia Staffing" at bounding box center [98, 74] width 149 height 35
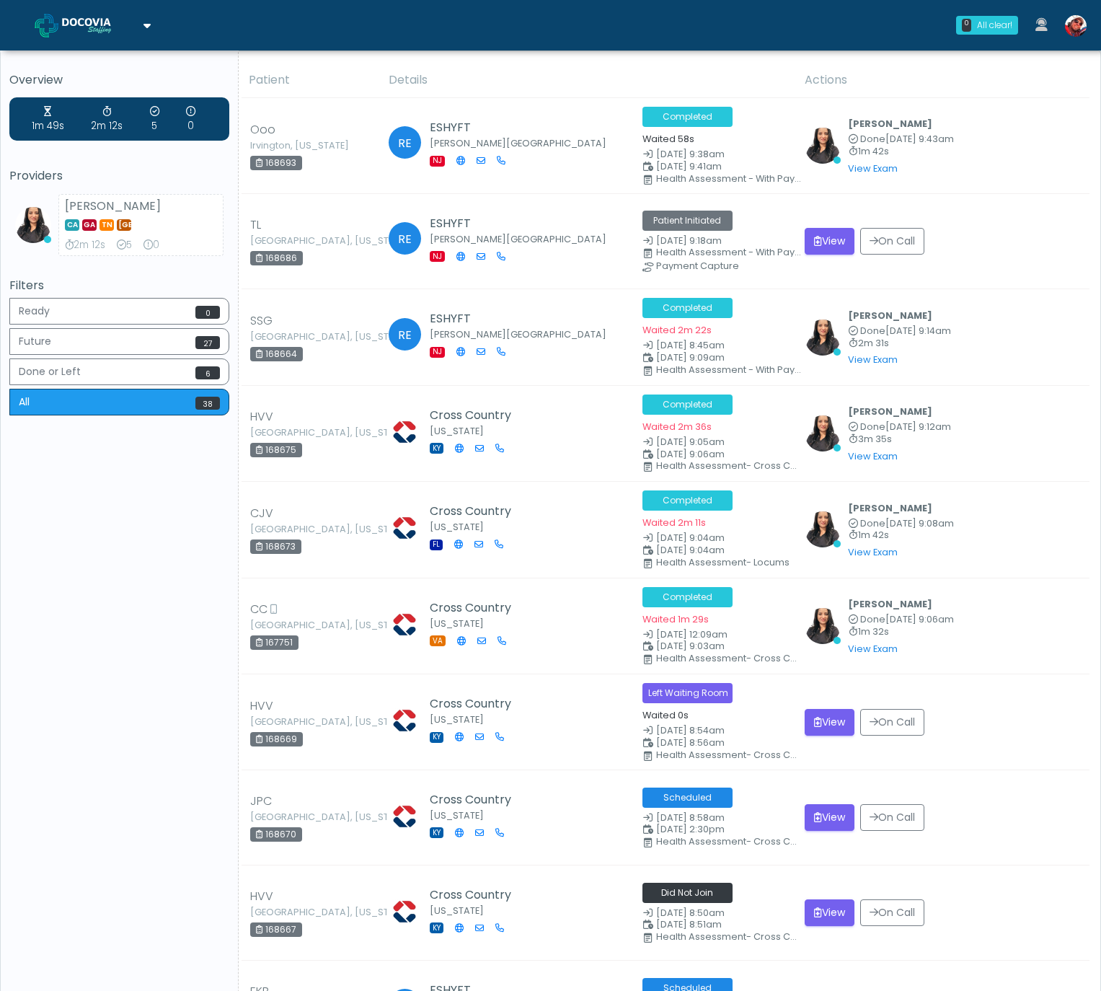
click at [71, 22] on img at bounding box center [98, 25] width 72 height 14
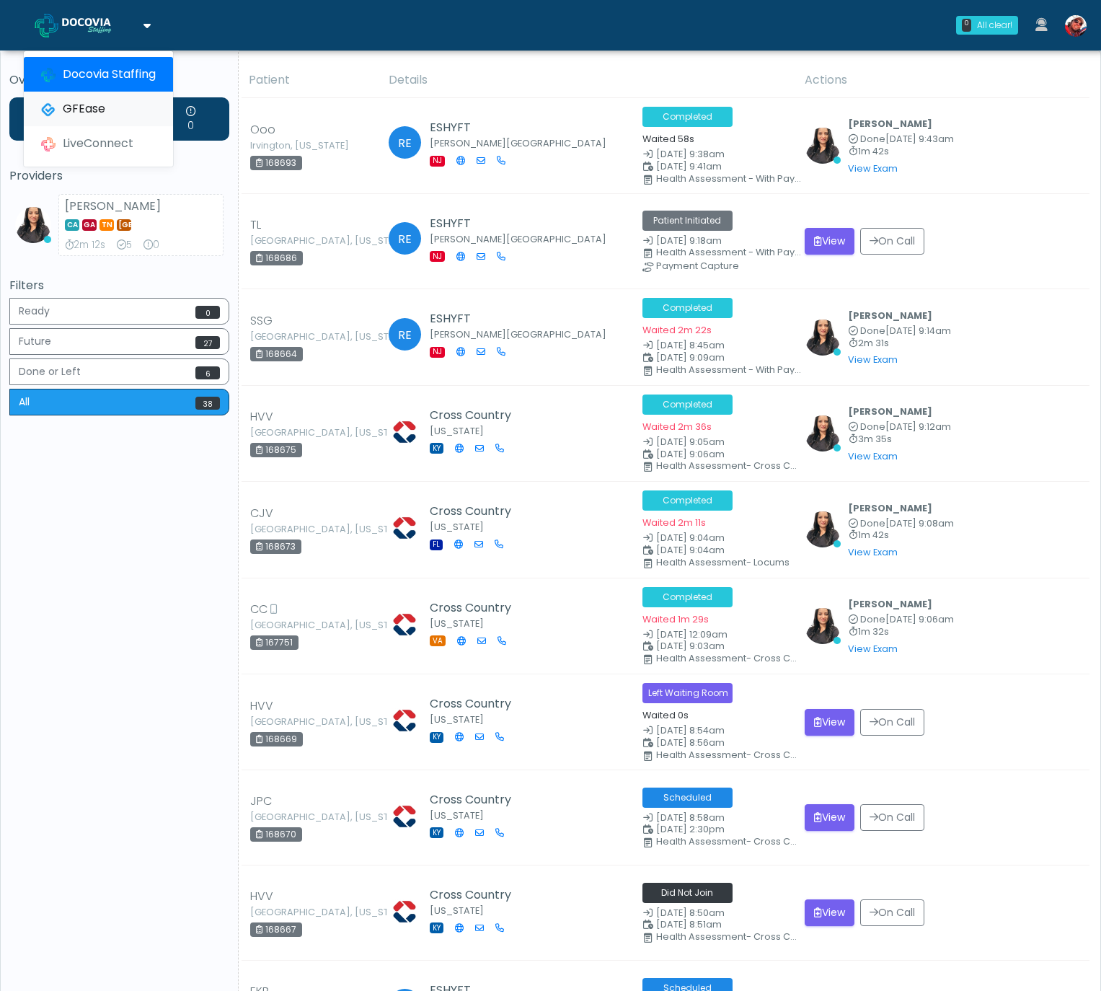
click at [99, 114] on link "GFEase" at bounding box center [98, 109] width 149 height 35
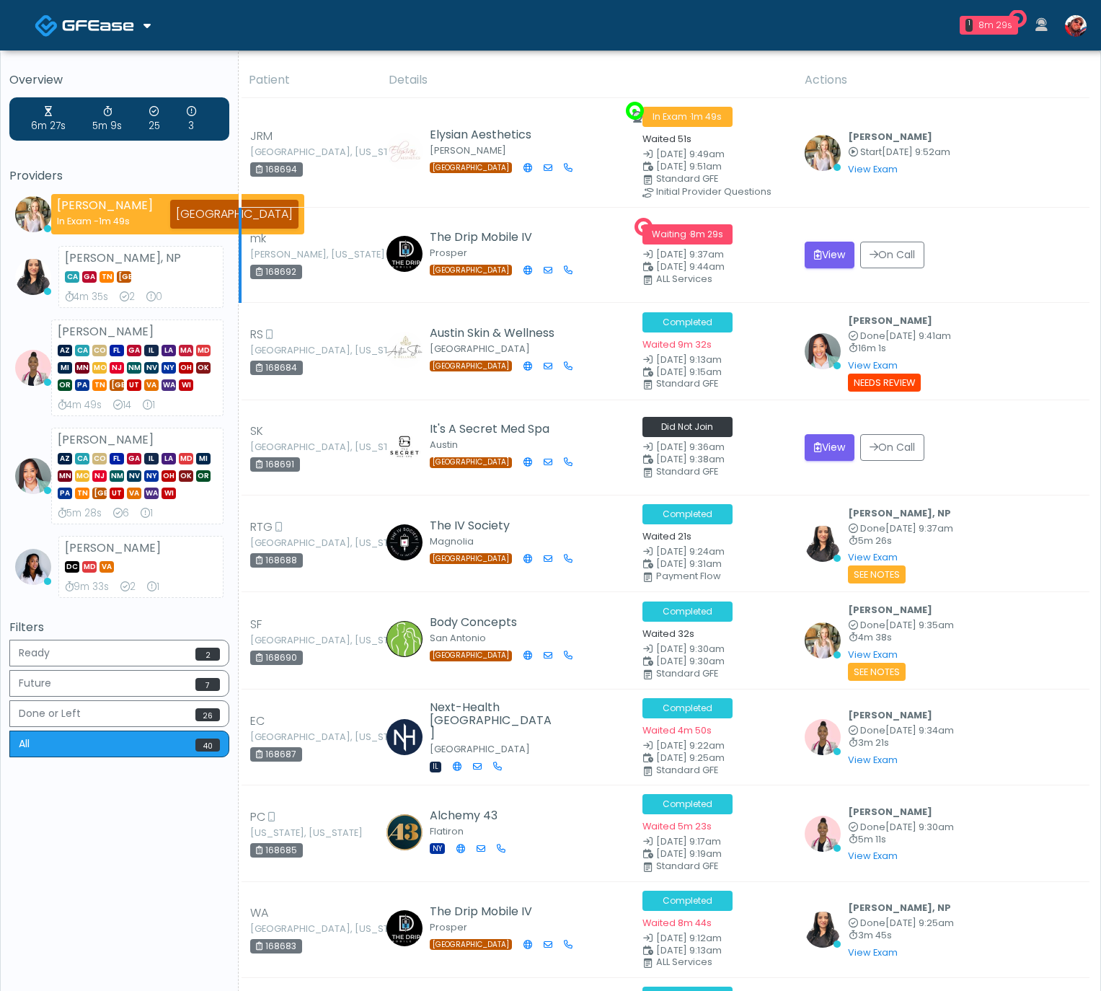
click at [297, 274] on div "168692" at bounding box center [276, 272] width 52 height 14
click at [286, 273] on div "168692" at bounding box center [276, 272] width 52 height 14
copy div "168692"
